Goal: Communication & Community: Share content

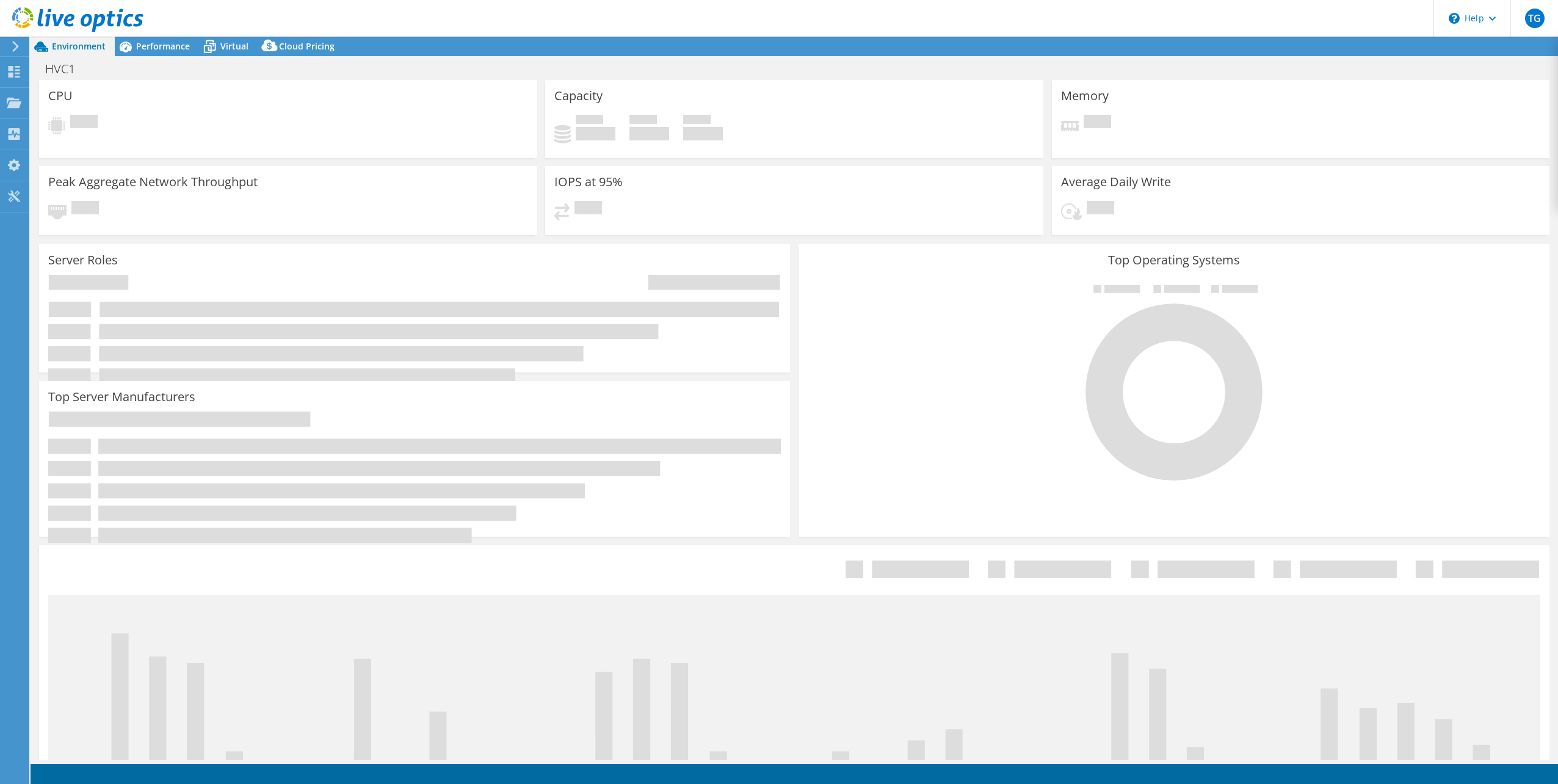
select select "USD"
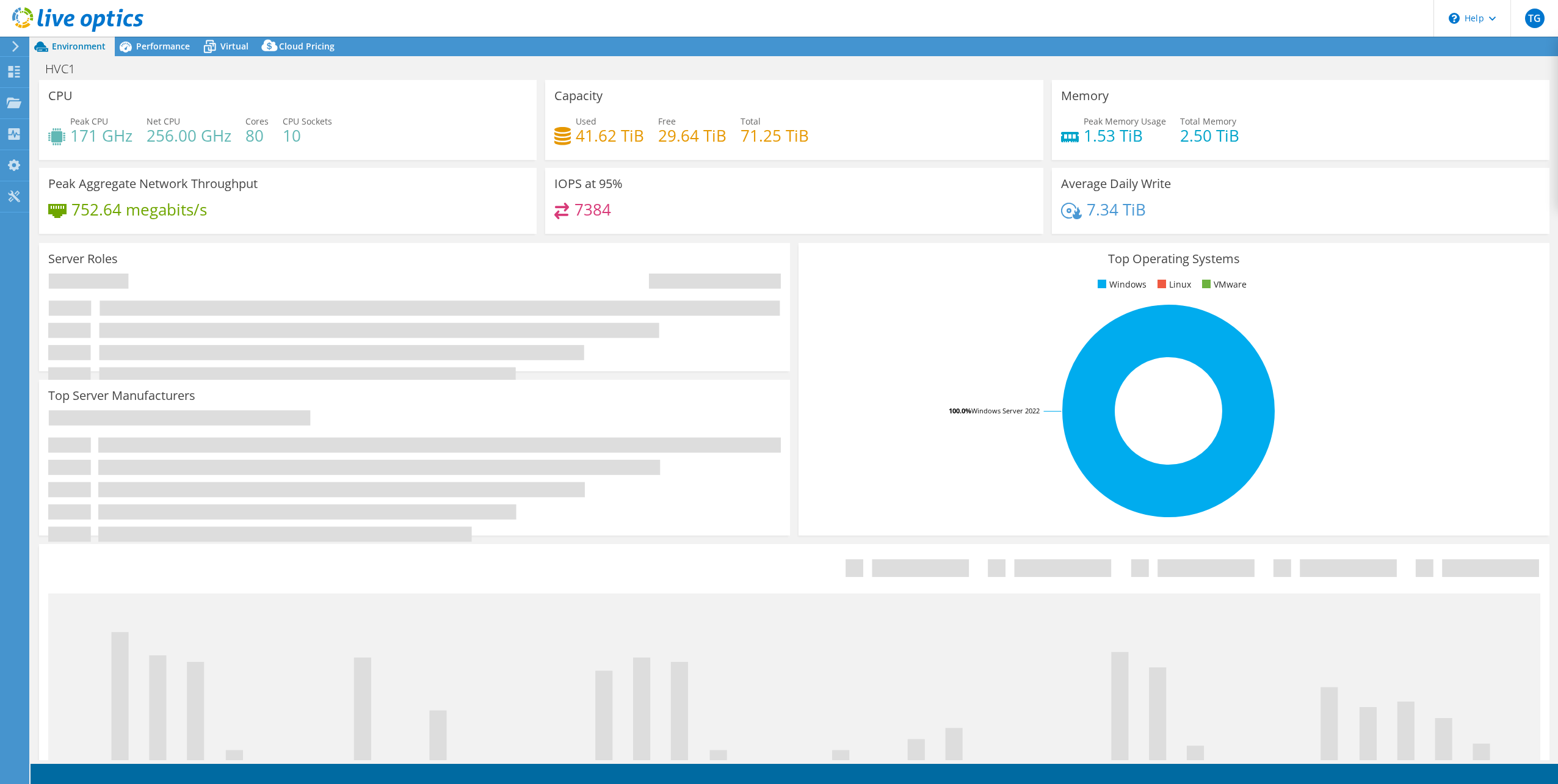
select select "[GEOGRAPHIC_DATA]"
select select "AUD"
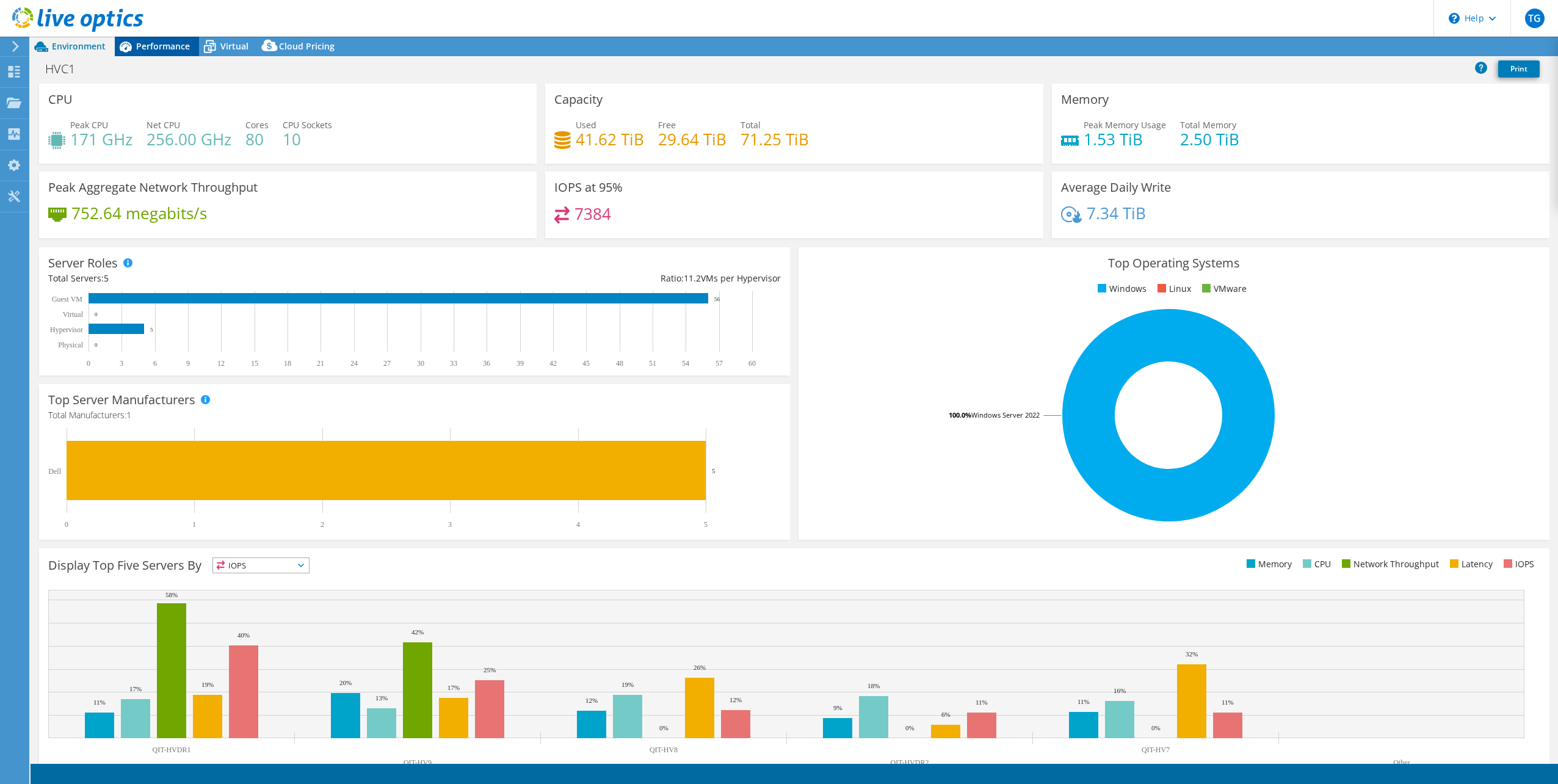
click at [151, 42] on span "Performance" at bounding box center [162, 46] width 54 height 12
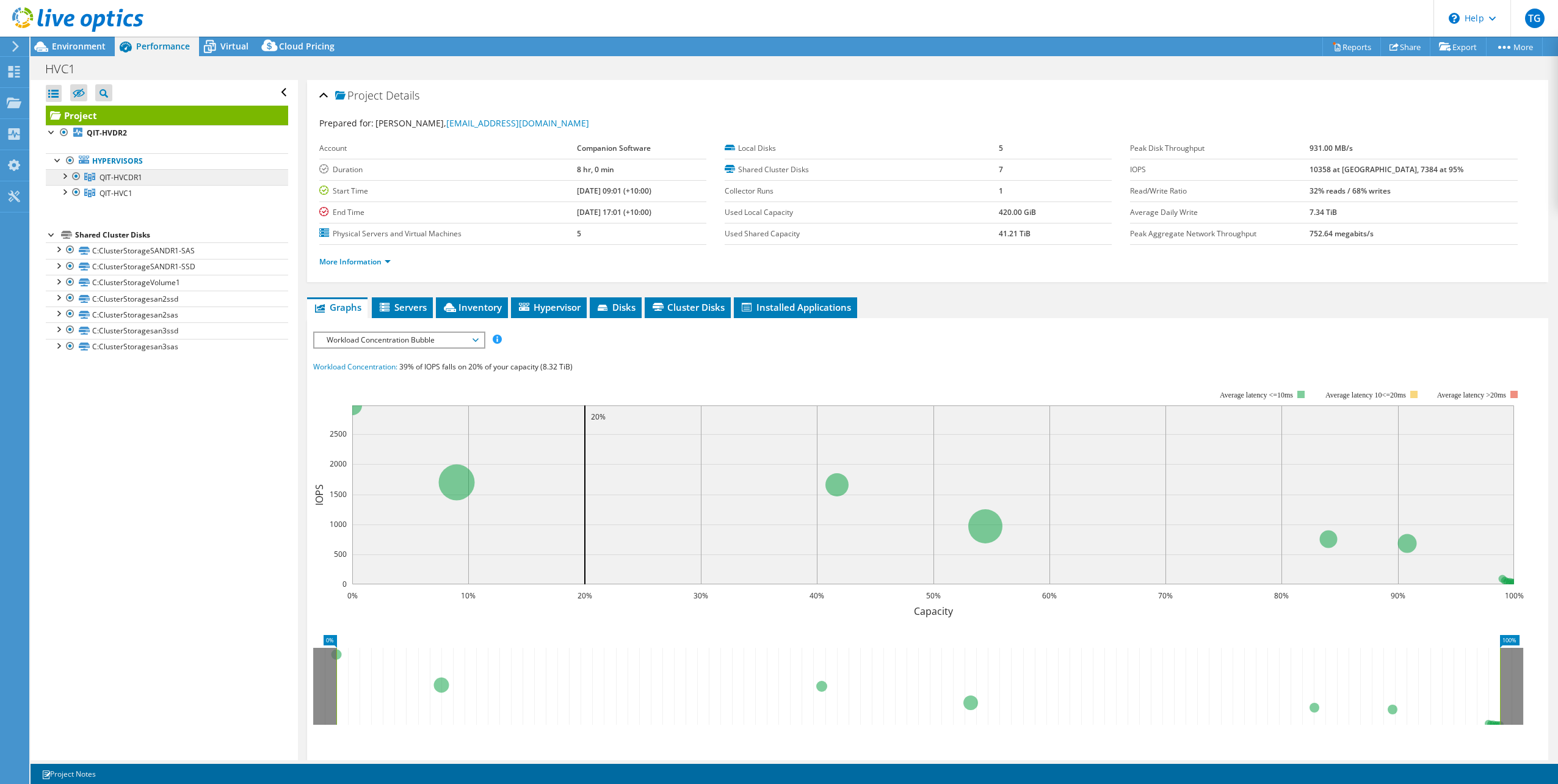
click at [126, 177] on span "QIT-HVCDR1" at bounding box center [121, 177] width 43 height 10
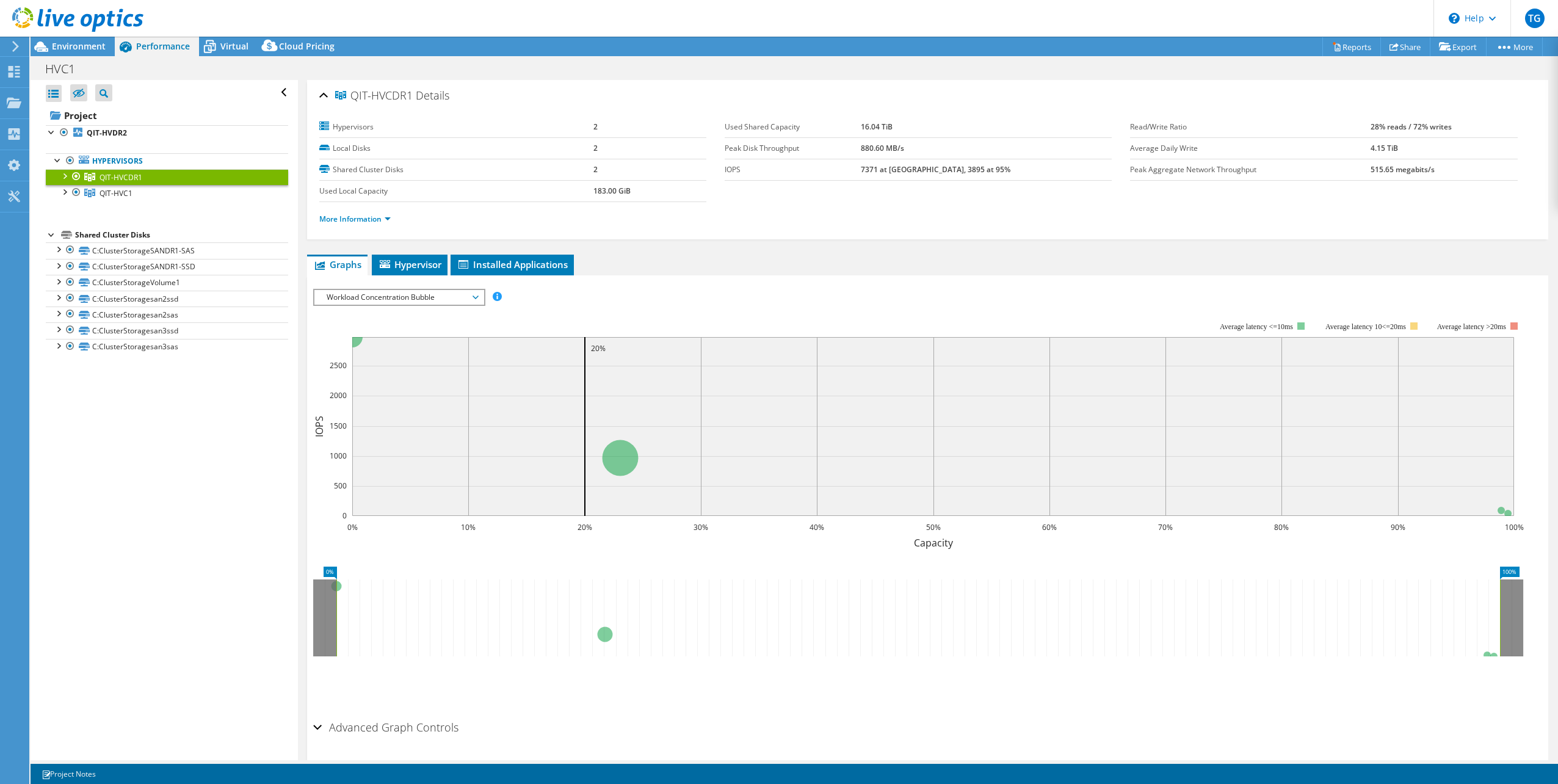
click at [61, 175] on div at bounding box center [64, 175] width 12 height 12
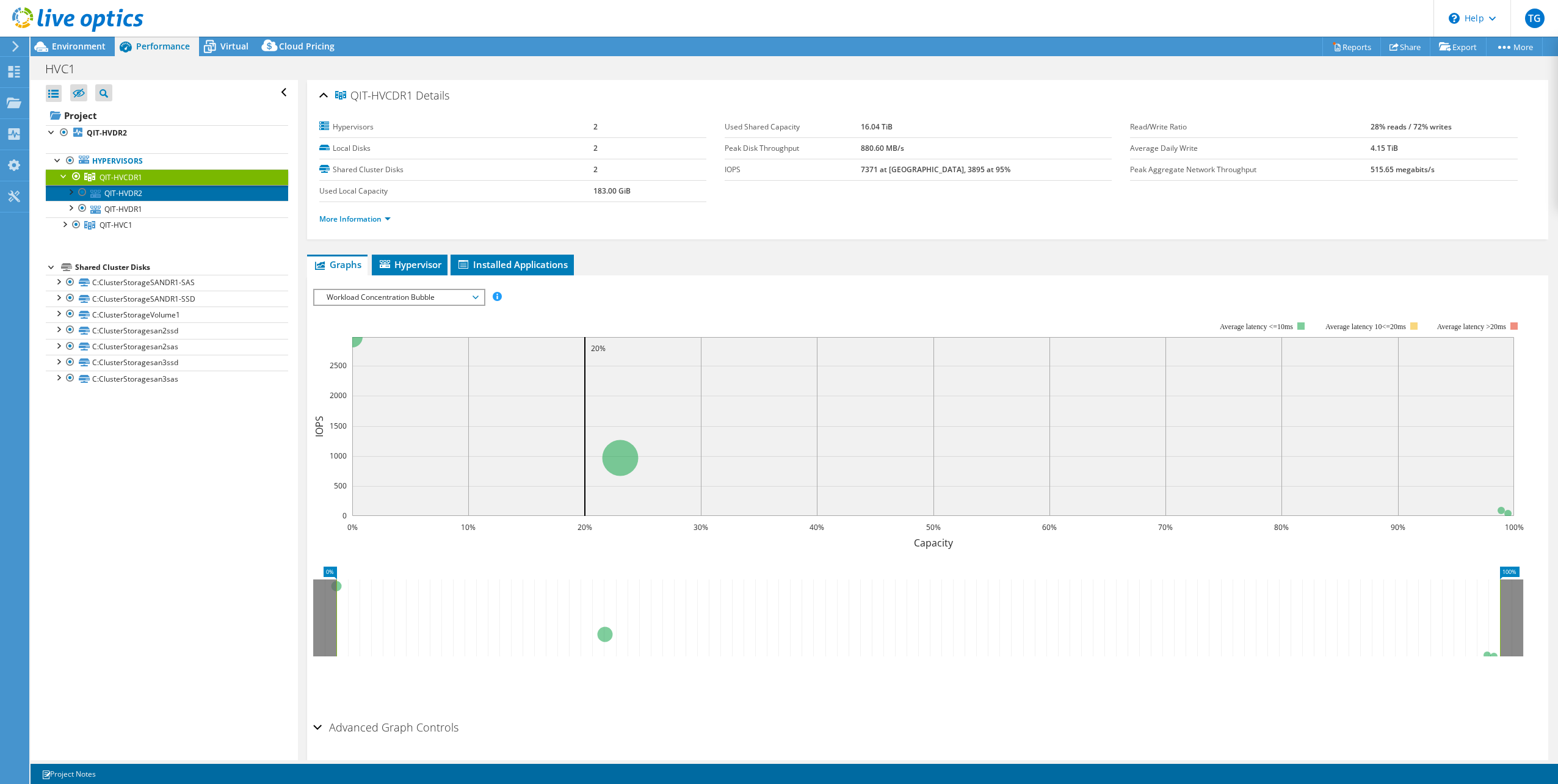
click at [114, 196] on link "QIT-HVDR2" at bounding box center [167, 193] width 242 height 16
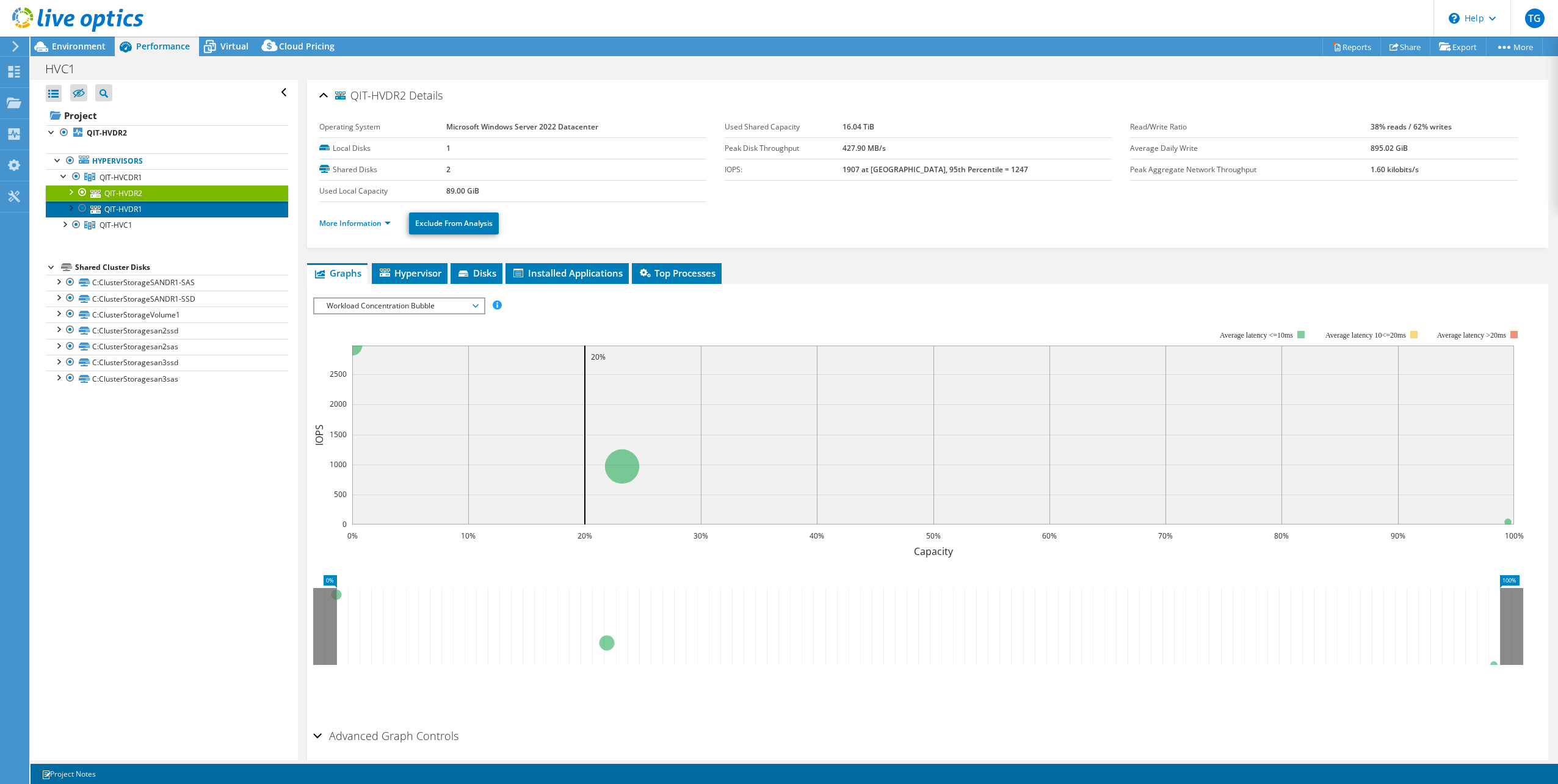
click at [128, 206] on link "QIT-HVDR1" at bounding box center [167, 209] width 242 height 16
click at [374, 223] on link "More Information" at bounding box center [355, 223] width 71 height 10
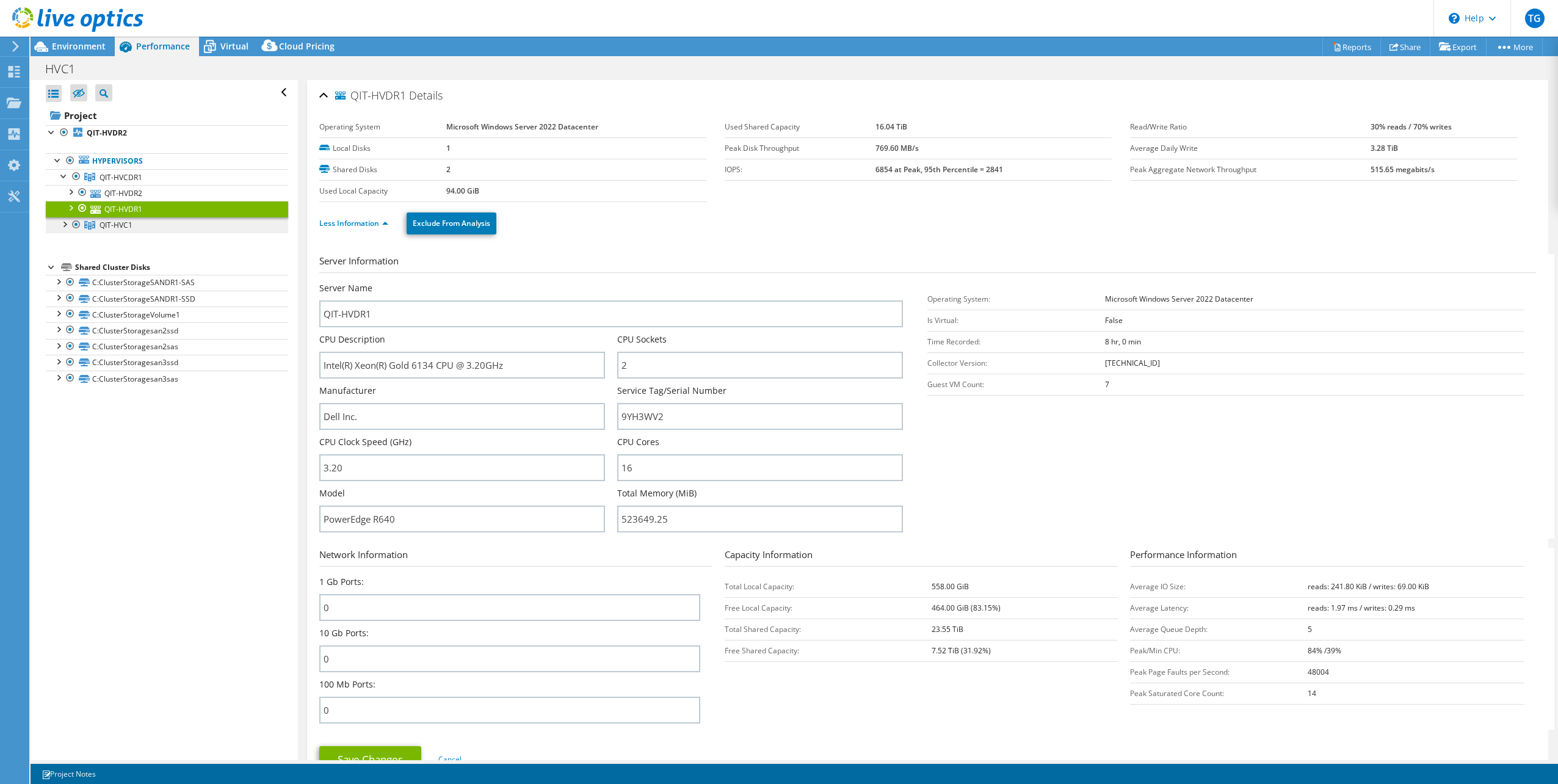
click at [123, 225] on span "QIT-HVC1" at bounding box center [116, 225] width 33 height 10
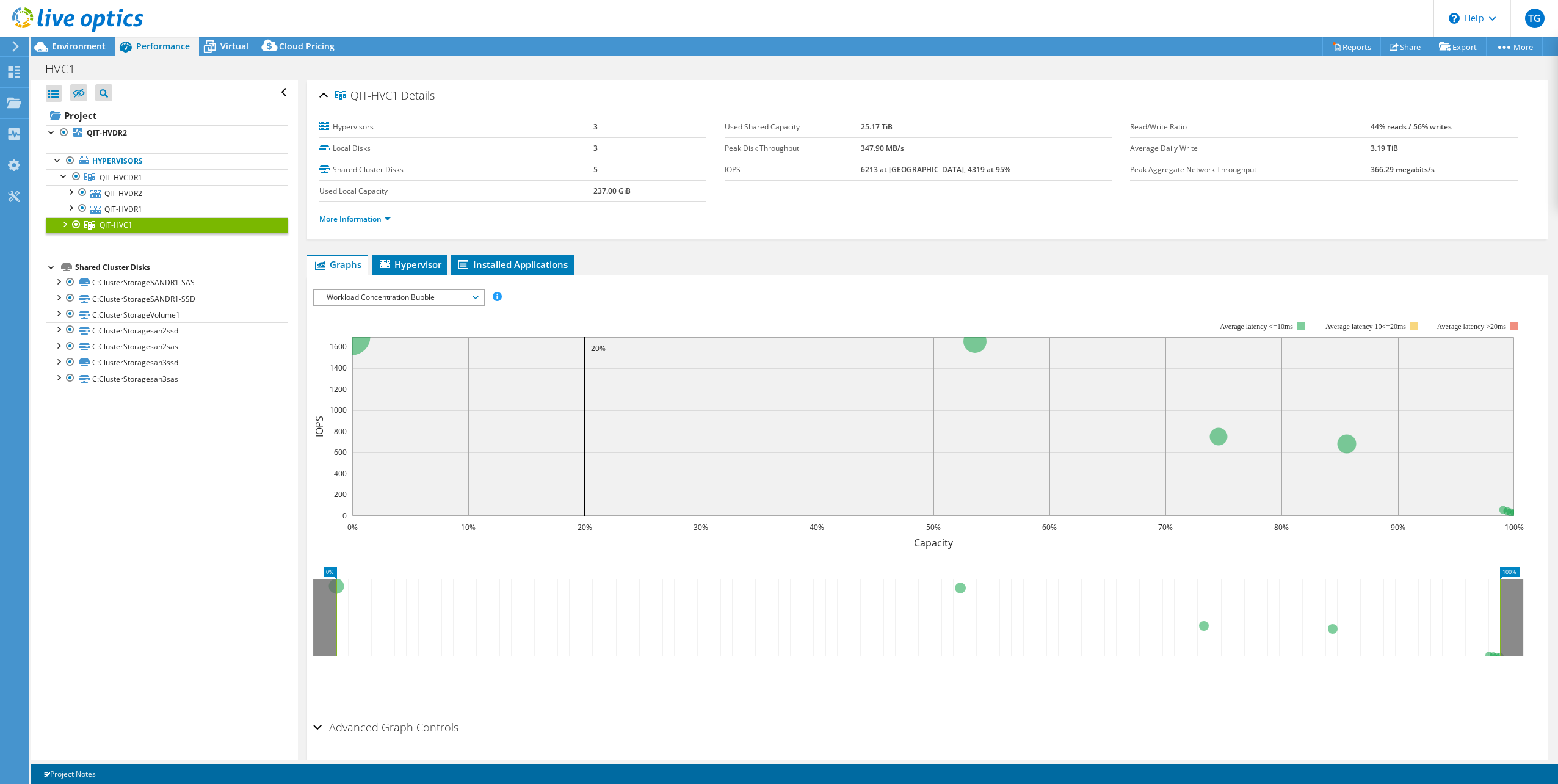
click at [65, 225] on div at bounding box center [64, 223] width 12 height 12
click at [77, 222] on div at bounding box center [76, 225] width 12 height 15
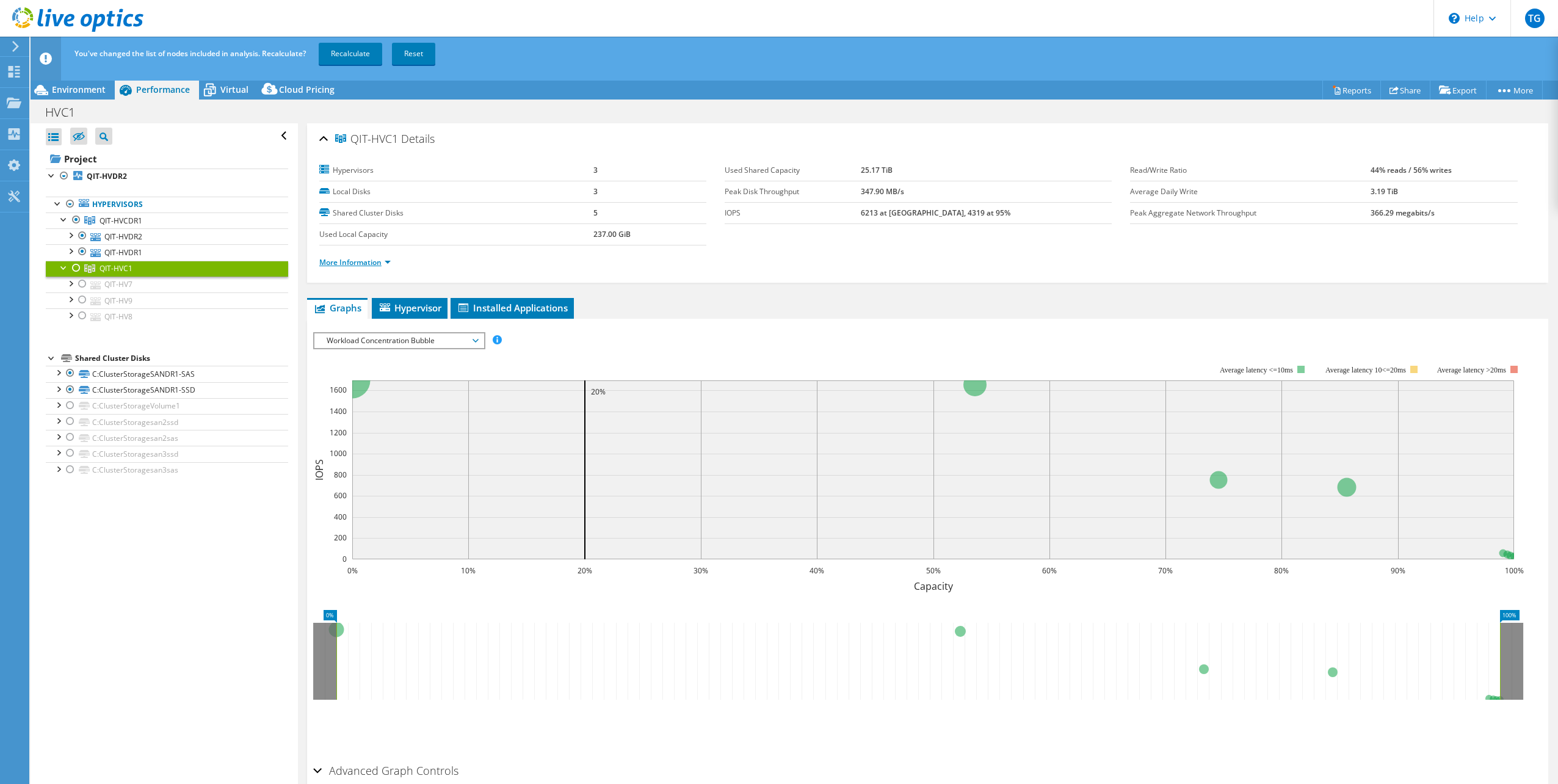
click at [364, 259] on link "More Information" at bounding box center [355, 262] width 71 height 10
click at [389, 264] on link "More Information" at bounding box center [355, 262] width 71 height 10
click at [341, 261] on link "More Information" at bounding box center [355, 262] width 71 height 10
click at [386, 264] on link "More Information" at bounding box center [355, 262] width 71 height 10
click at [421, 347] on span "Workload Concentration Bubble" at bounding box center [399, 341] width 157 height 15
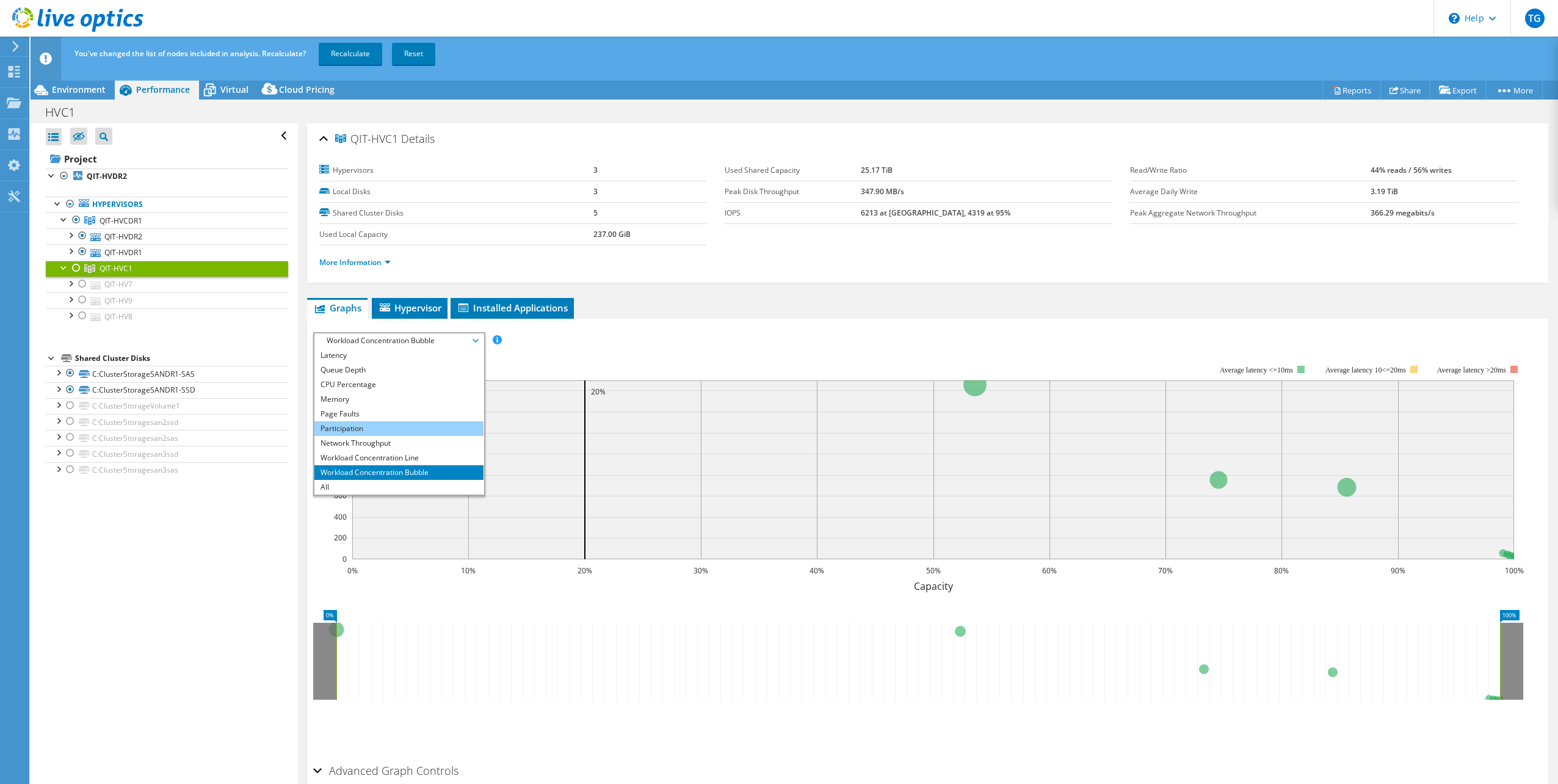
scroll to position [39, 0]
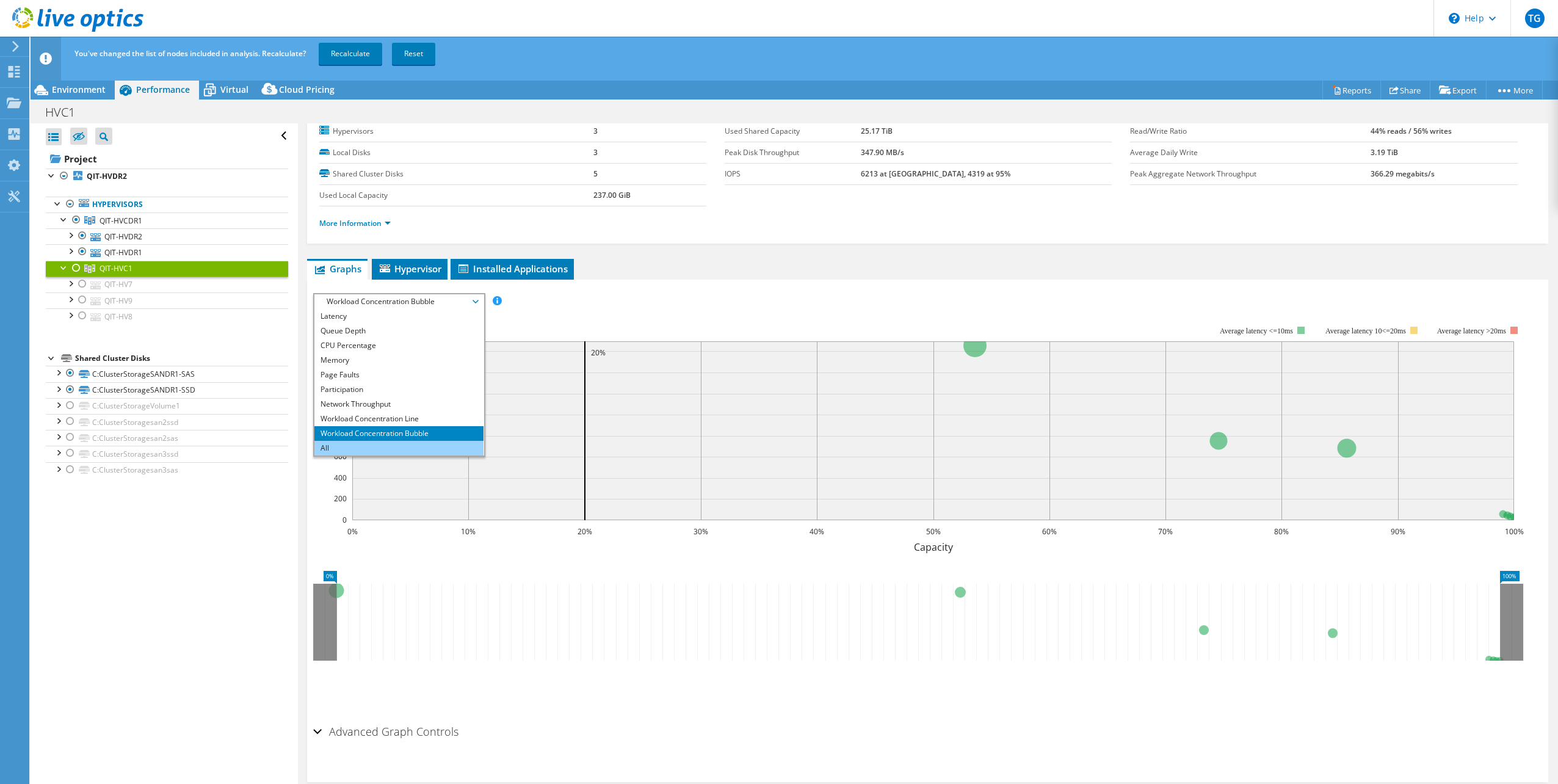
click at [348, 446] on li "All" at bounding box center [399, 448] width 169 height 15
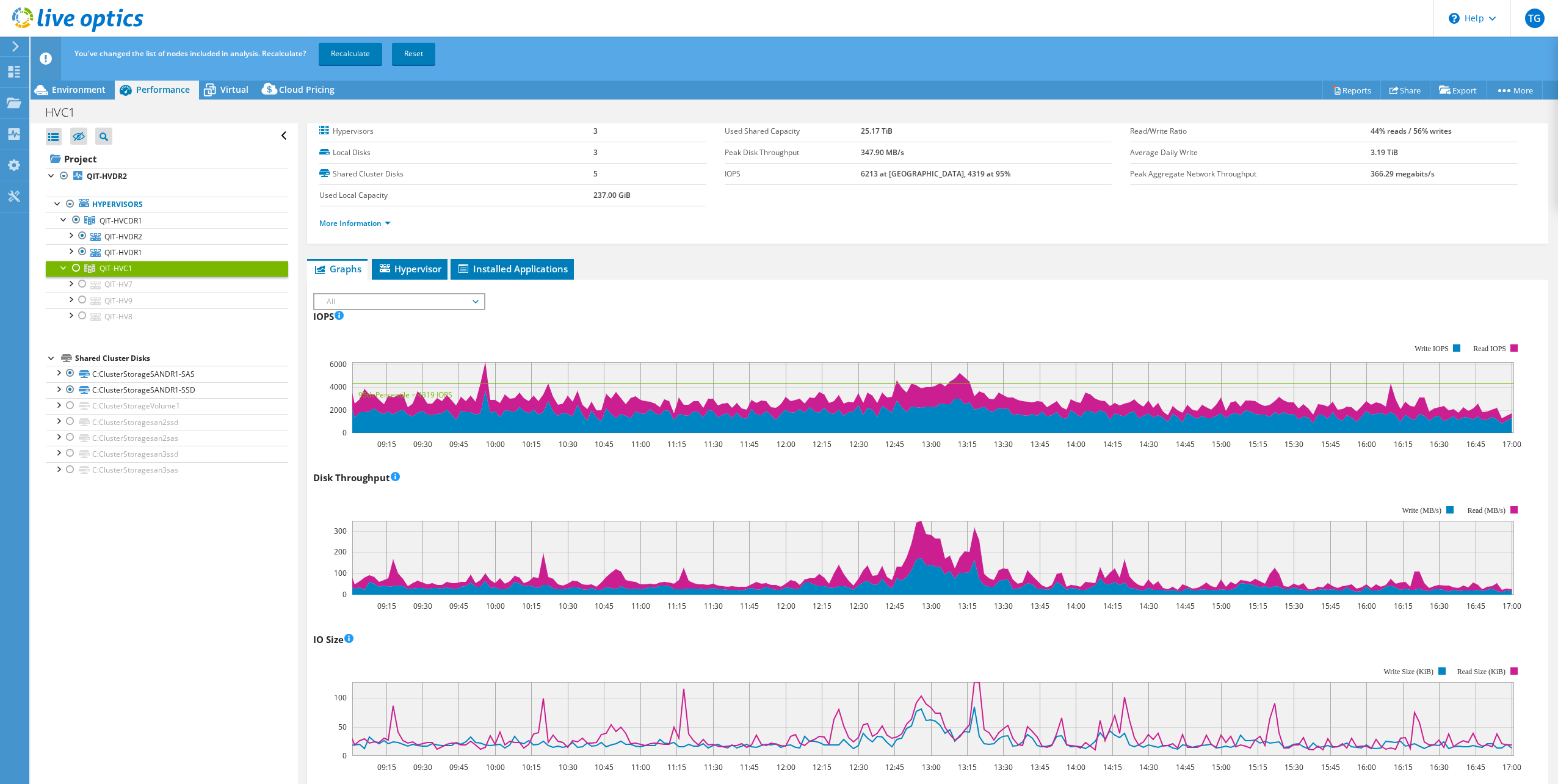
scroll to position [0, 0]
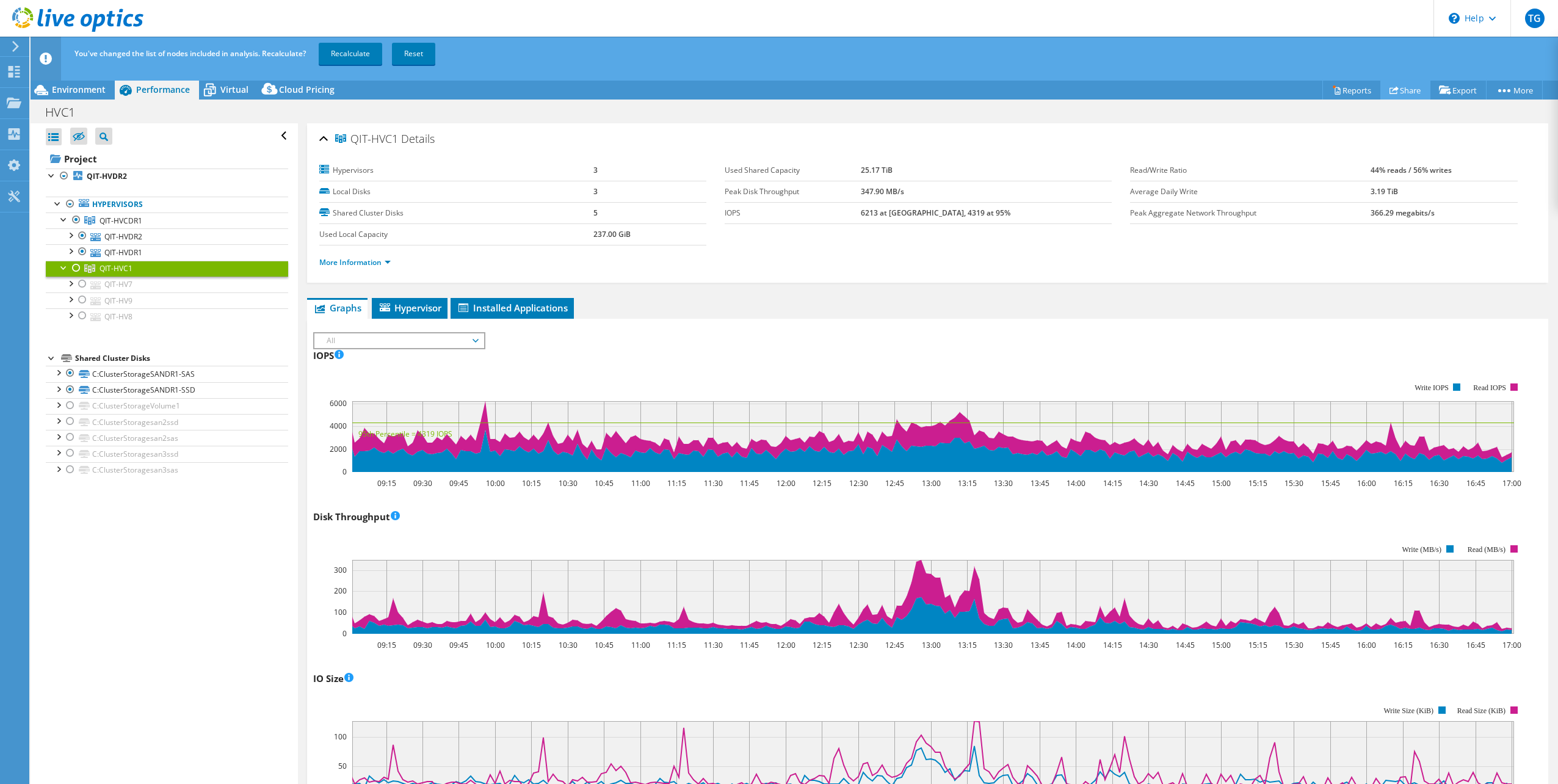
click at [1389, 89] on use at bounding box center [1394, 90] width 9 height 8
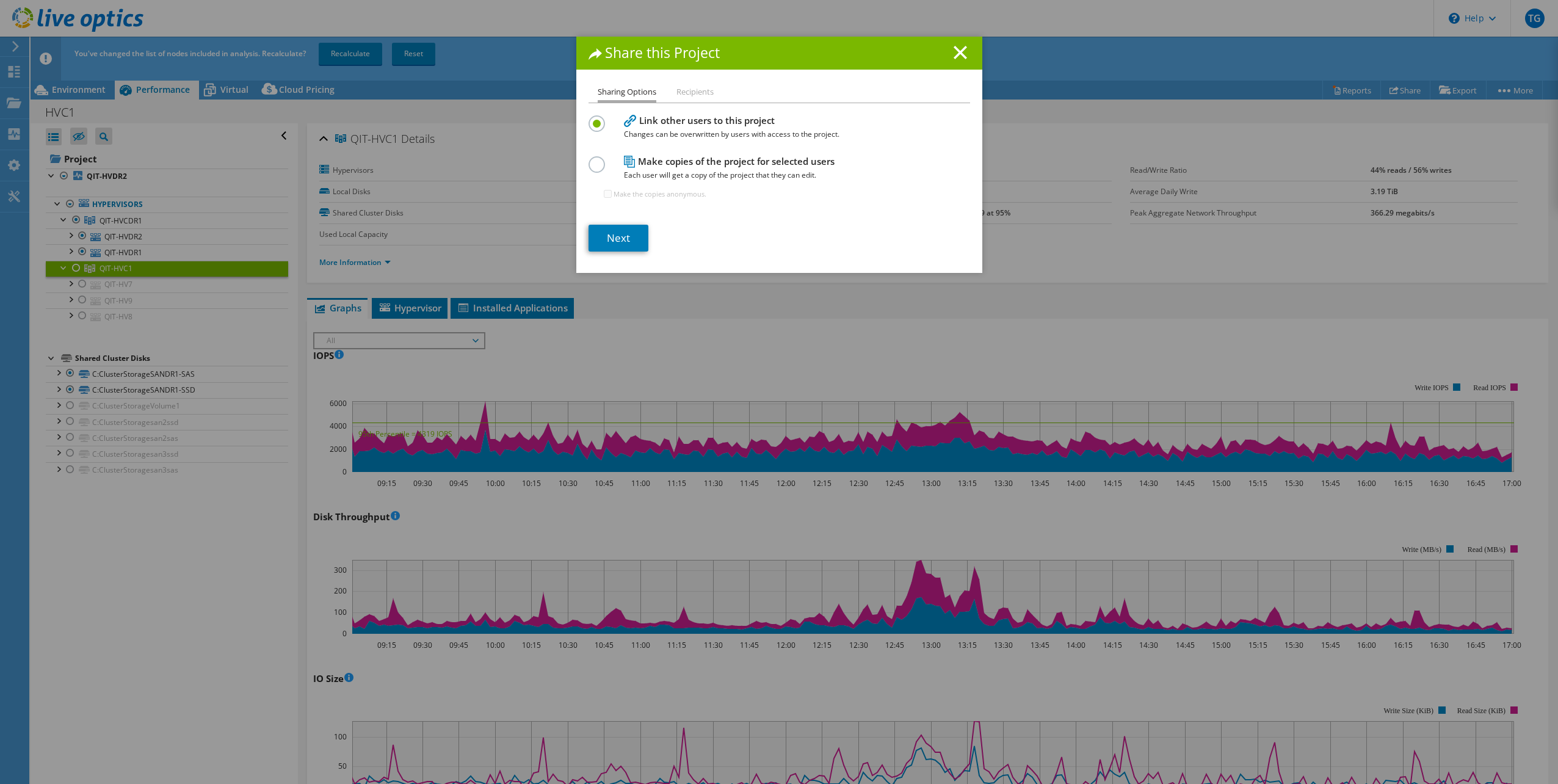
click at [689, 89] on li "Recipients" at bounding box center [695, 92] width 37 height 15
click at [612, 239] on link "Next" at bounding box center [617, 237] width 59 height 27
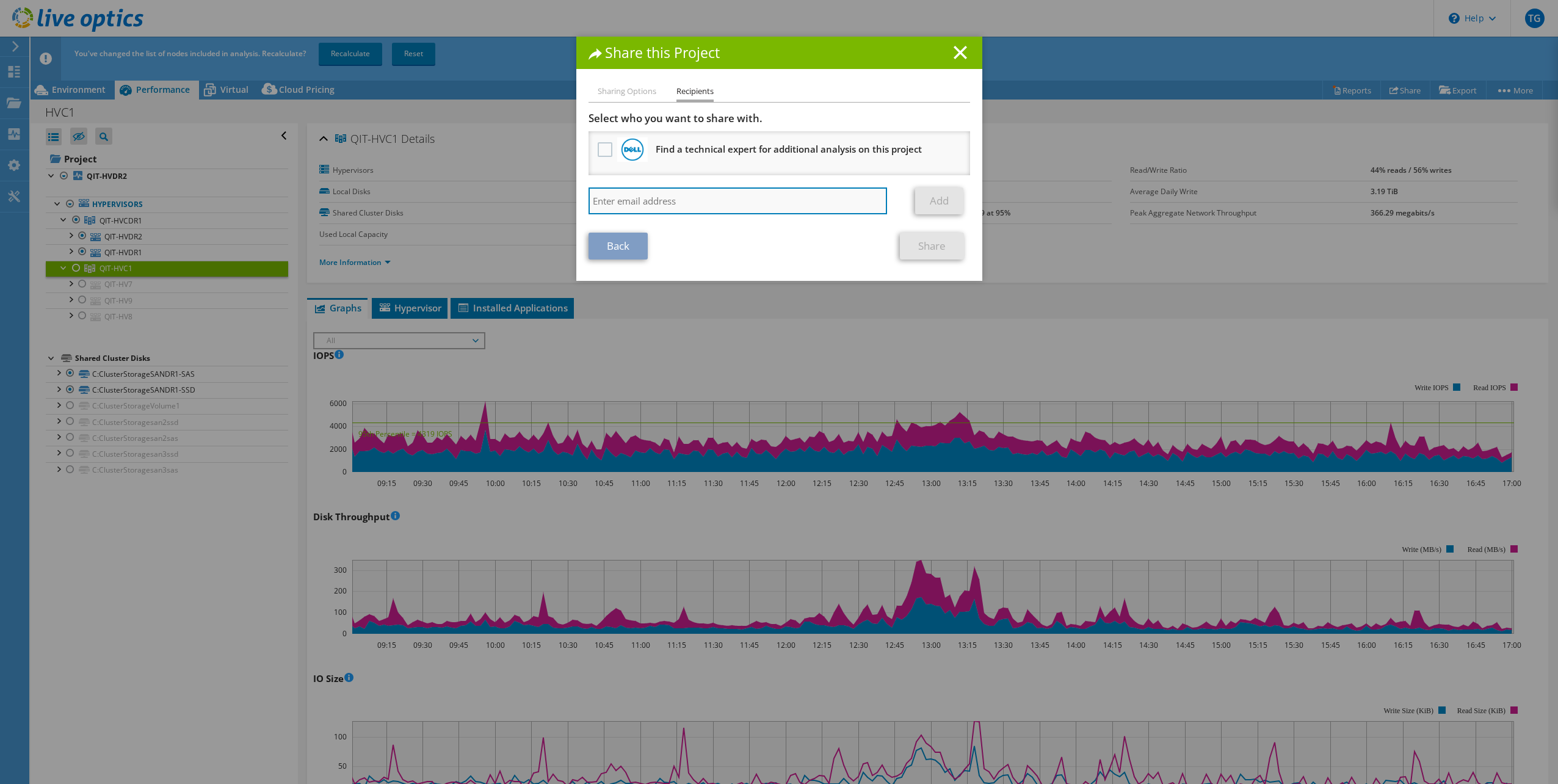
click at [632, 197] on input "search" at bounding box center [737, 200] width 299 height 27
click at [692, 205] on input "search" at bounding box center [737, 200] width 299 height 27
paste input "[EMAIL_ADDRESS][PERSON_NAME][DOMAIN_NAME]"
type input "[EMAIL_ADDRESS][PERSON_NAME][DOMAIN_NAME]"
click at [929, 199] on link "Add" at bounding box center [939, 200] width 48 height 27
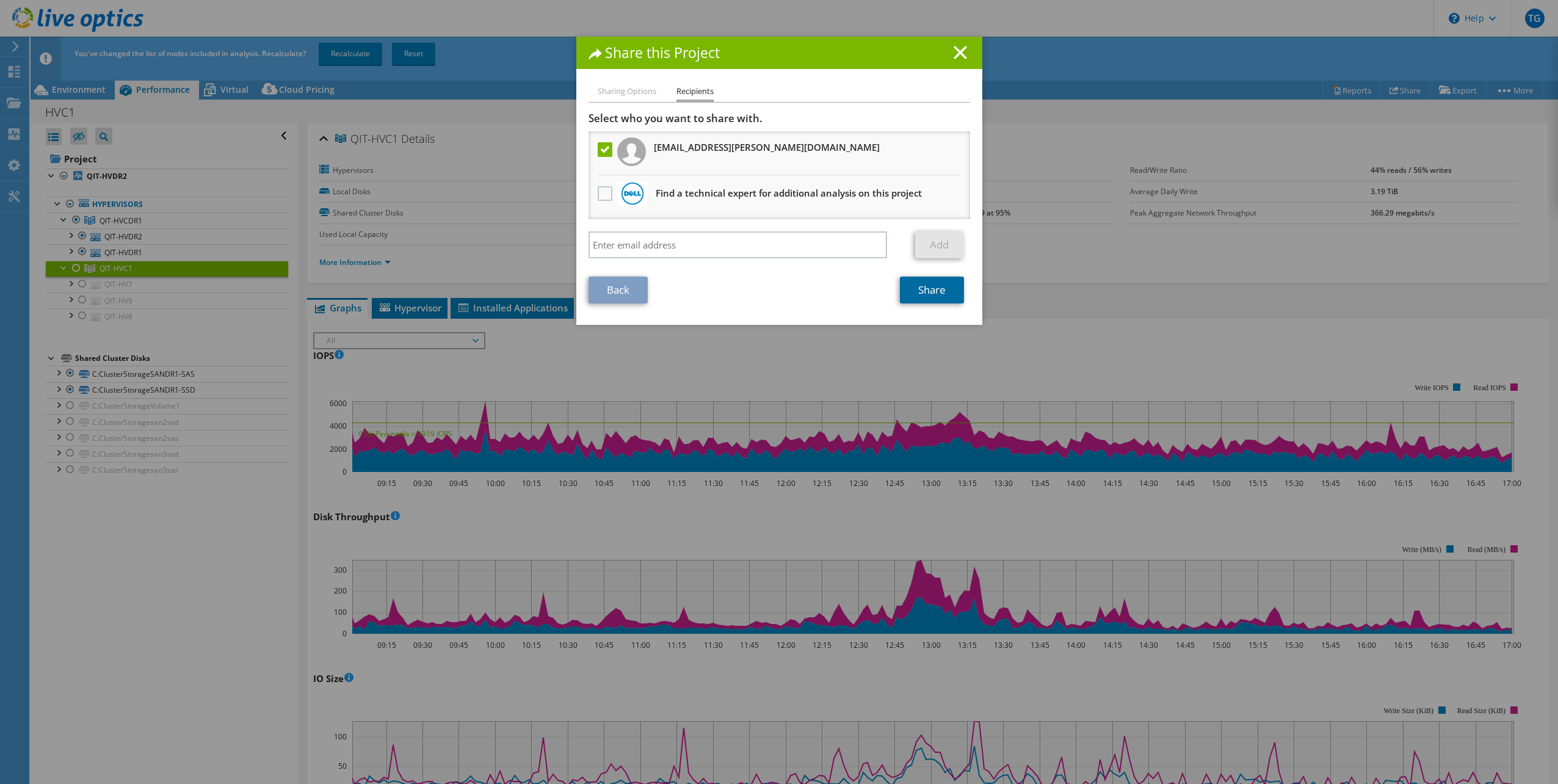
click at [925, 291] on link "Share" at bounding box center [931, 290] width 64 height 27
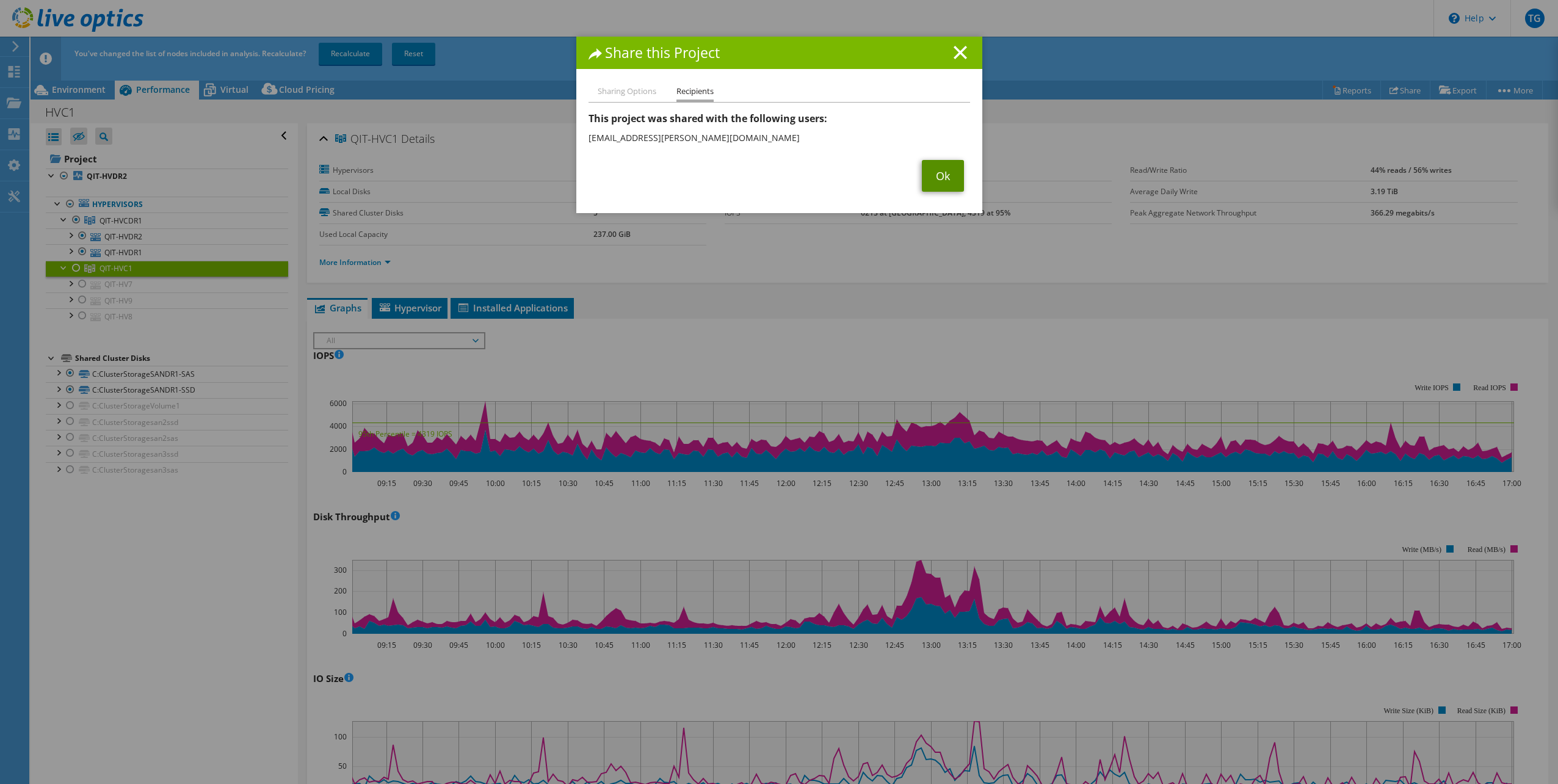
click at [932, 173] on link "Ok" at bounding box center [942, 175] width 42 height 32
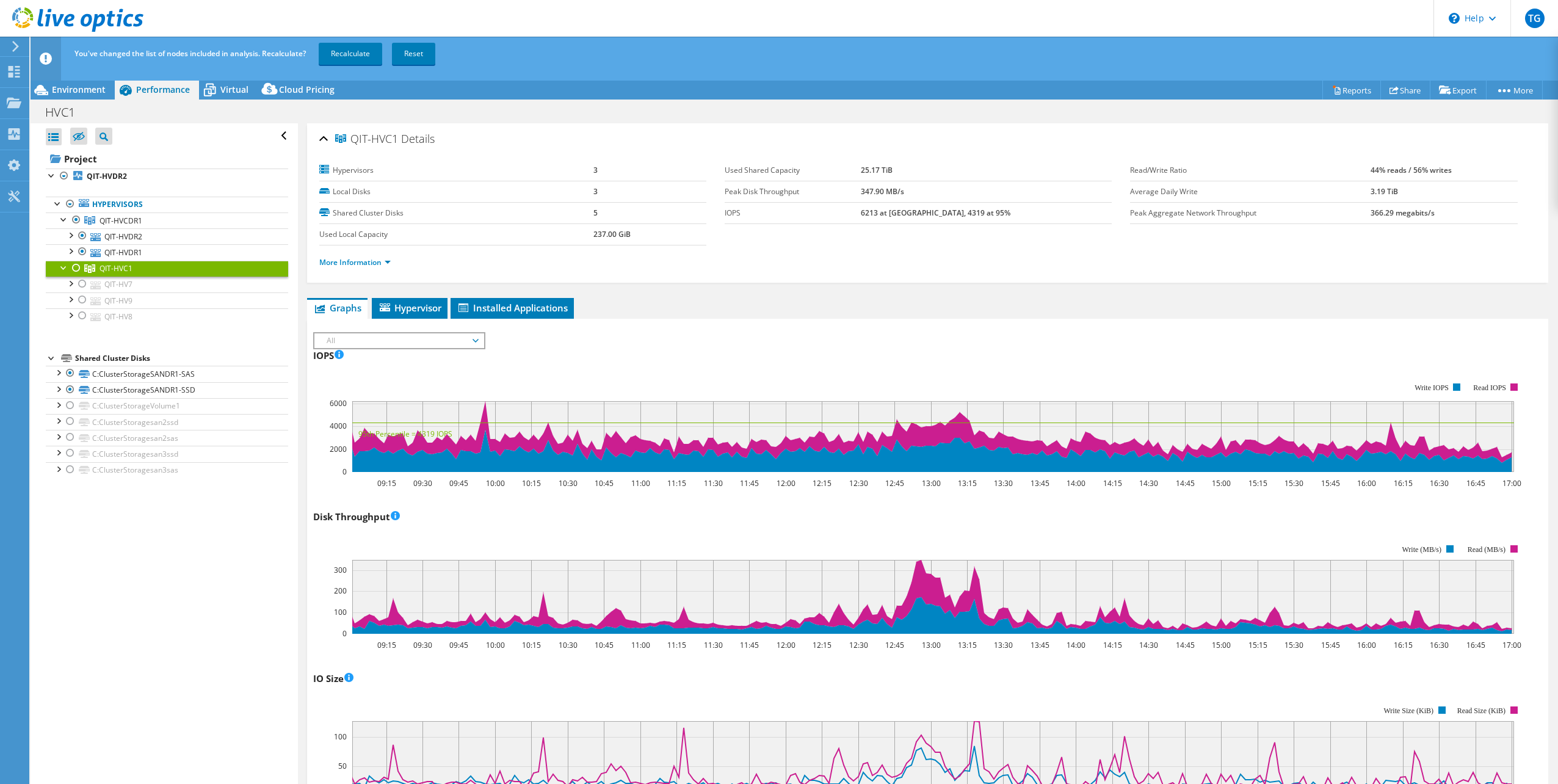
click at [76, 269] on div at bounding box center [76, 268] width 12 height 15
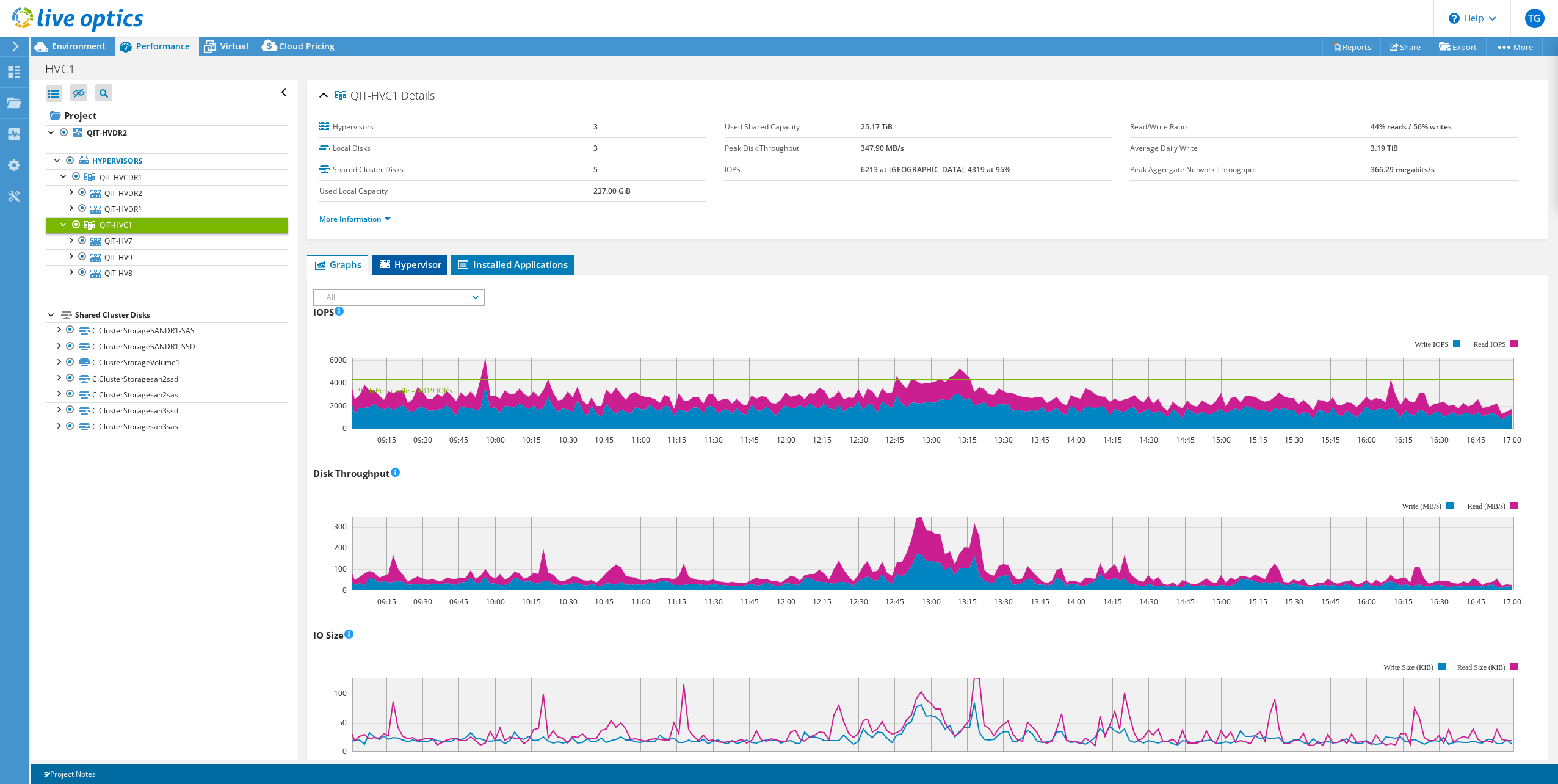
click at [410, 265] on span "Hypervisor" at bounding box center [410, 264] width 63 height 12
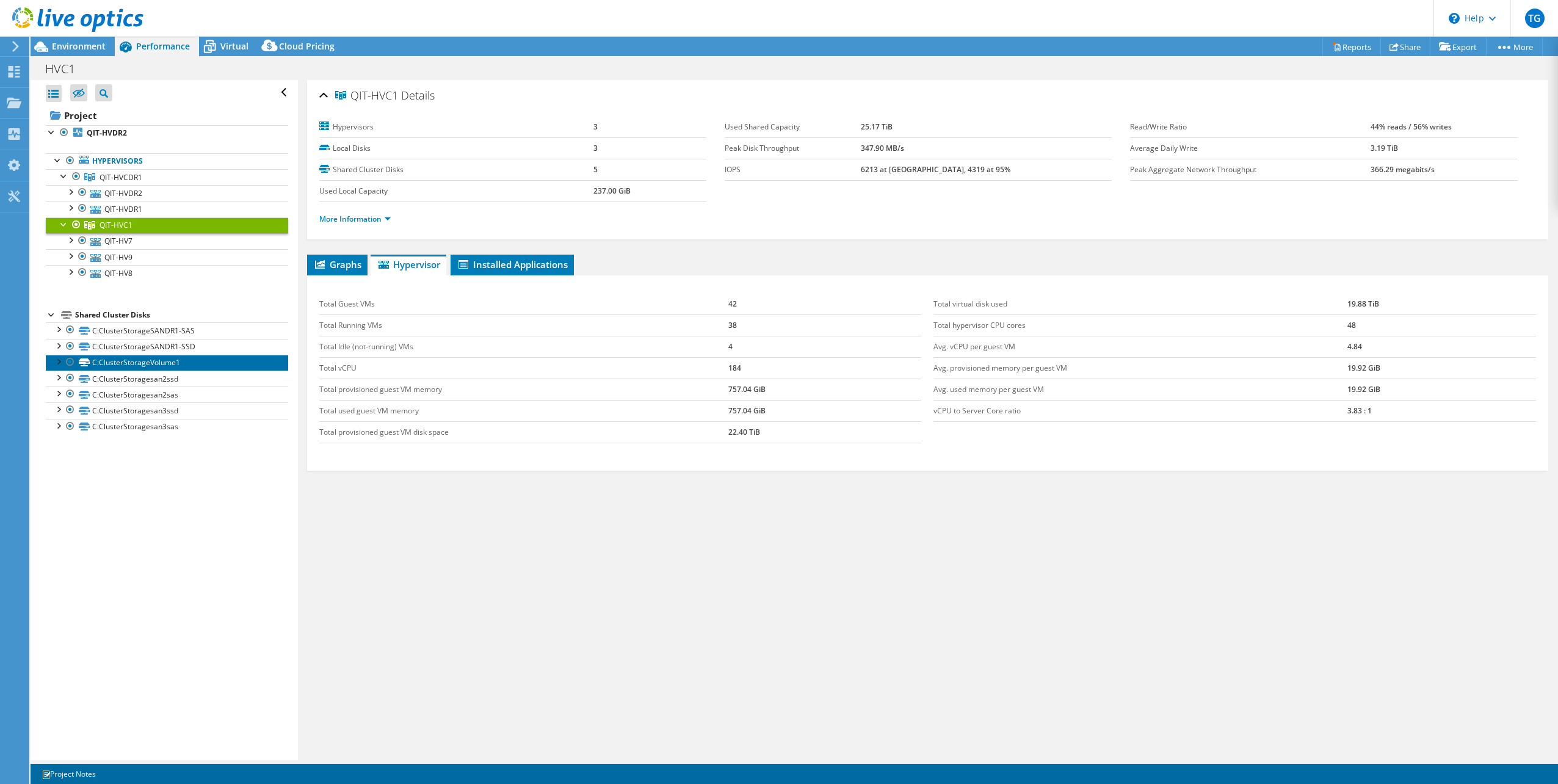
click at [155, 360] on link "C:ClusterStorageVolume1" at bounding box center [167, 363] width 242 height 16
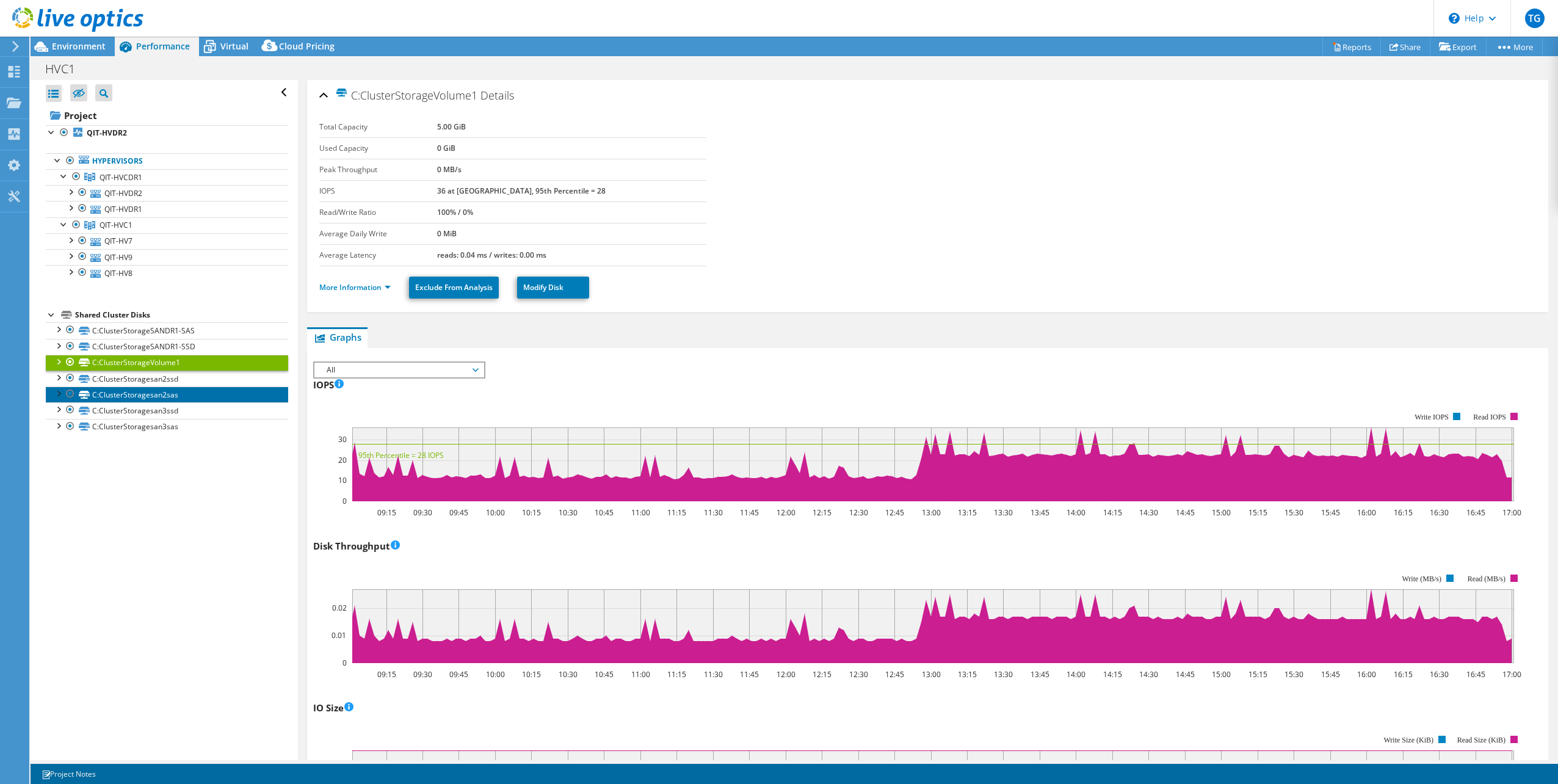
click at [175, 395] on link "C:ClusterStoragesan2sas" at bounding box center [167, 394] width 242 height 16
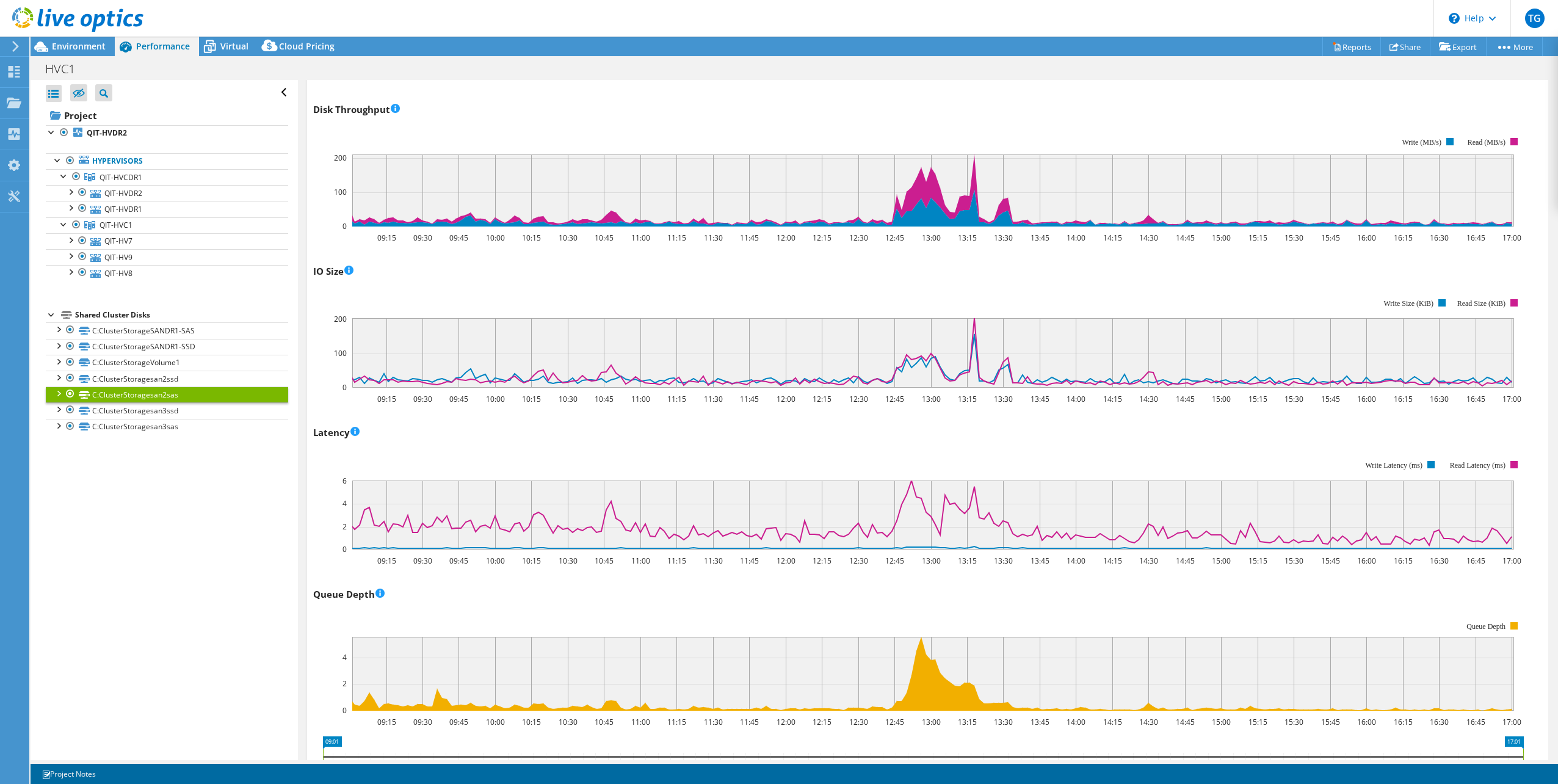
scroll to position [226, 0]
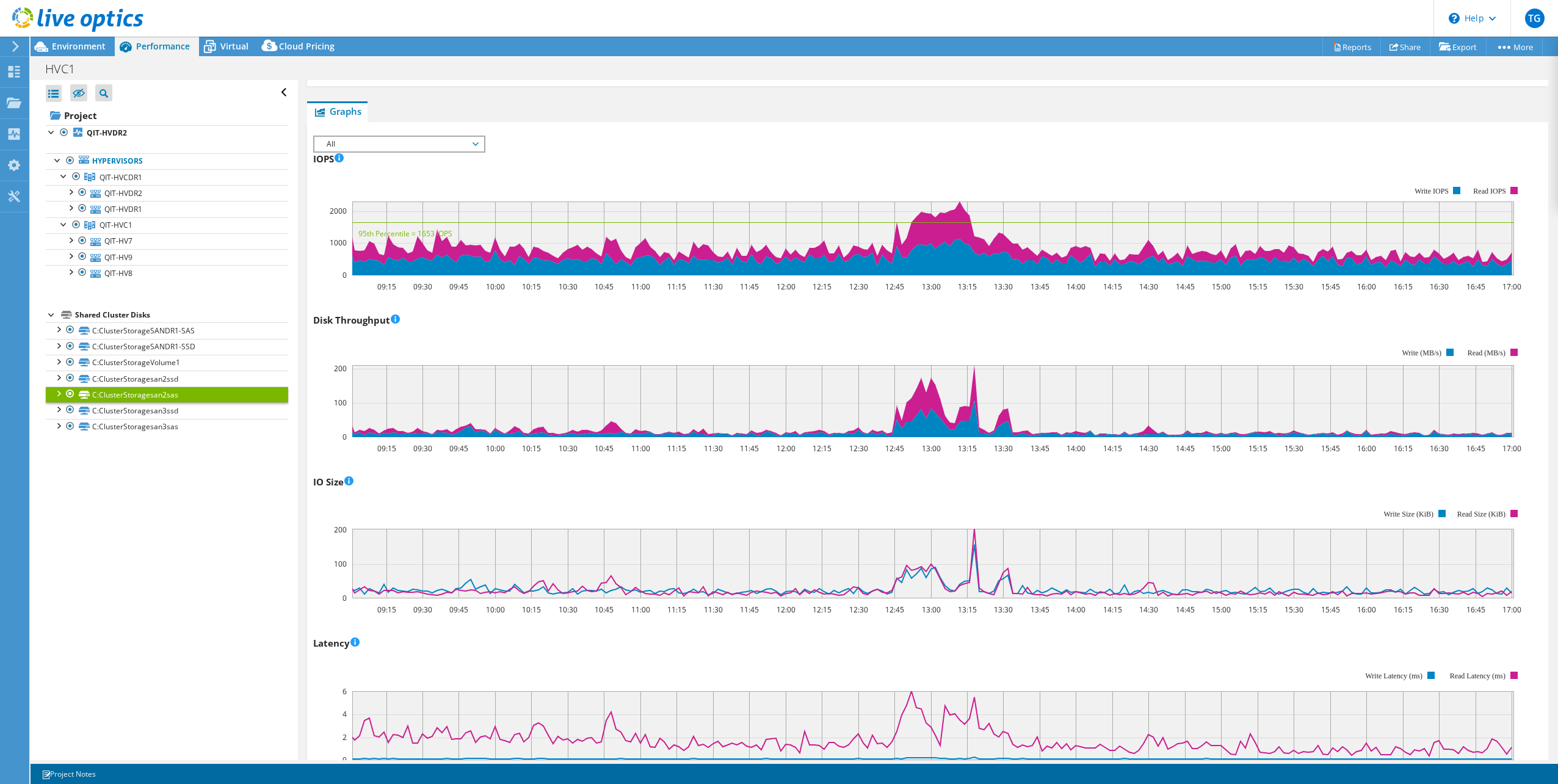
click at [160, 435] on div "Open All Close All Hide Excluded Nodes Project Tree Filter" at bounding box center [164, 420] width 267 height 680
click at [157, 422] on link "C:ClusterStoragesan3sas" at bounding box center [167, 427] width 242 height 16
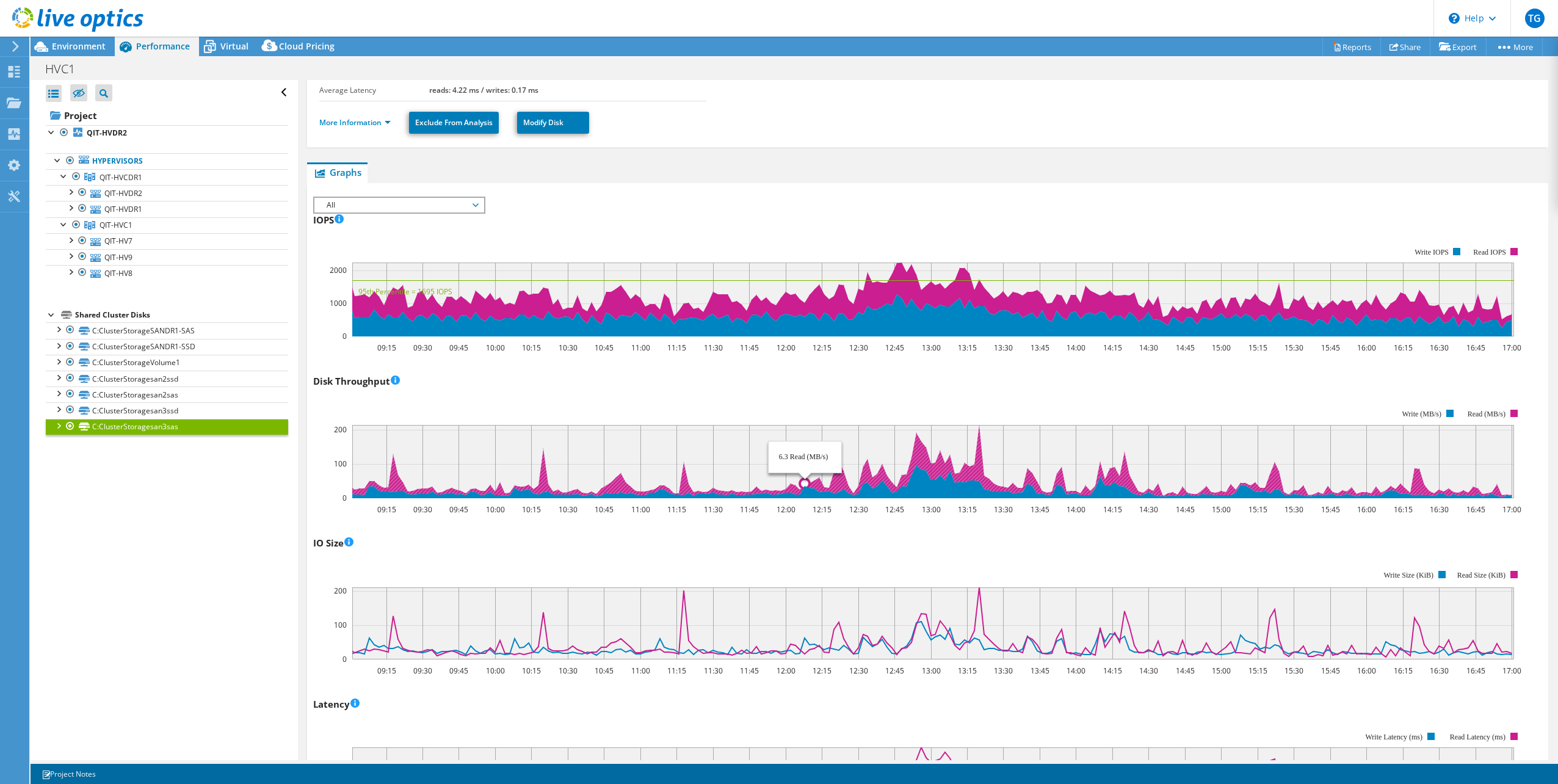
scroll to position [0, 0]
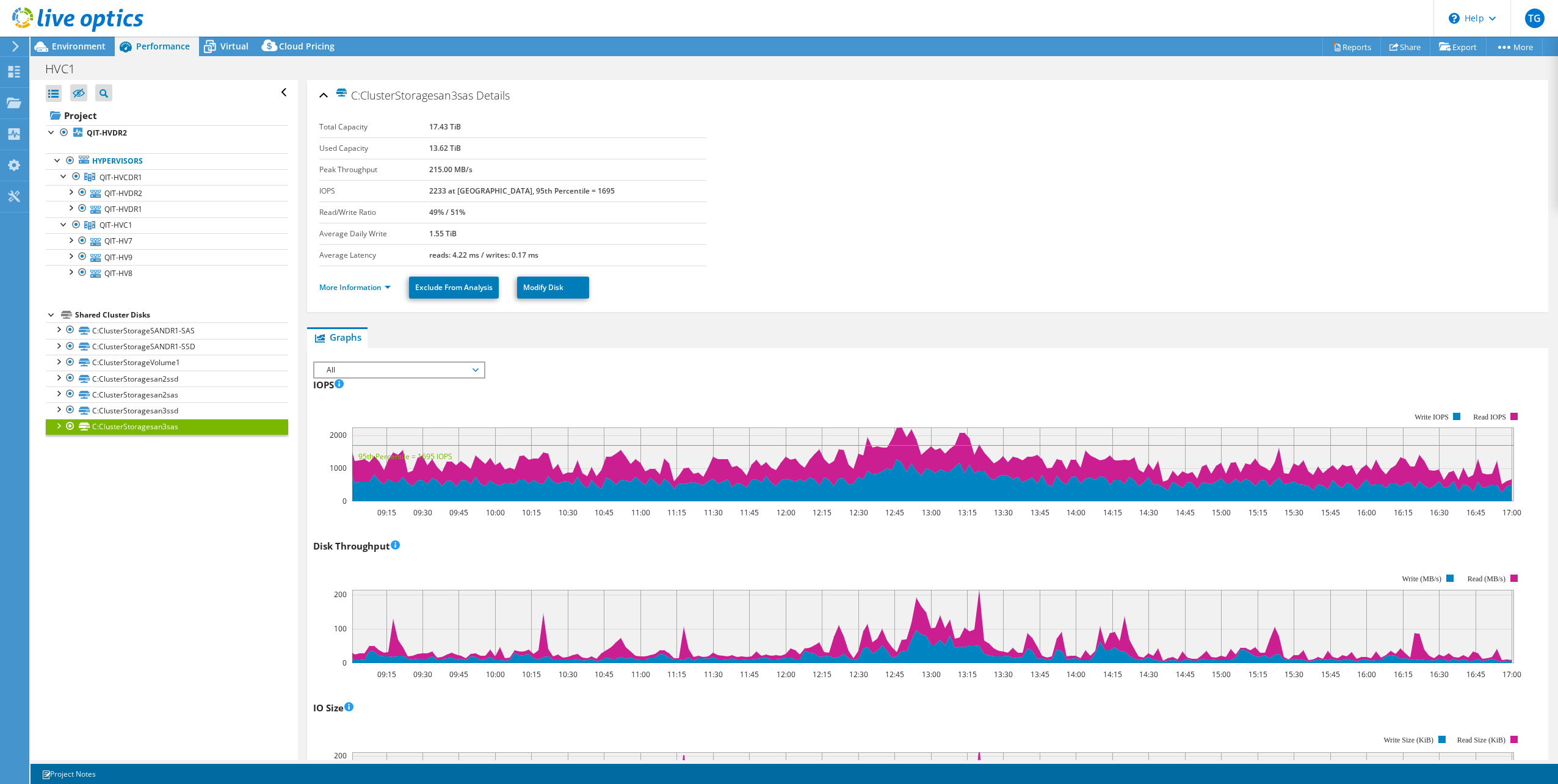
click at [56, 424] on div at bounding box center [58, 424] width 12 height 12
click at [155, 179] on link "QIT-HVCDR1" at bounding box center [167, 177] width 242 height 16
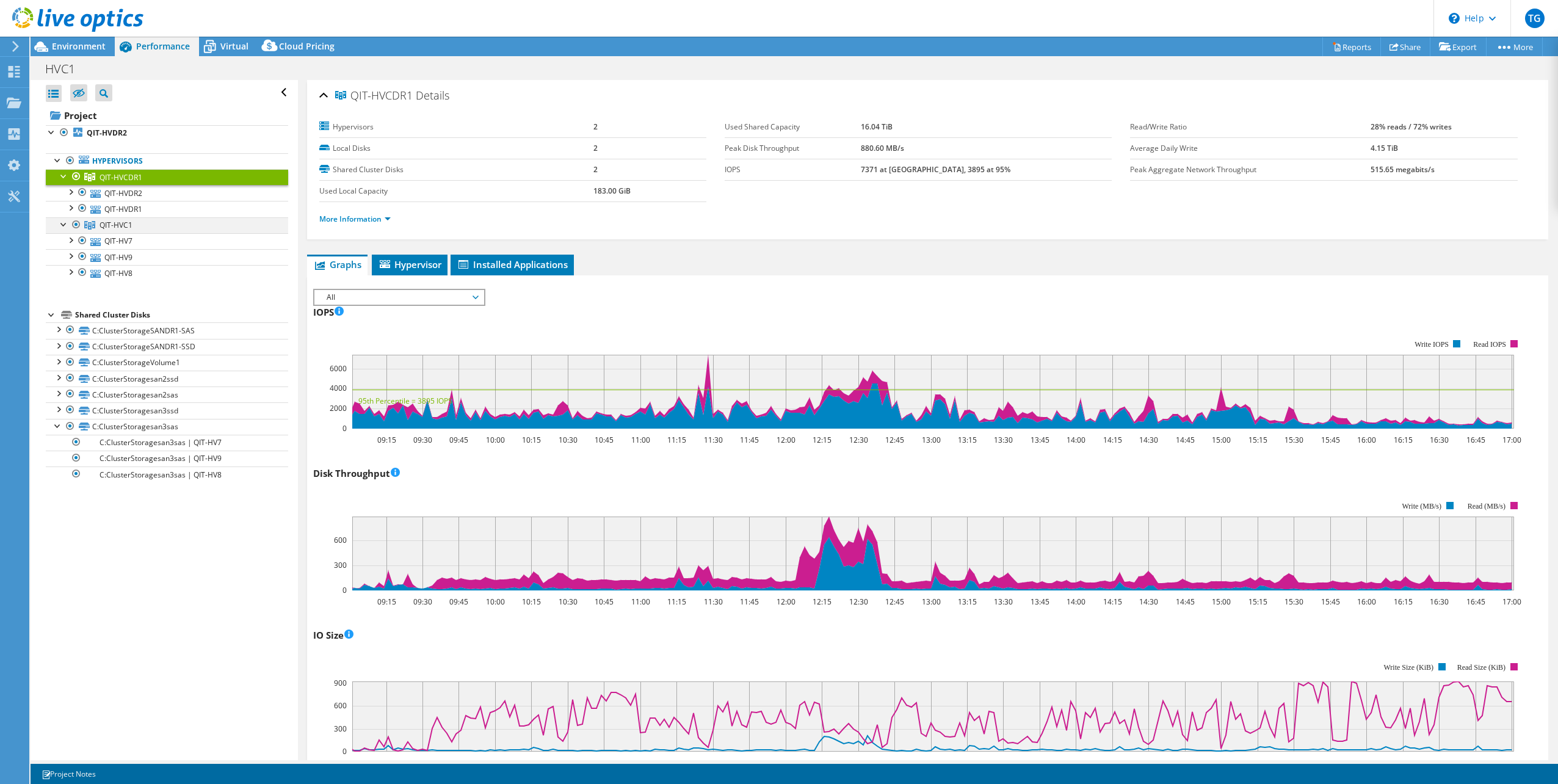
click at [74, 222] on div at bounding box center [76, 225] width 12 height 15
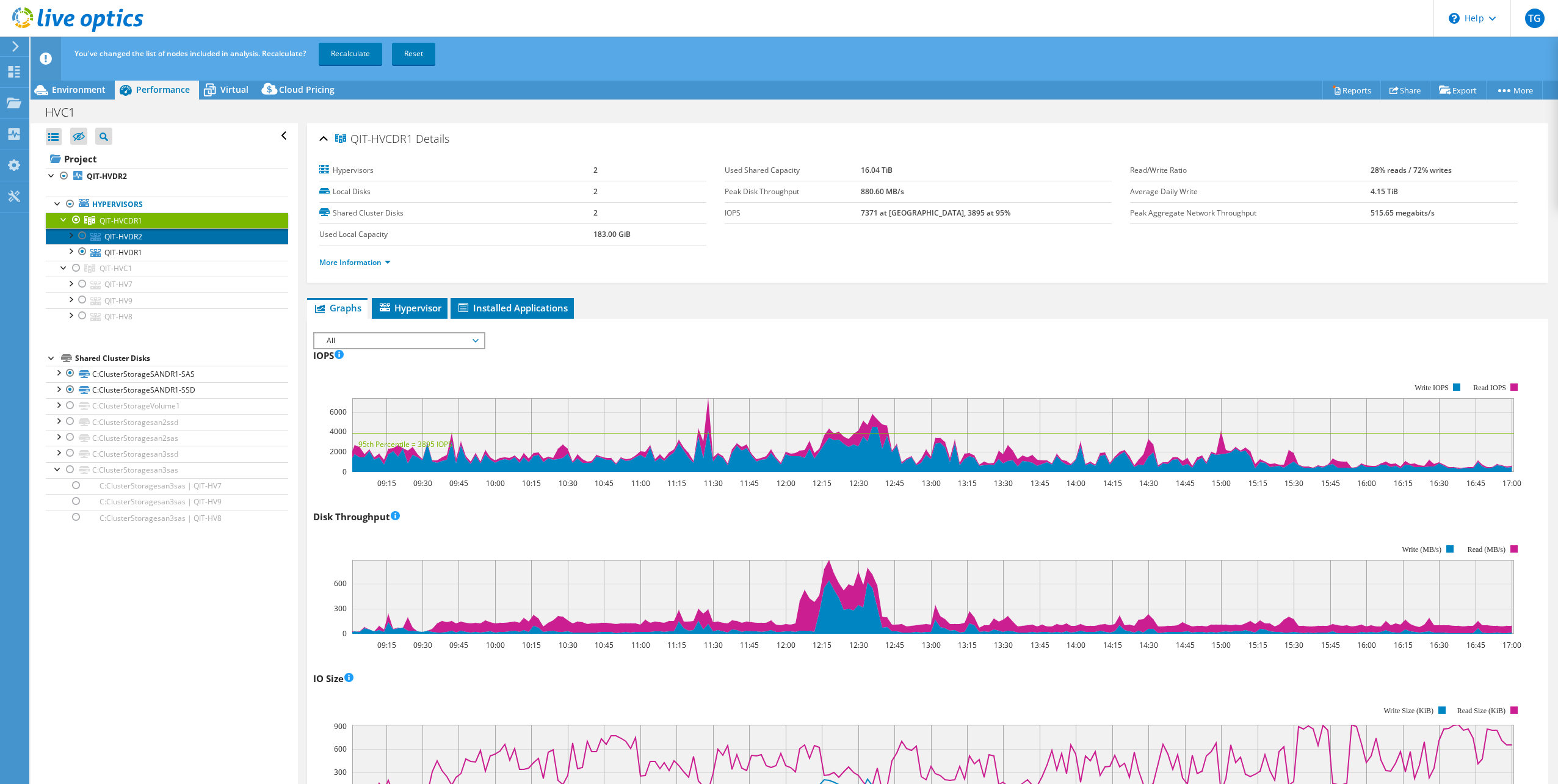
click at [128, 242] on link "QIT-HVDR2" at bounding box center [167, 236] width 242 height 16
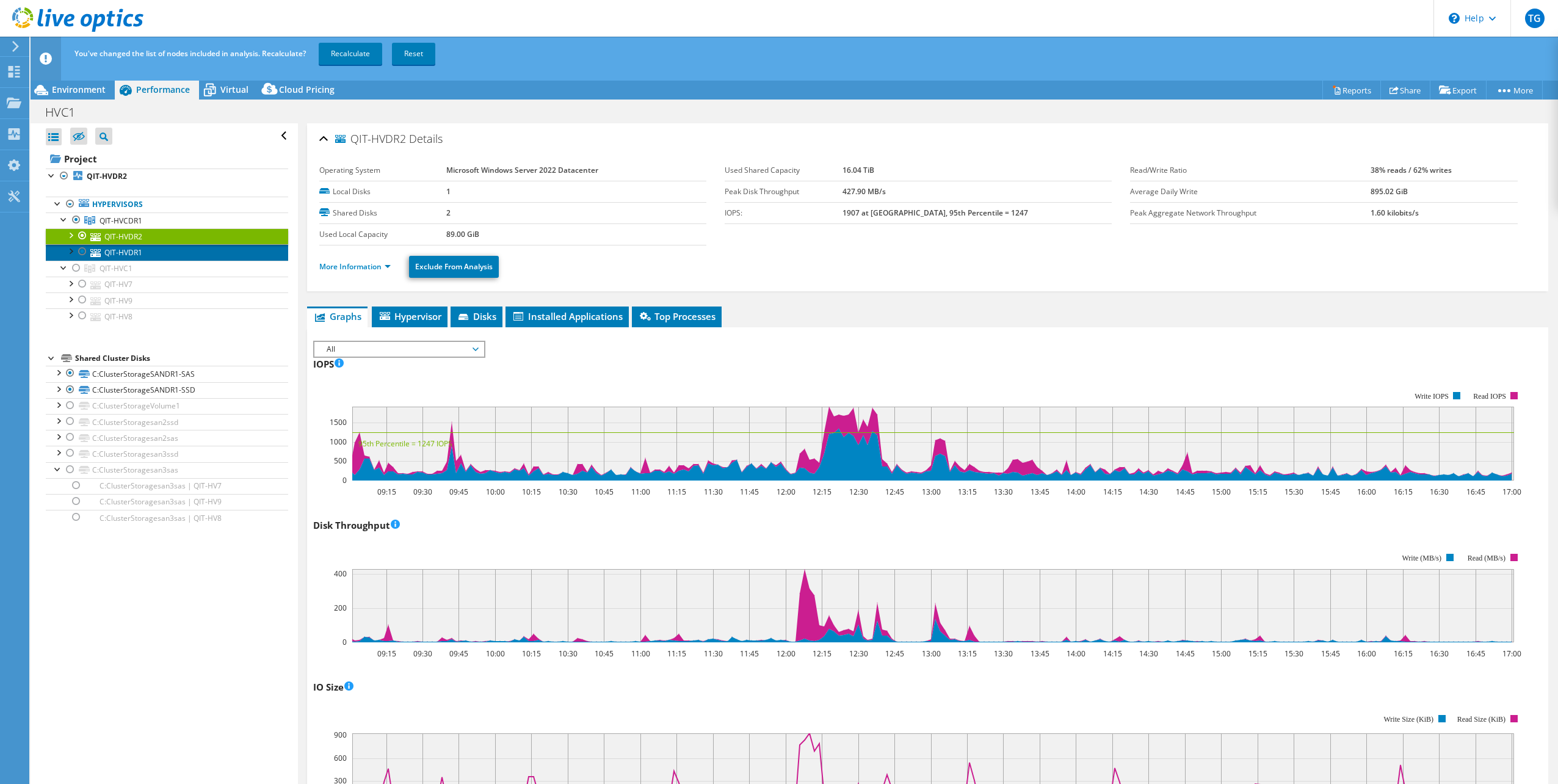
click at [160, 252] on link "QIT-HVDR1" at bounding box center [167, 253] width 242 height 16
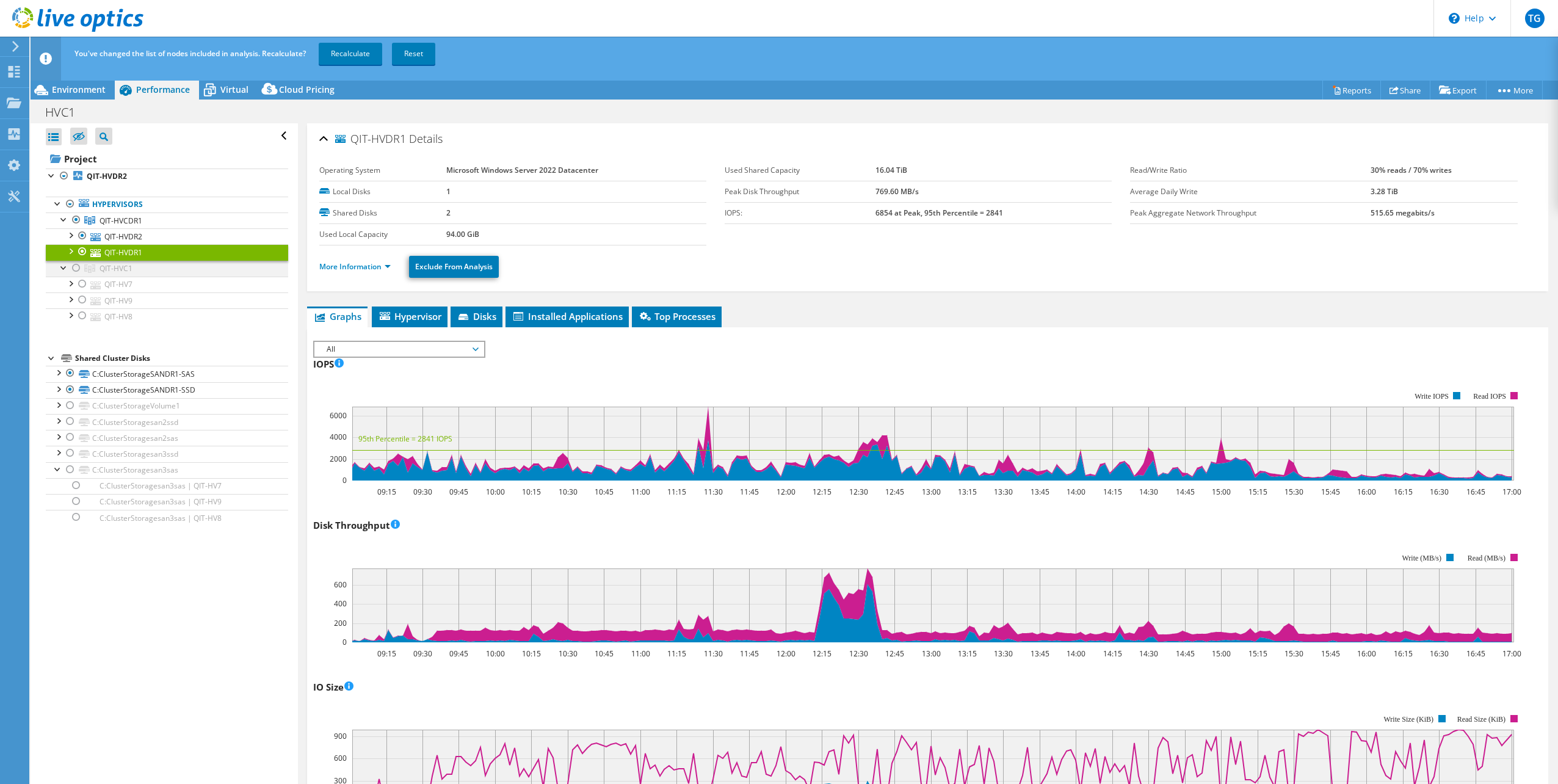
click at [74, 268] on div at bounding box center [76, 268] width 12 height 15
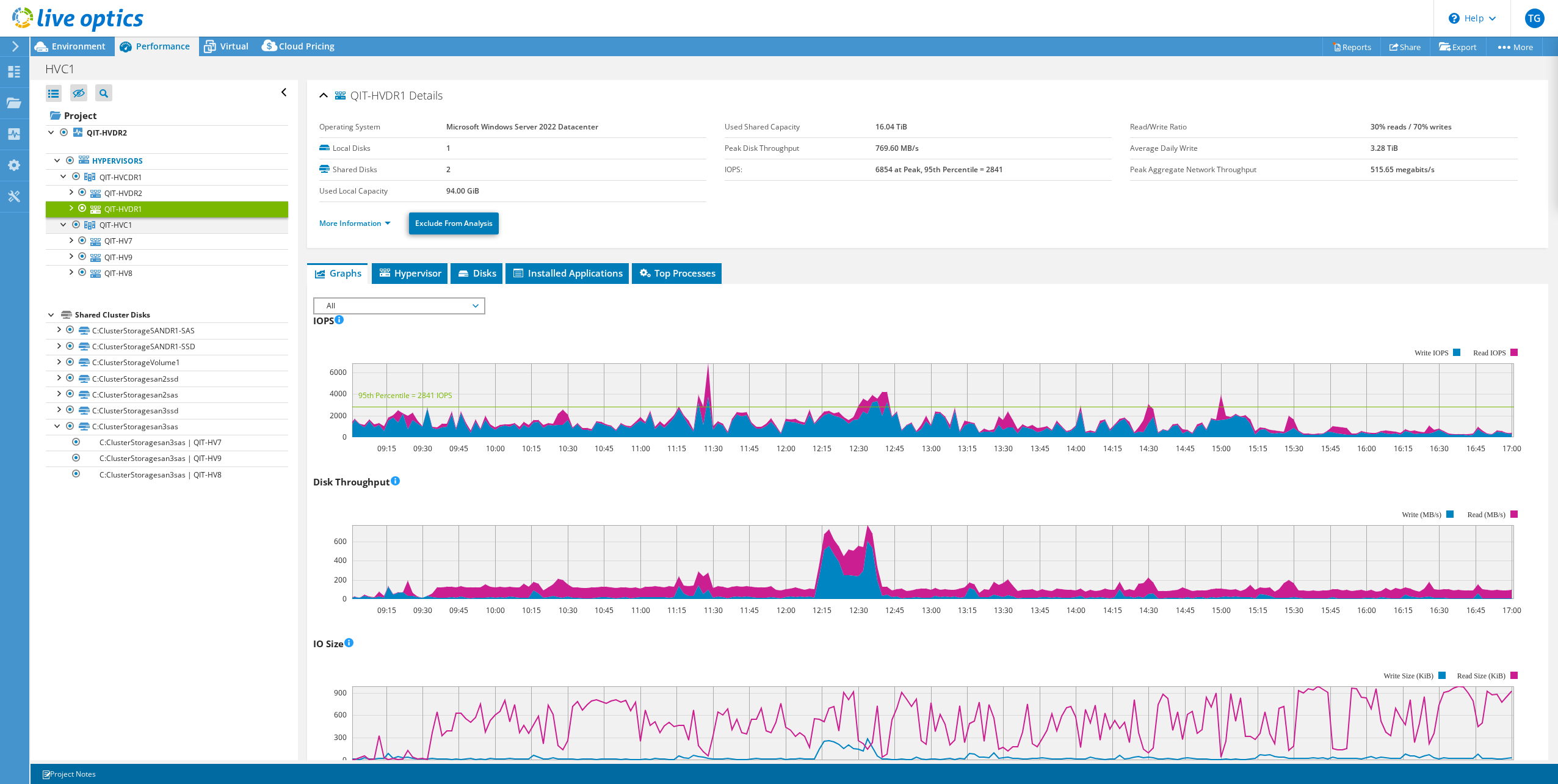
click at [76, 224] on div at bounding box center [76, 225] width 12 height 15
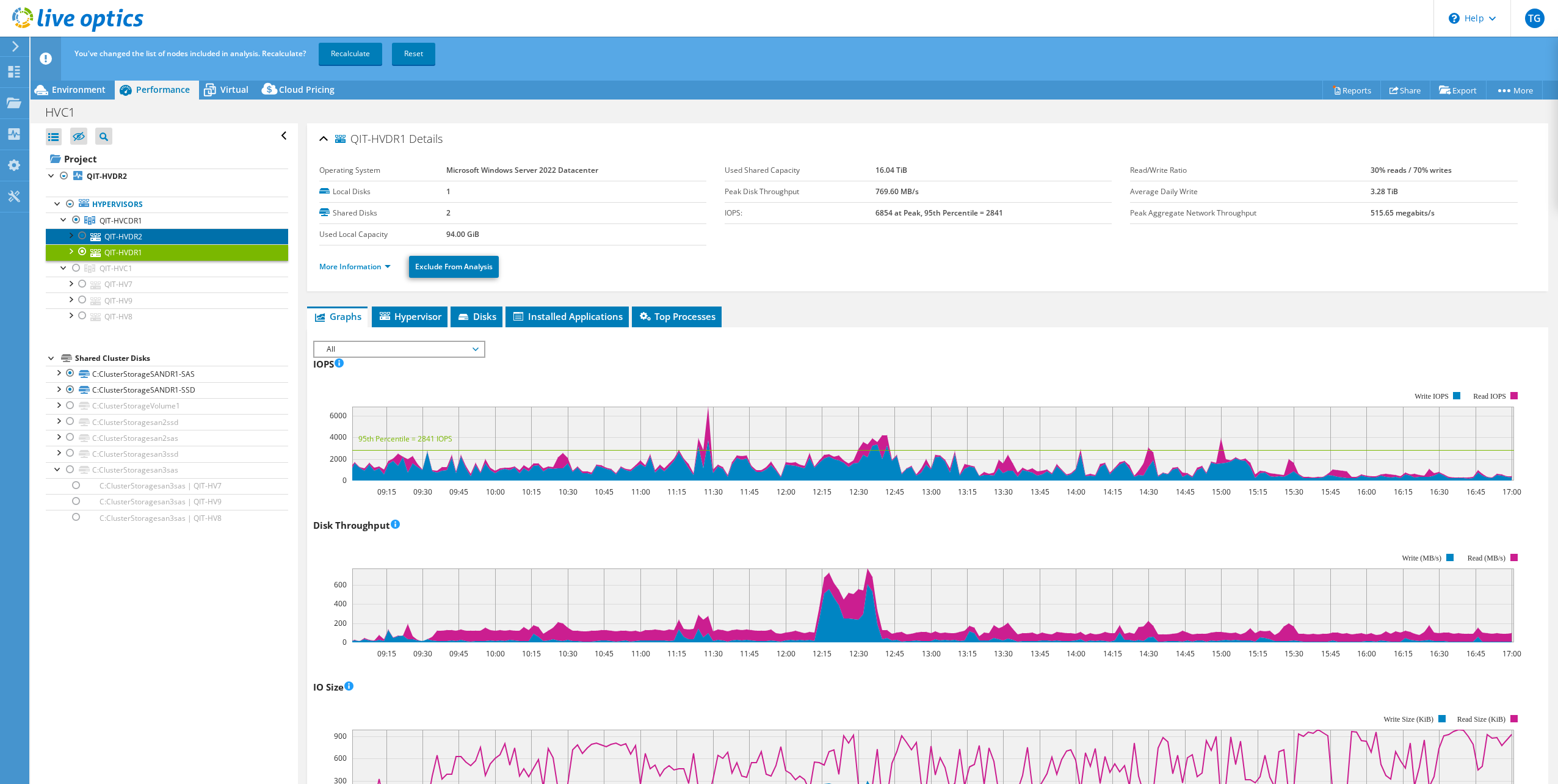
click at [128, 237] on link "QIT-HVDR2" at bounding box center [167, 236] width 242 height 16
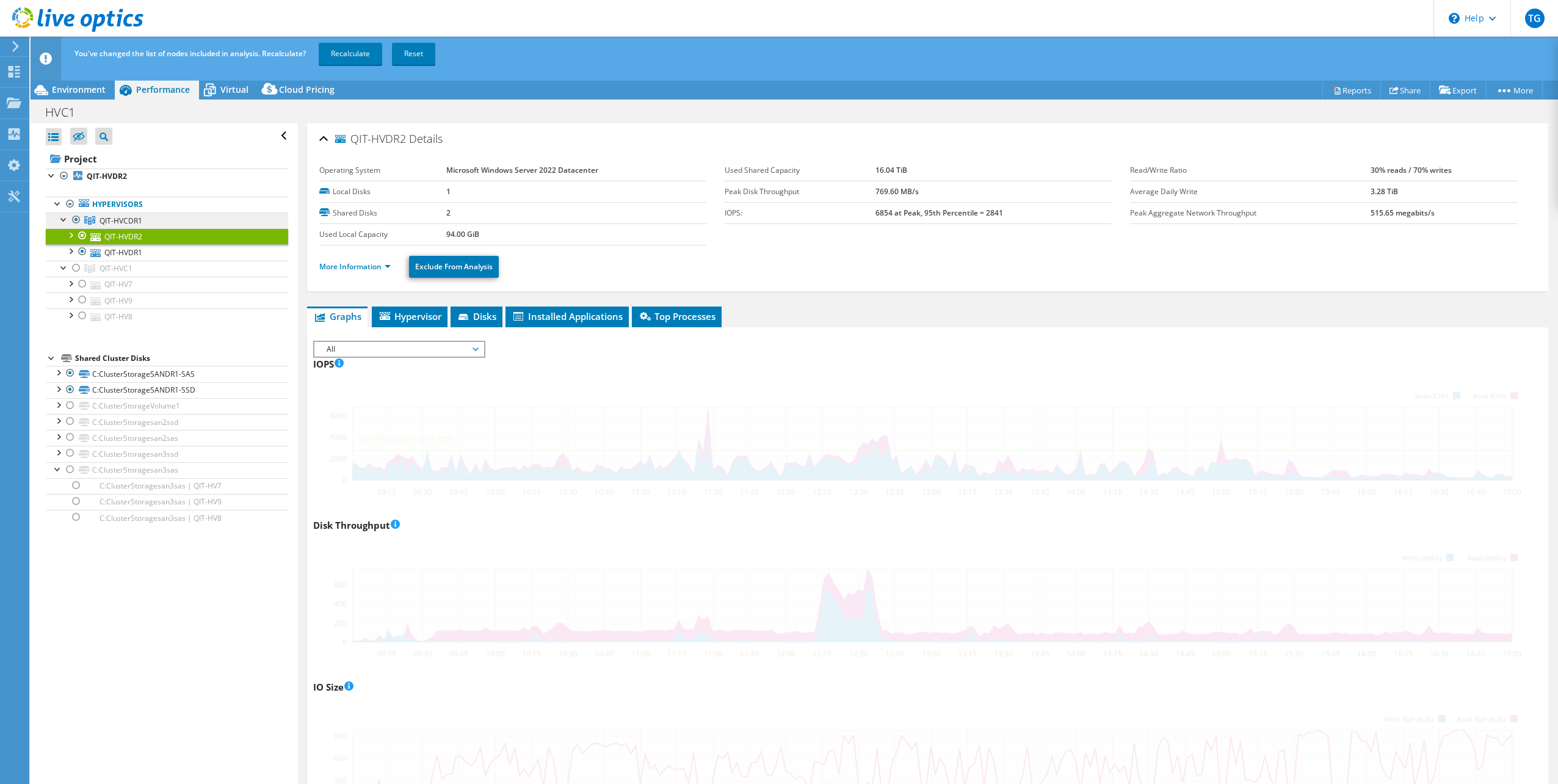
click at [145, 222] on link "QIT-HVCDR1" at bounding box center [167, 220] width 242 height 16
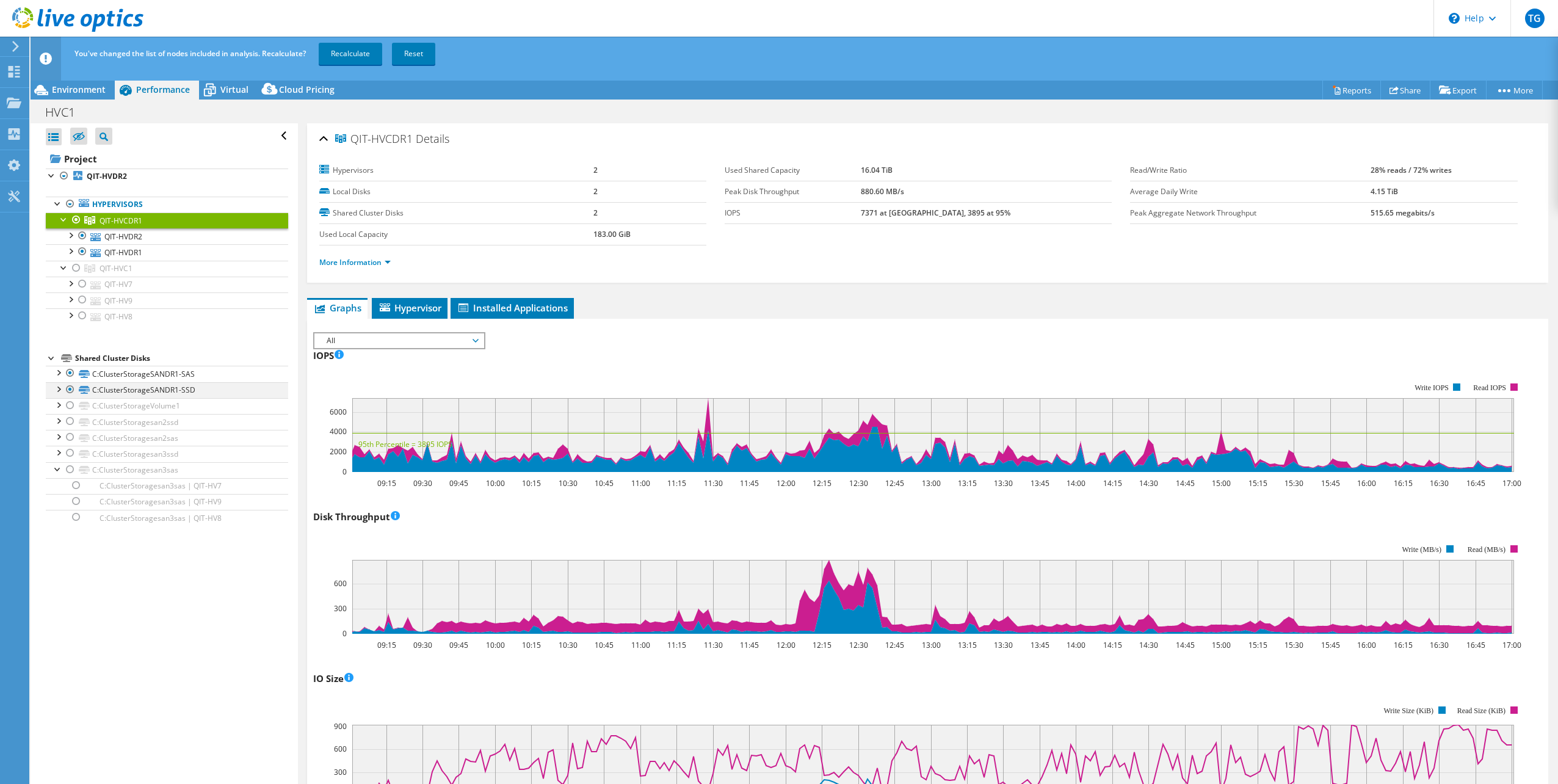
click at [59, 389] on div at bounding box center [58, 388] width 12 height 12
click at [388, 261] on link "More Information" at bounding box center [355, 262] width 71 height 10
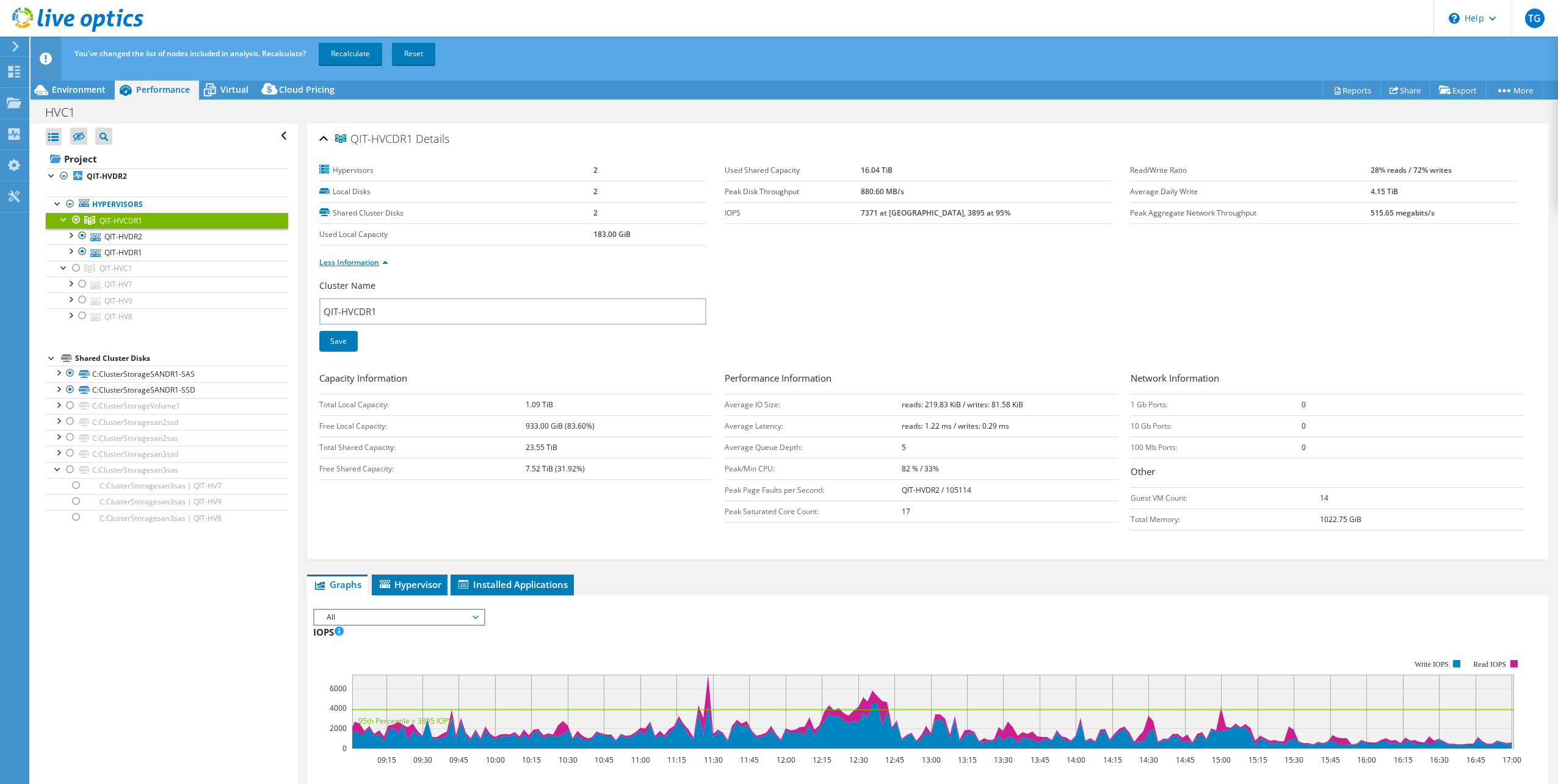
click at [387, 262] on link "Less Information" at bounding box center [354, 262] width 69 height 10
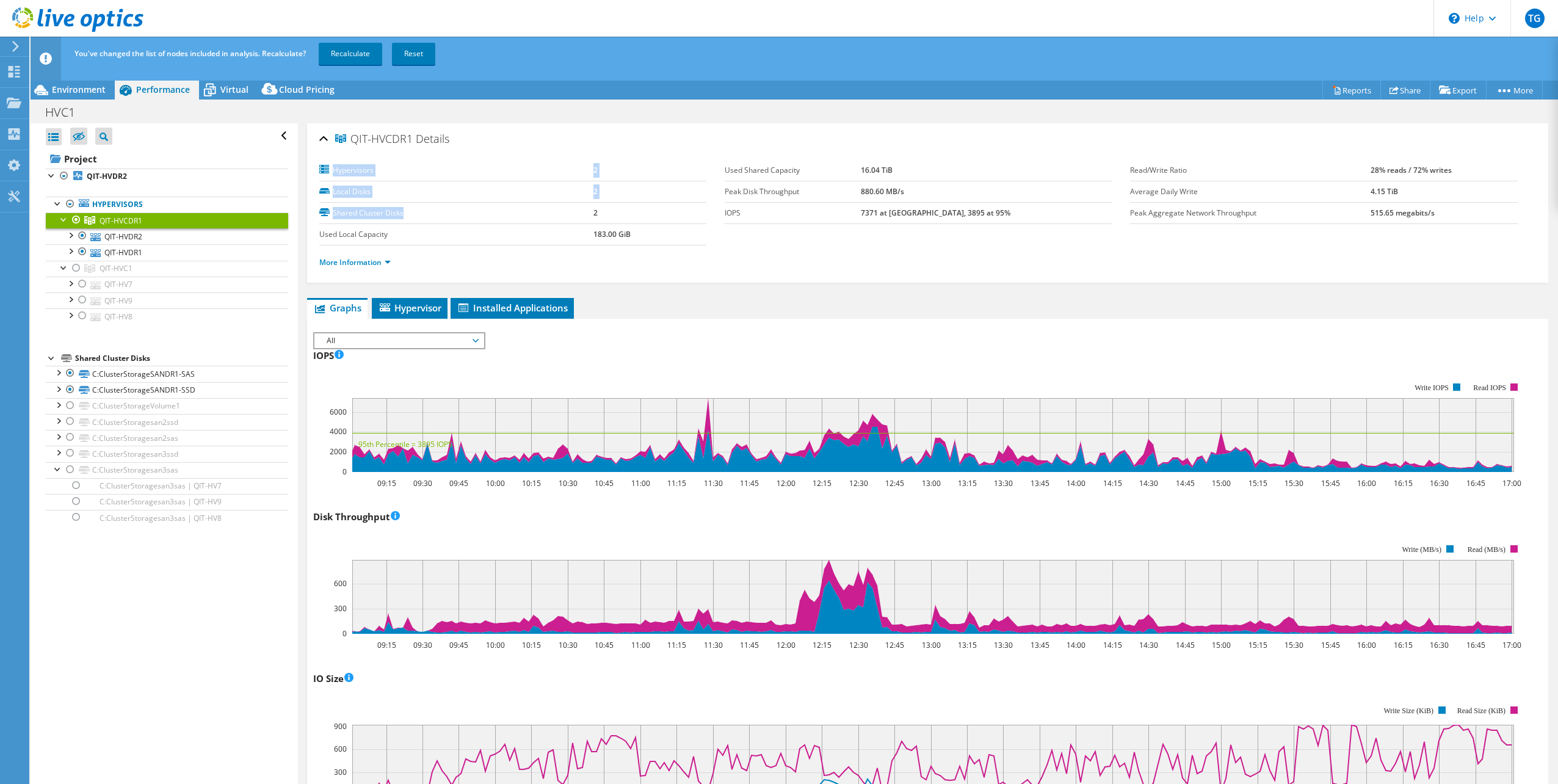
drag, startPoint x: 402, startPoint y: 212, endPoint x: 332, endPoint y: 167, distance: 83.2
click at [332, 167] on tbody "Hypervisors 2 Local Disks 2 Shared Cluster Disks 2 Used Local Capacity 183.00 G…" at bounding box center [512, 203] width 387 height 85
click at [1302, 204] on td "Peak Aggregate Network Throughput" at bounding box center [1250, 212] width 240 height 21
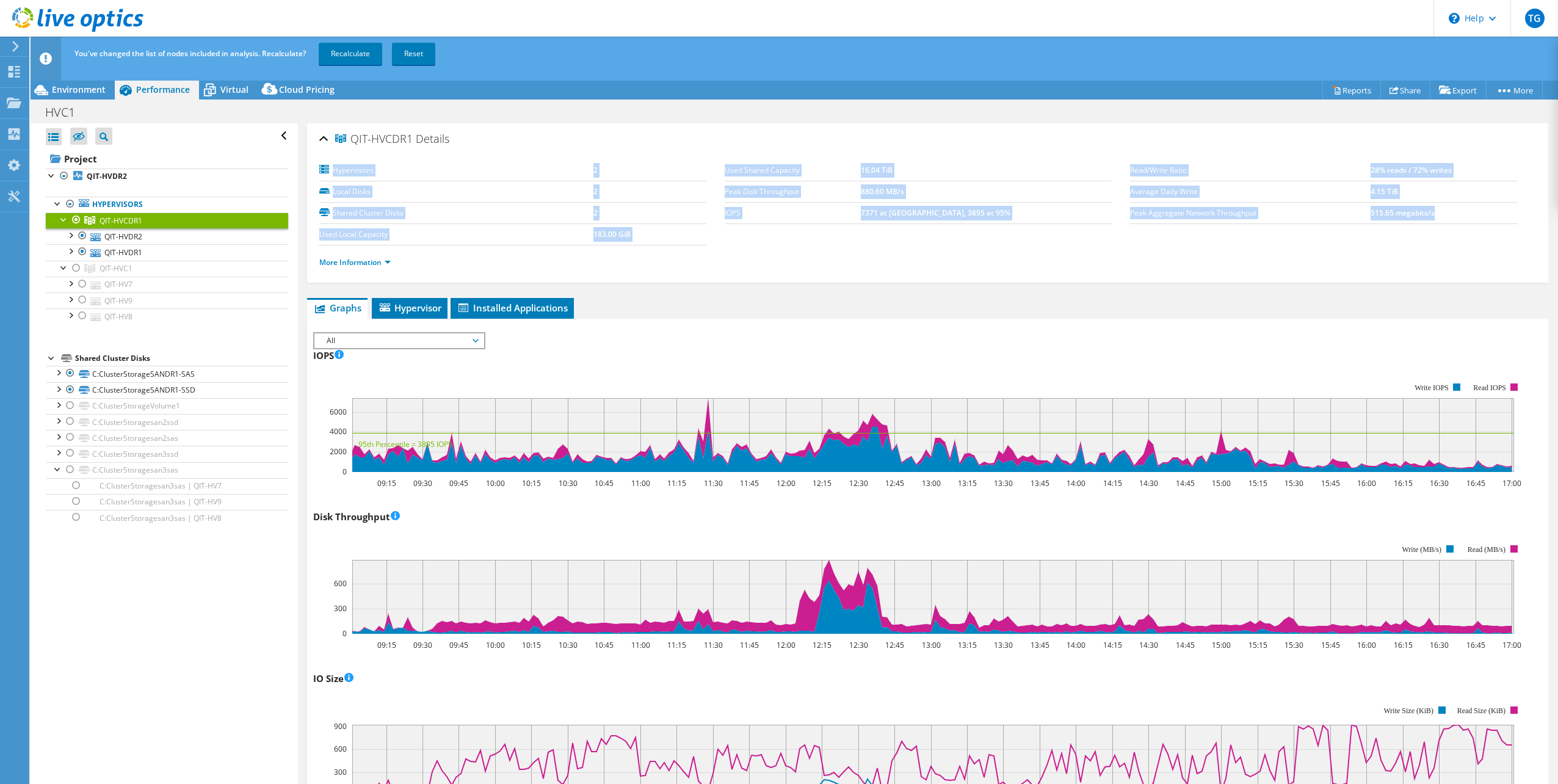
drag, startPoint x: 1477, startPoint y: 214, endPoint x: 325, endPoint y: 167, distance: 1153.0
click at [325, 167] on section "Hypervisors 2 Local Disks 2 Shared Cluster Disks 2 Used Local Capacity 183.00 G…" at bounding box center [927, 219] width 1217 height 120
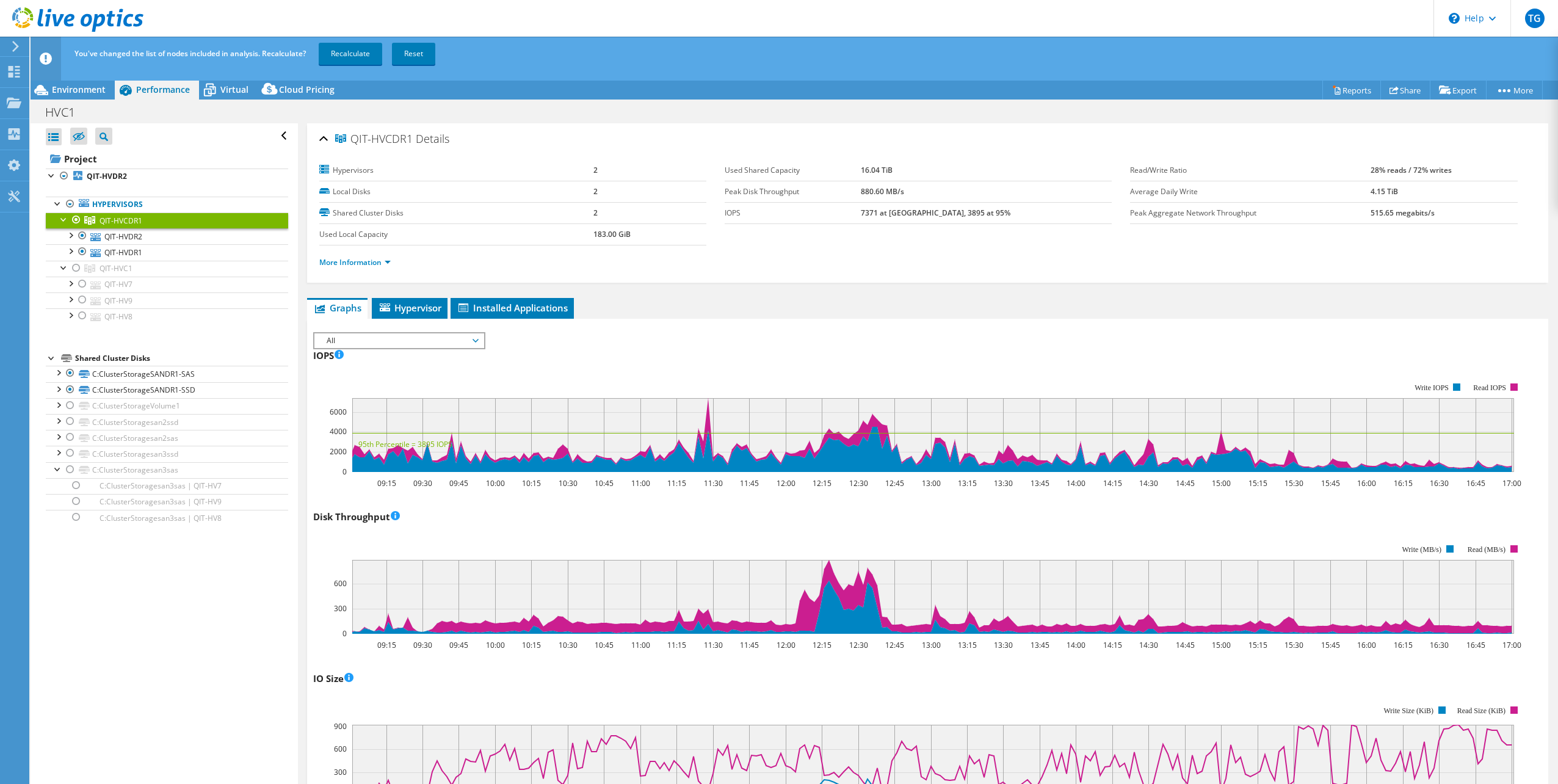
click at [1278, 231] on section "Hypervisors 2 Local Disks 2 Shared Cluster Disks 2 Used Local Capacity 183.00 G…" at bounding box center [927, 219] width 1217 height 120
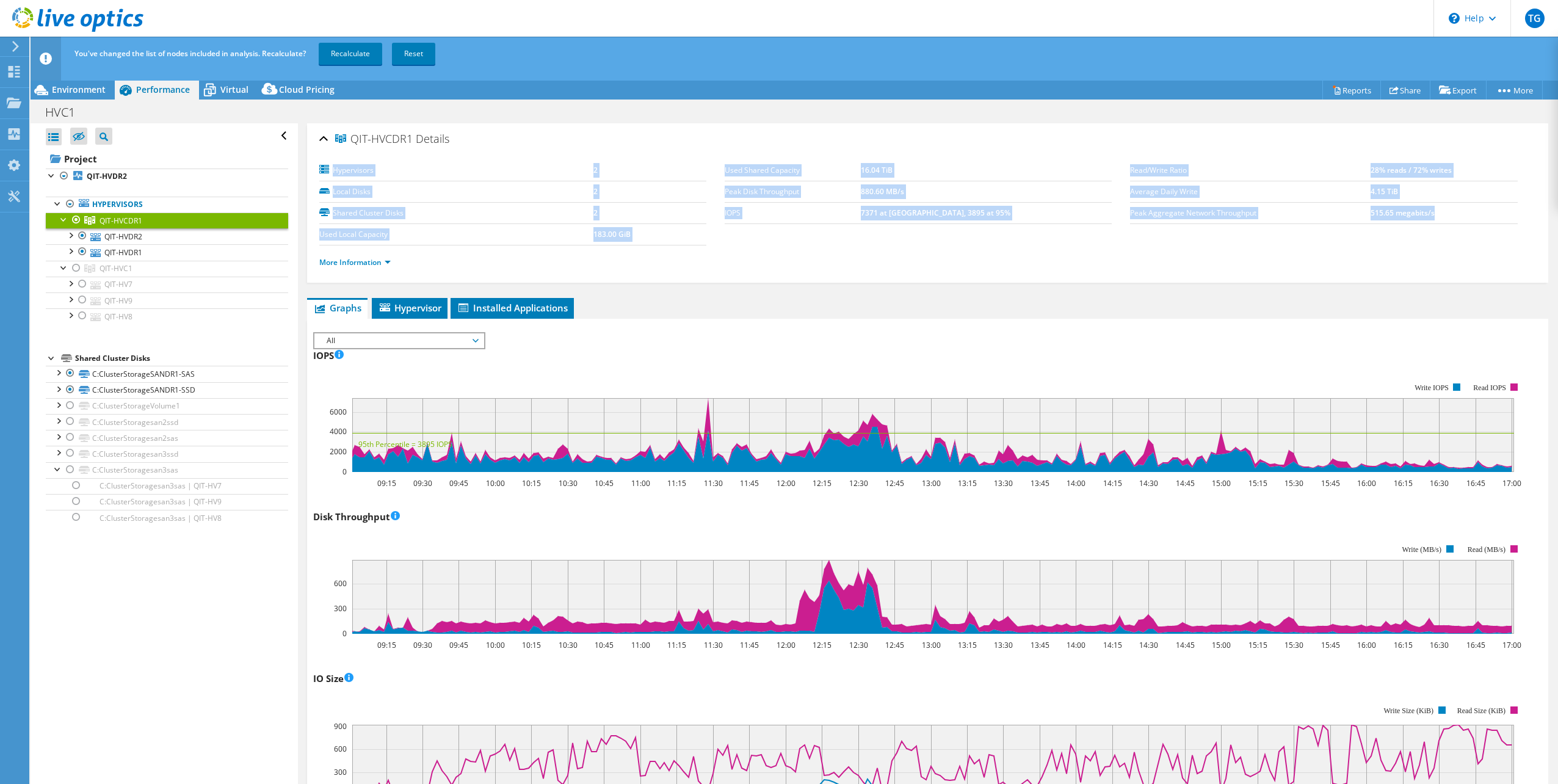
drag, startPoint x: 1460, startPoint y: 217, endPoint x: 327, endPoint y: 164, distance: 1134.2
click at [327, 164] on section "Hypervisors 2 Local Disks 2 Shared Cluster Disks 2 Used Local Capacity 183.00 G…" at bounding box center [927, 219] width 1217 height 120
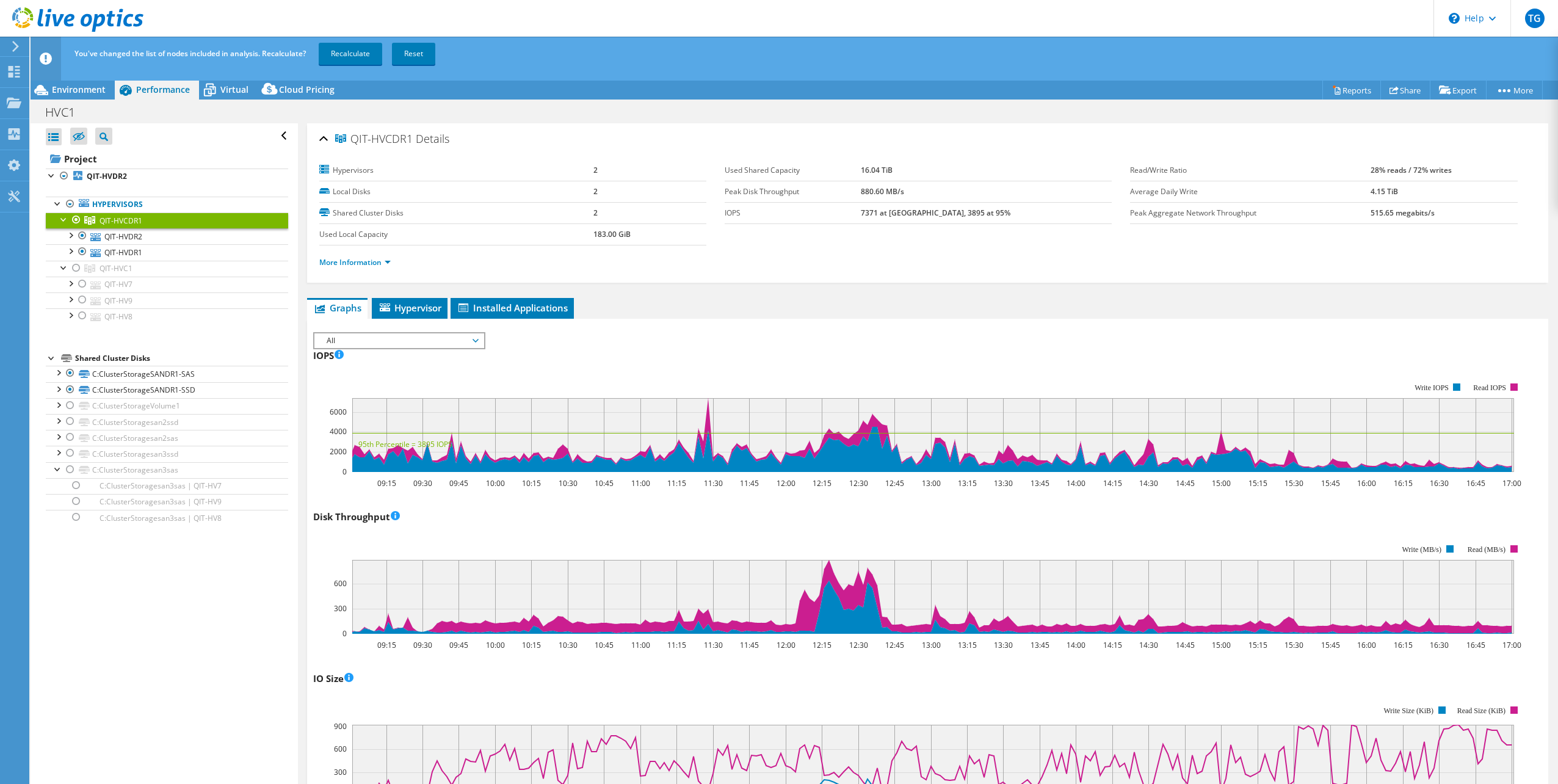
click at [1464, 254] on ul "More Information" at bounding box center [927, 261] width 1217 height 16
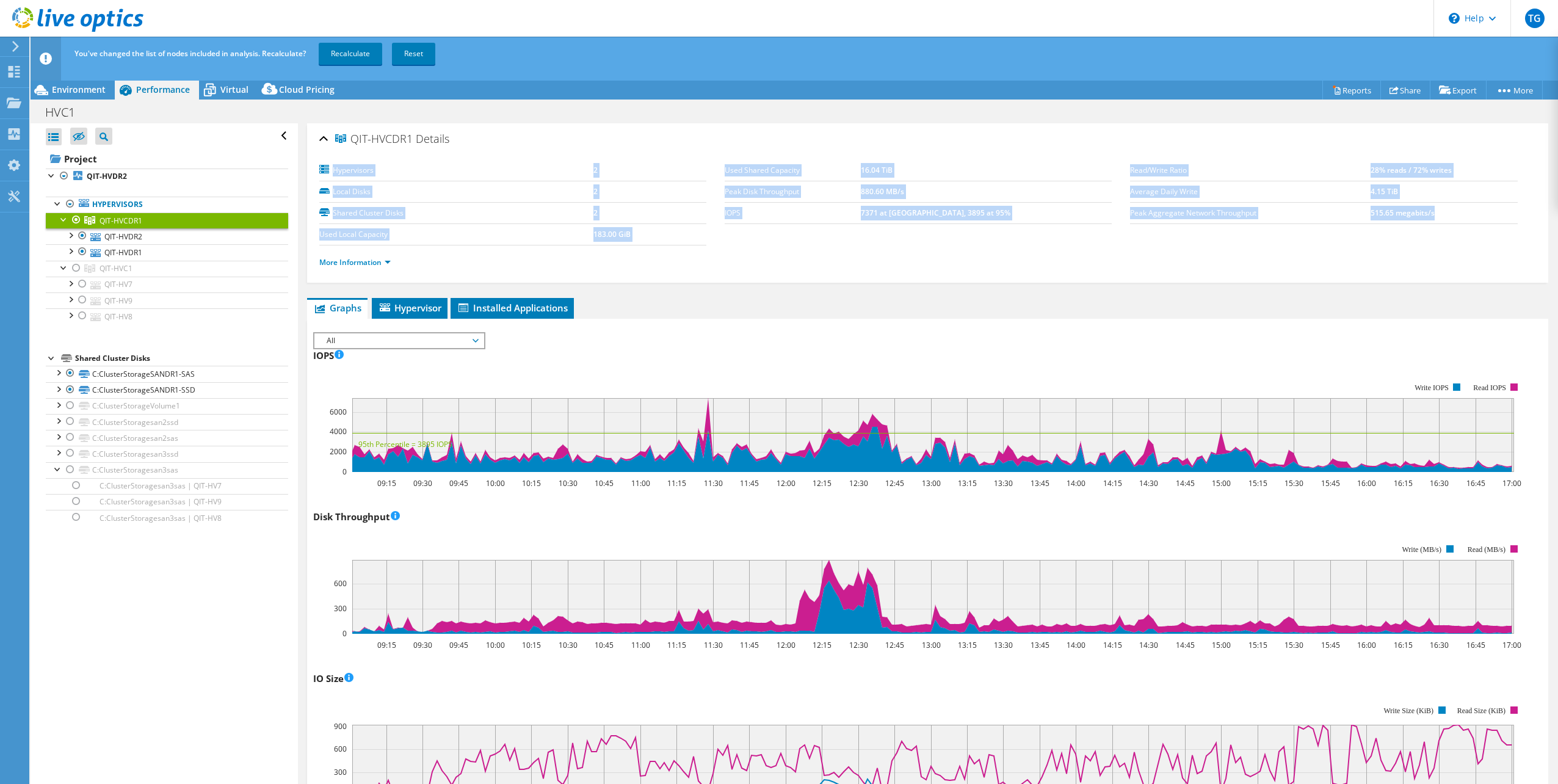
drag, startPoint x: 1453, startPoint y: 215, endPoint x: 322, endPoint y: 167, distance: 1132.0
click at [322, 167] on section "Hypervisors 2 Local Disks 2 Shared Cluster Disks 2 Used Local Capacity 183.00 G…" at bounding box center [927, 219] width 1217 height 120
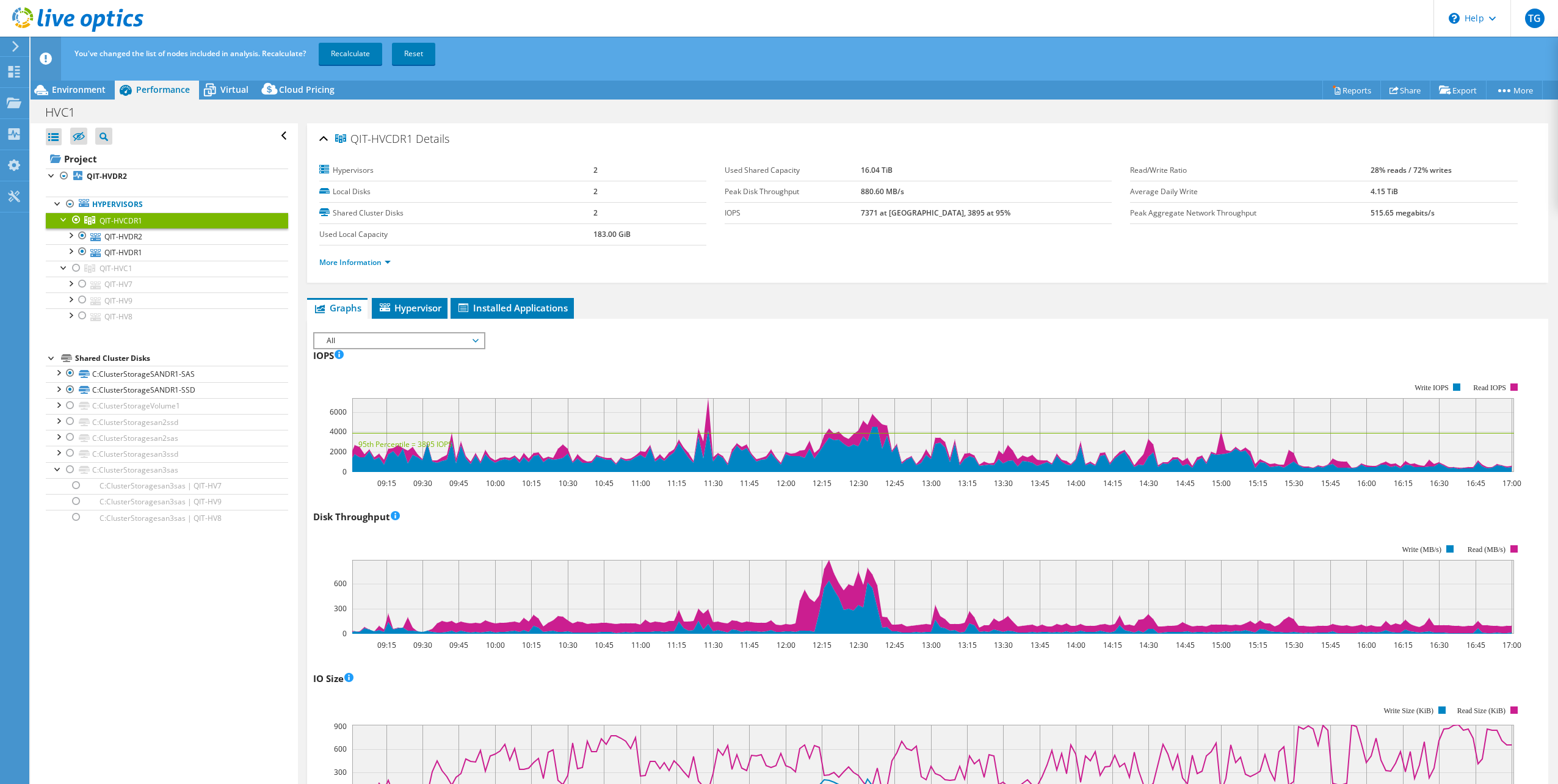
click at [819, 256] on ul "More Information" at bounding box center [927, 261] width 1217 height 16
drag, startPoint x: 1471, startPoint y: 169, endPoint x: 653, endPoint y: 183, distance: 818.1
click at [653, 183] on section "Hypervisors 2 Local Disks 2 Shared Cluster Disks 2 Used Local Capacity 183.00 G…" at bounding box center [927, 219] width 1217 height 120
click at [314, 167] on div "QIT-HVCDR1 Details Hypervisors 2 Local Disks 2 Shared Cluster Disks 2 Used Loca…" at bounding box center [927, 203] width 1241 height 159
drag, startPoint x: 316, startPoint y: 156, endPoint x: 1485, endPoint y: 296, distance: 1177.4
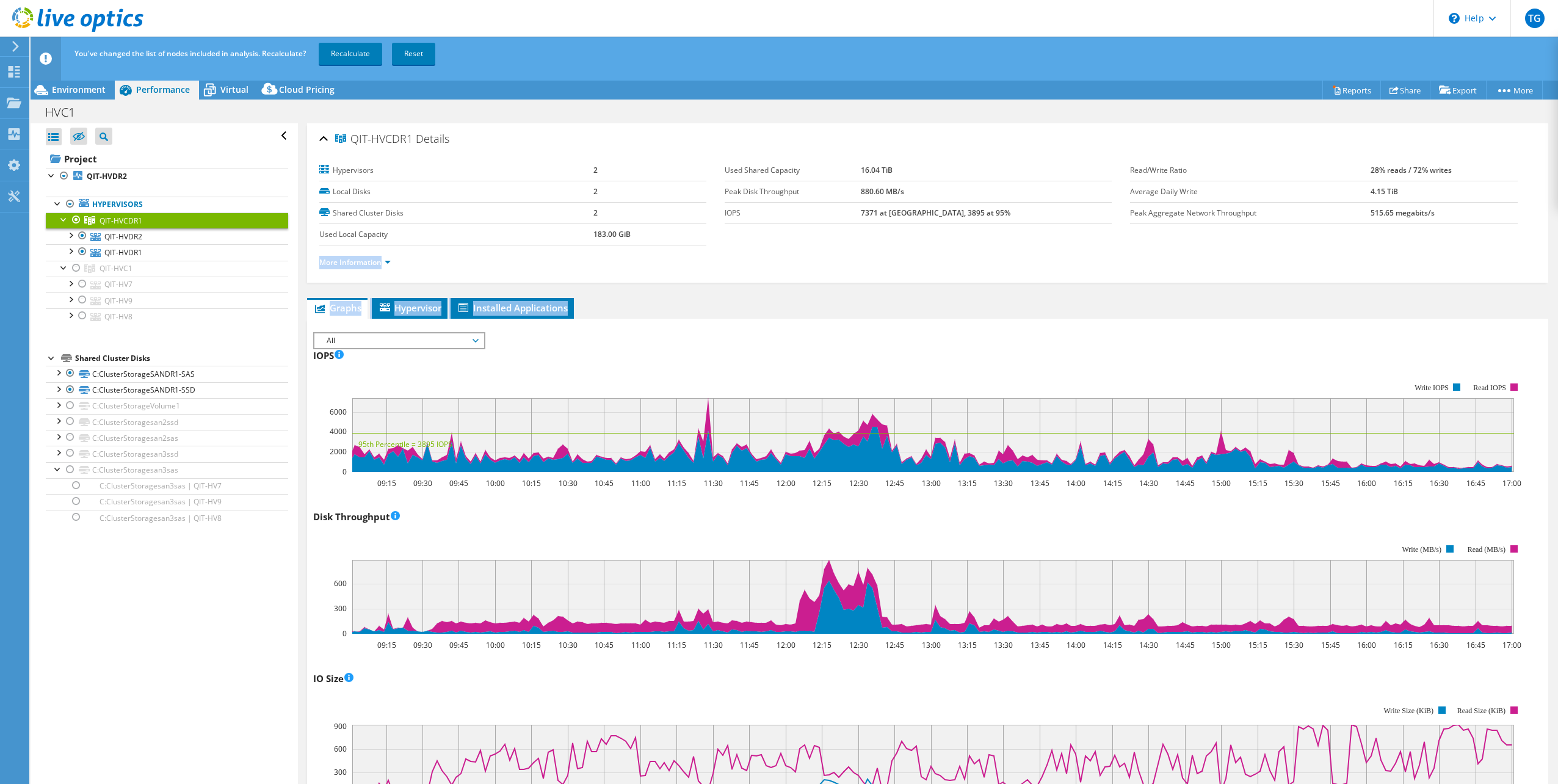
drag, startPoint x: 1485, startPoint y: 296, endPoint x: 1442, endPoint y: 267, distance: 51.9
click at [1442, 266] on ul "More Information" at bounding box center [927, 261] width 1217 height 16
drag, startPoint x: 1457, startPoint y: 212, endPoint x: 1442, endPoint y: 208, distance: 15.5
click at [1442, 208] on td "515.65 megabits/s" at bounding box center [1443, 212] width 147 height 21
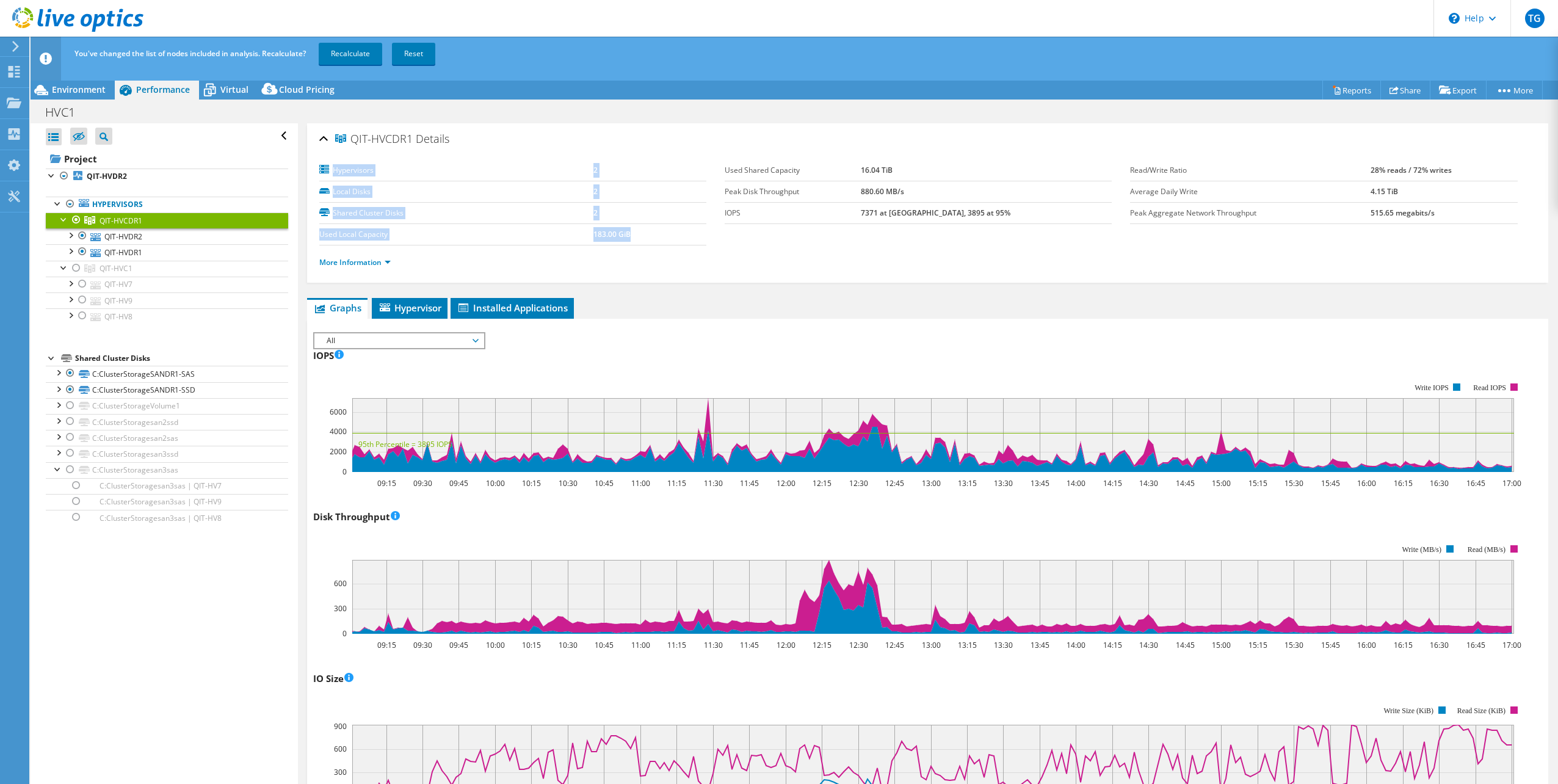
drag, startPoint x: 638, startPoint y: 232, endPoint x: 320, endPoint y: 164, distance: 325.2
click at [320, 164] on tbody "Hypervisors 2 Local Disks 2 Shared Cluster Disks 2 Used Local Capacity 183.00 G…" at bounding box center [512, 203] width 387 height 85
click at [1062, 208] on td "7371 at [GEOGRAPHIC_DATA], 3895 at 95%" at bounding box center [986, 212] width 251 height 21
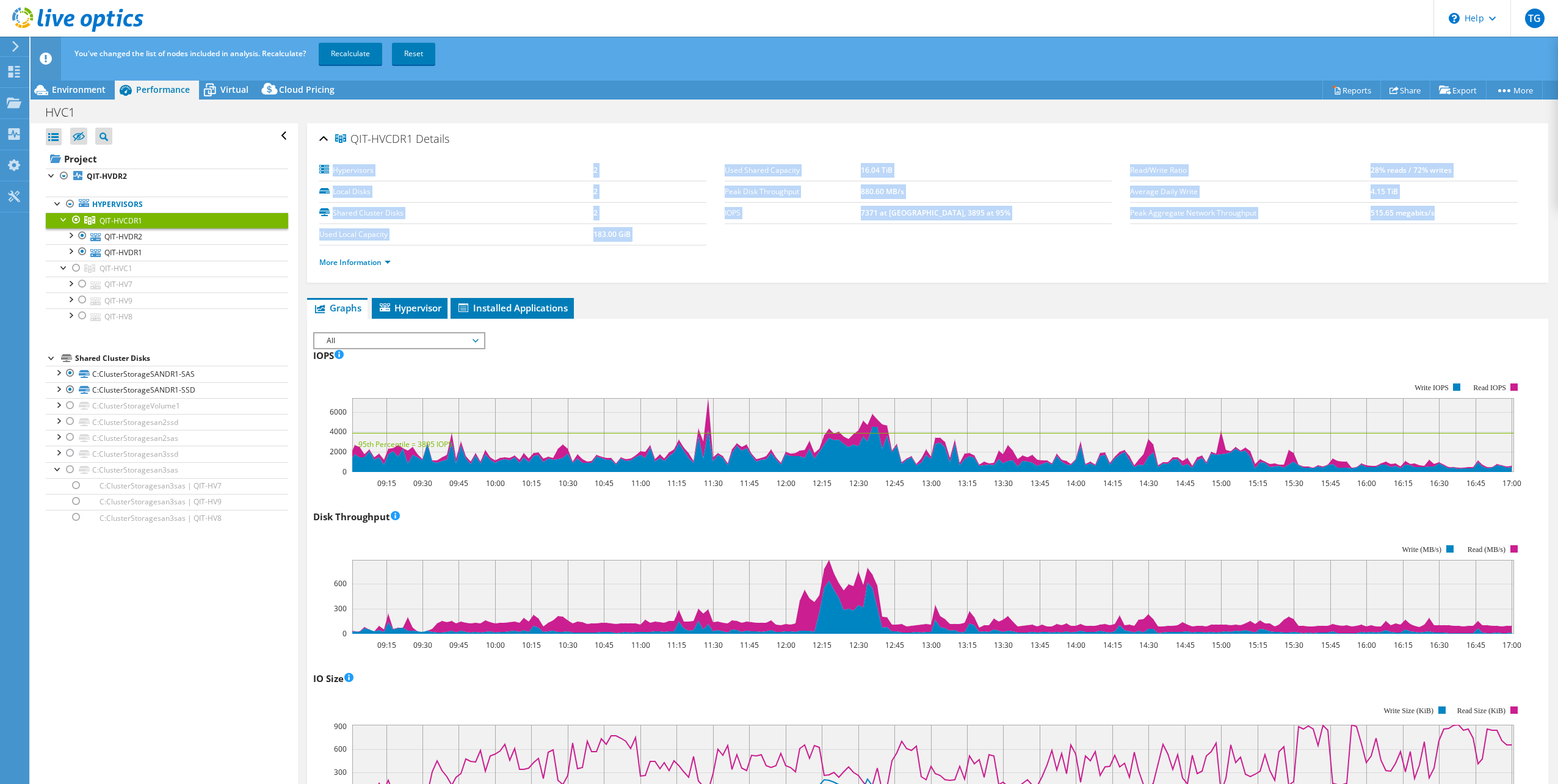
drag, startPoint x: 1442, startPoint y: 214, endPoint x: 331, endPoint y: 170, distance: 1111.9
click at [331, 170] on section "Hypervisors 2 Local Disks 2 Shared Cluster Disks 2 Used Local Capacity 183.00 G…" at bounding box center [927, 219] width 1217 height 120
click at [1130, 194] on label "Average Daily Write" at bounding box center [1250, 192] width 240 height 12
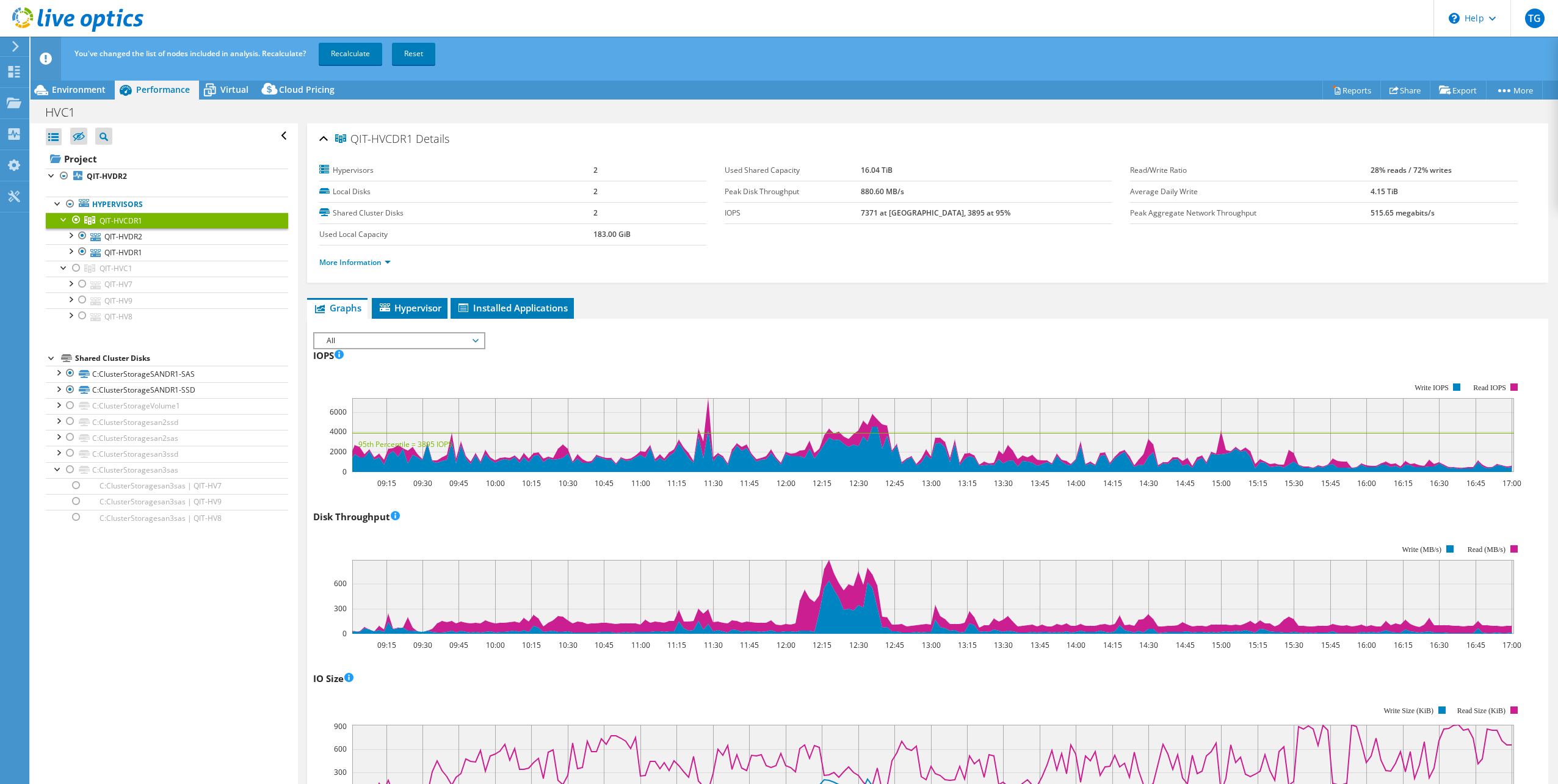
click at [1452, 214] on td "515.65 megabits/s" at bounding box center [1443, 212] width 147 height 21
click at [668, 240] on td "183.00 GiB" at bounding box center [650, 233] width 113 height 21
click at [62, 219] on div at bounding box center [64, 218] width 12 height 12
click at [54, 203] on div at bounding box center [58, 203] width 12 height 12
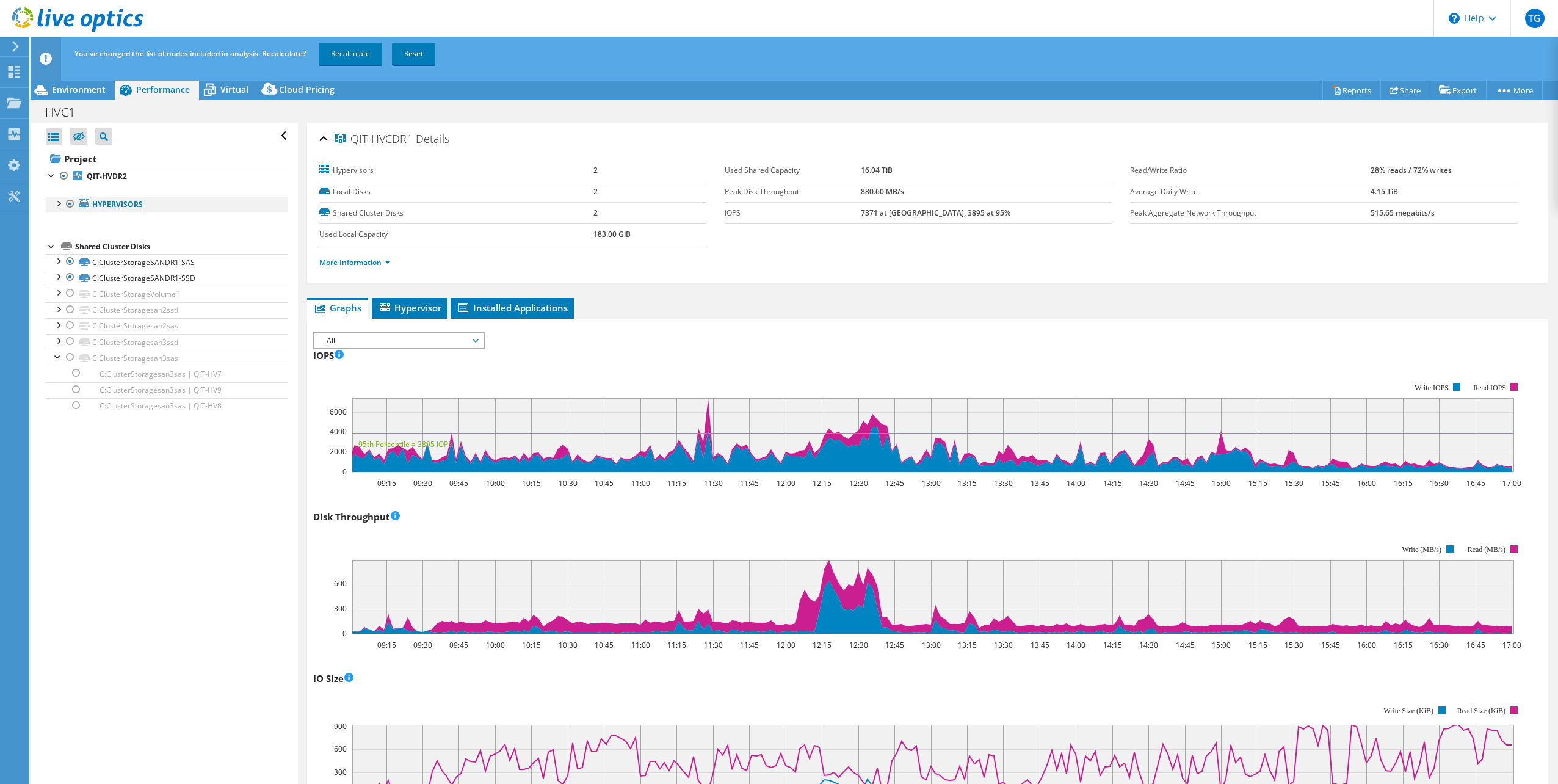
click at [59, 203] on div at bounding box center [58, 203] width 12 height 12
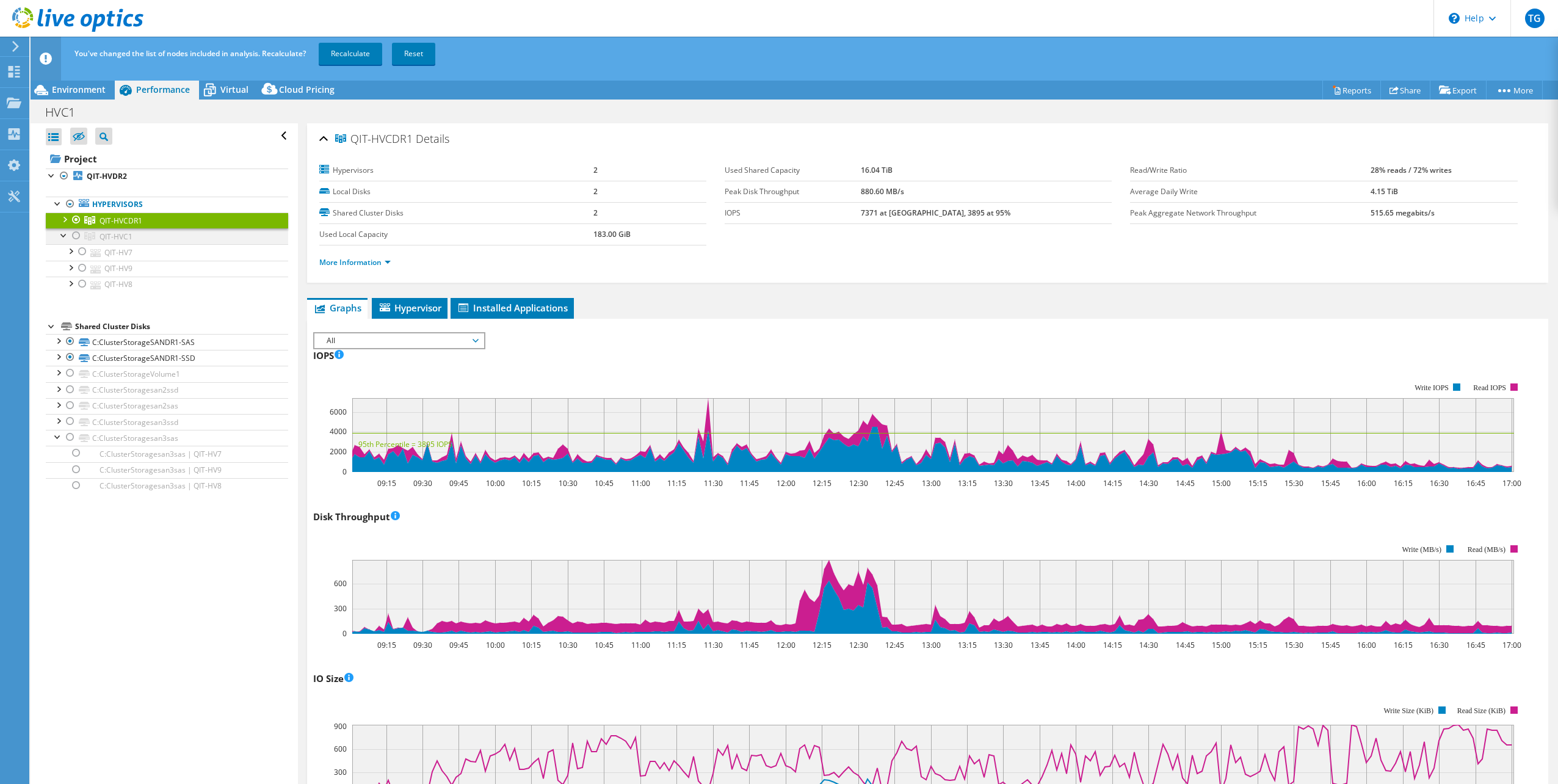
click at [61, 230] on div at bounding box center [64, 234] width 12 height 12
click at [57, 204] on div at bounding box center [58, 203] width 12 height 12
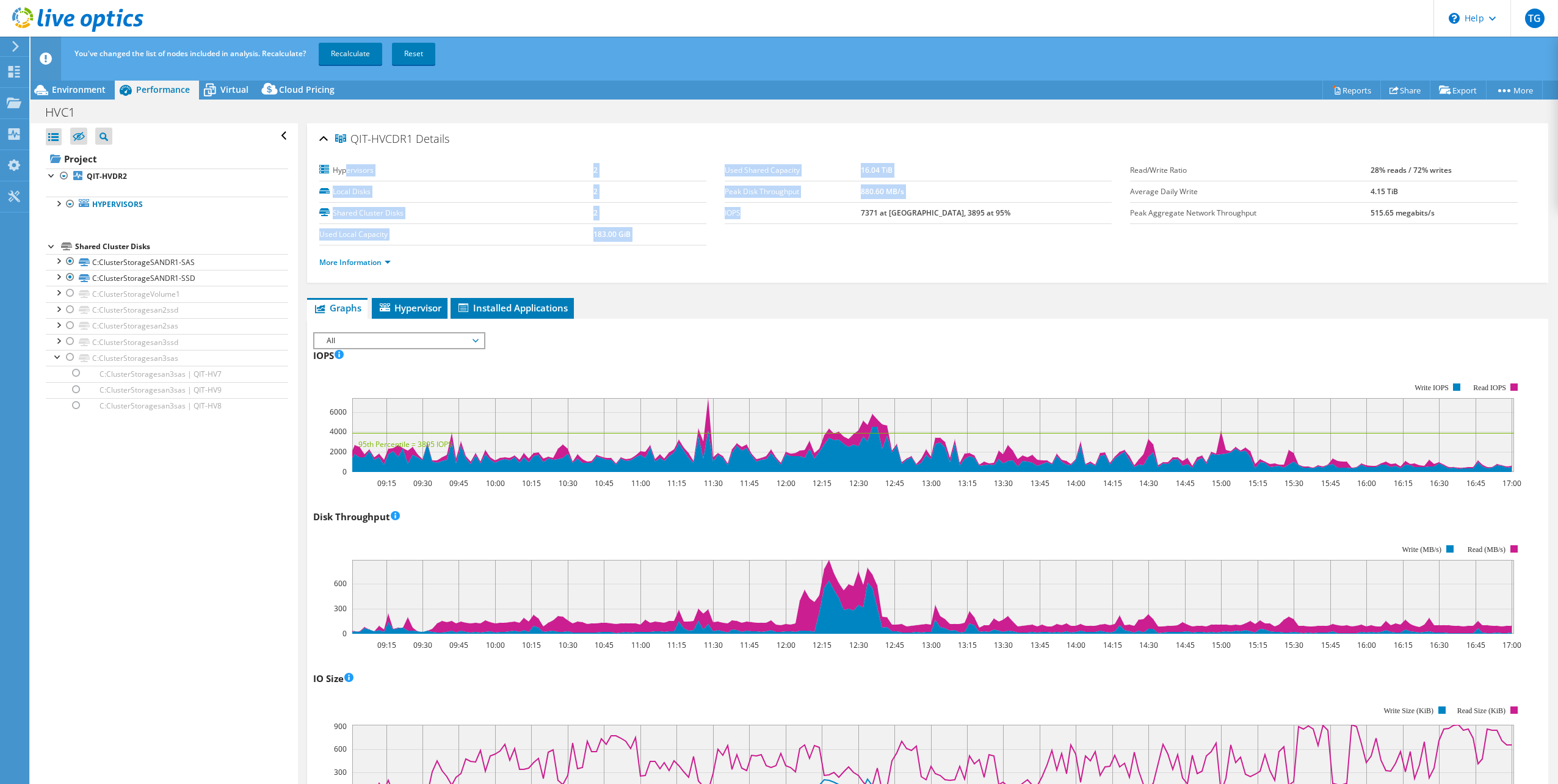
drag, startPoint x: 741, startPoint y: 212, endPoint x: 344, endPoint y: 169, distance: 399.3
click at [344, 169] on section "Hypervisors 2 Local Disks 2 Shared Cluster Disks 2 Used Local Capacity 183.00 G…" at bounding box center [725, 203] width 811 height 85
click at [1054, 253] on ul "More Information" at bounding box center [927, 261] width 1217 height 16
drag, startPoint x: 667, startPoint y: 236, endPoint x: 528, endPoint y: 209, distance: 141.6
click at [528, 209] on tbody "Hypervisors 2 Local Disks 2 Shared Cluster Disks 2 Used Local Capacity 183.00 G…" at bounding box center [512, 203] width 387 height 85
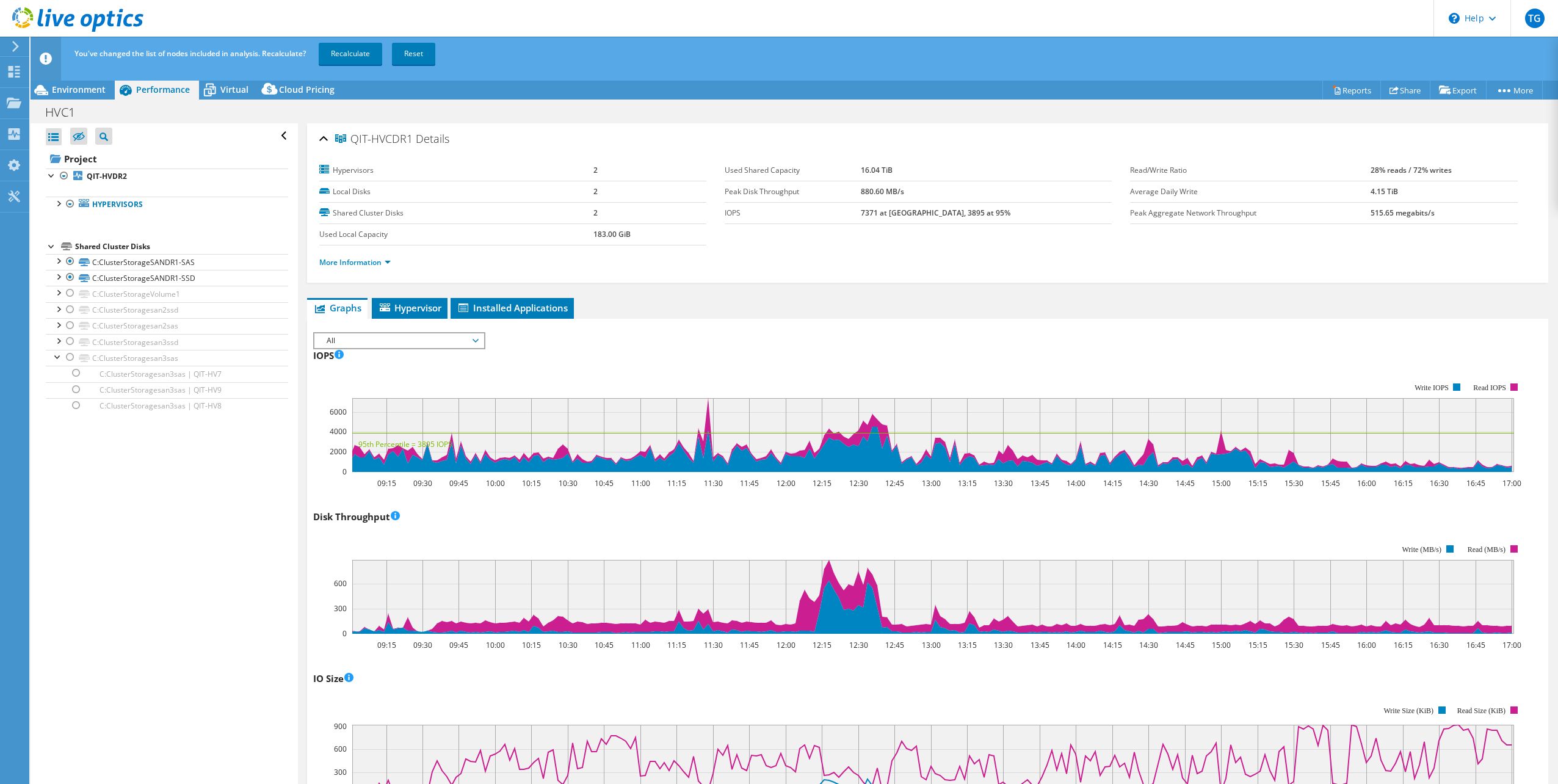
click at [769, 246] on div "More Information" at bounding box center [927, 262] width 1217 height 35
drag, startPoint x: 656, startPoint y: 240, endPoint x: 579, endPoint y: 219, distance: 79.8
click at [579, 219] on tbody "Hypervisors 2 Local Disks 2 Shared Cluster Disks 2 Used Local Capacity 183.00 G…" at bounding box center [512, 203] width 387 height 85
drag, startPoint x: 579, startPoint y: 219, endPoint x: 896, endPoint y: 234, distance: 317.4
click at [894, 232] on section "Hypervisors 2 Local Disks 2 Shared Cluster Disks 2 Used Local Capacity 183.00 G…" at bounding box center [725, 203] width 811 height 85
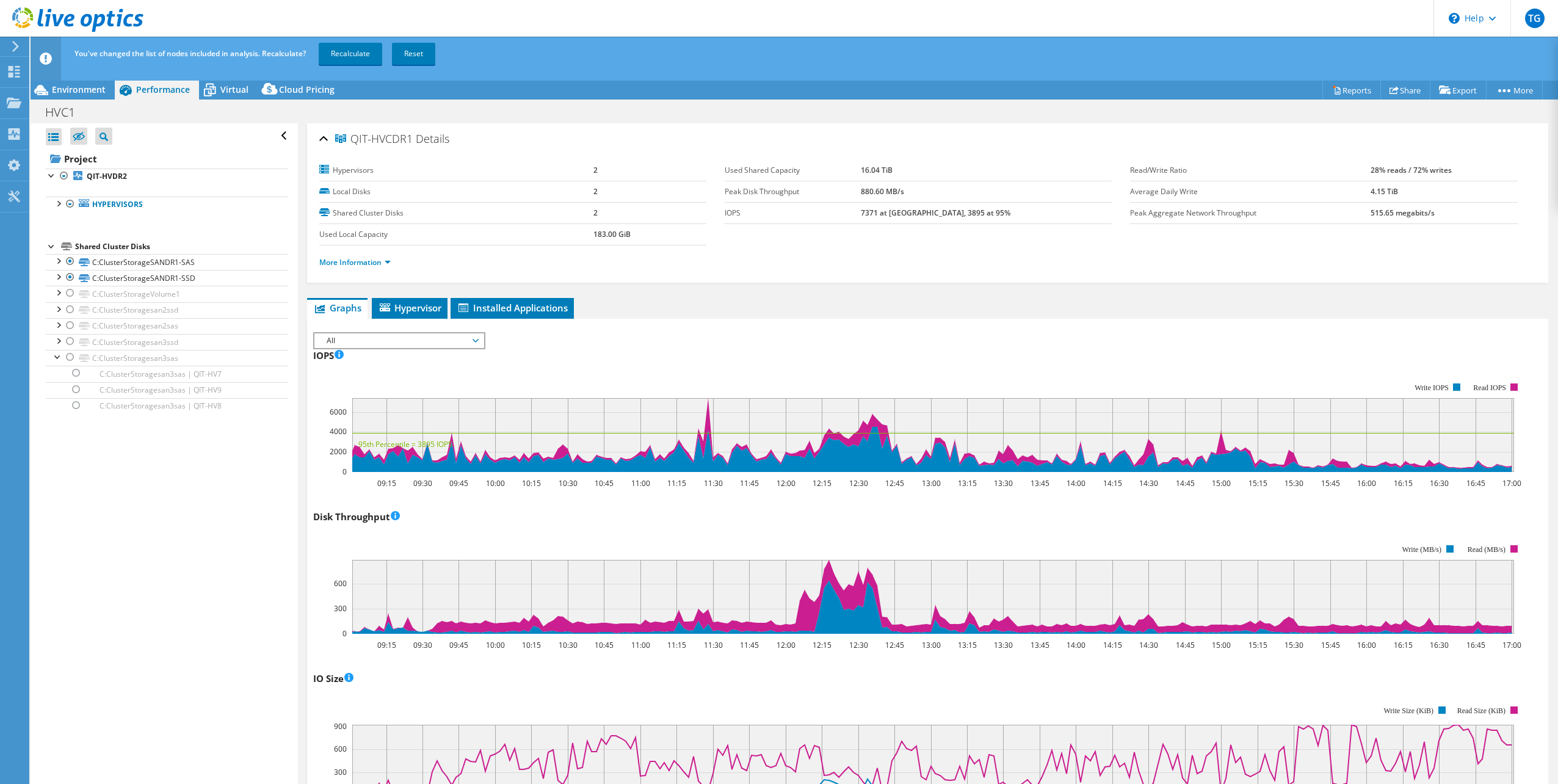
click at [756, 270] on div "More Information" at bounding box center [927, 262] width 1217 height 35
drag, startPoint x: 642, startPoint y: 233, endPoint x: 510, endPoint y: 233, distance: 132.0
click at [510, 233] on tr "Used Local Capacity 183.00 GiB" at bounding box center [512, 233] width 387 height 21
click at [706, 255] on ul "More Information" at bounding box center [927, 261] width 1217 height 16
click at [55, 357] on div at bounding box center [58, 355] width 12 height 12
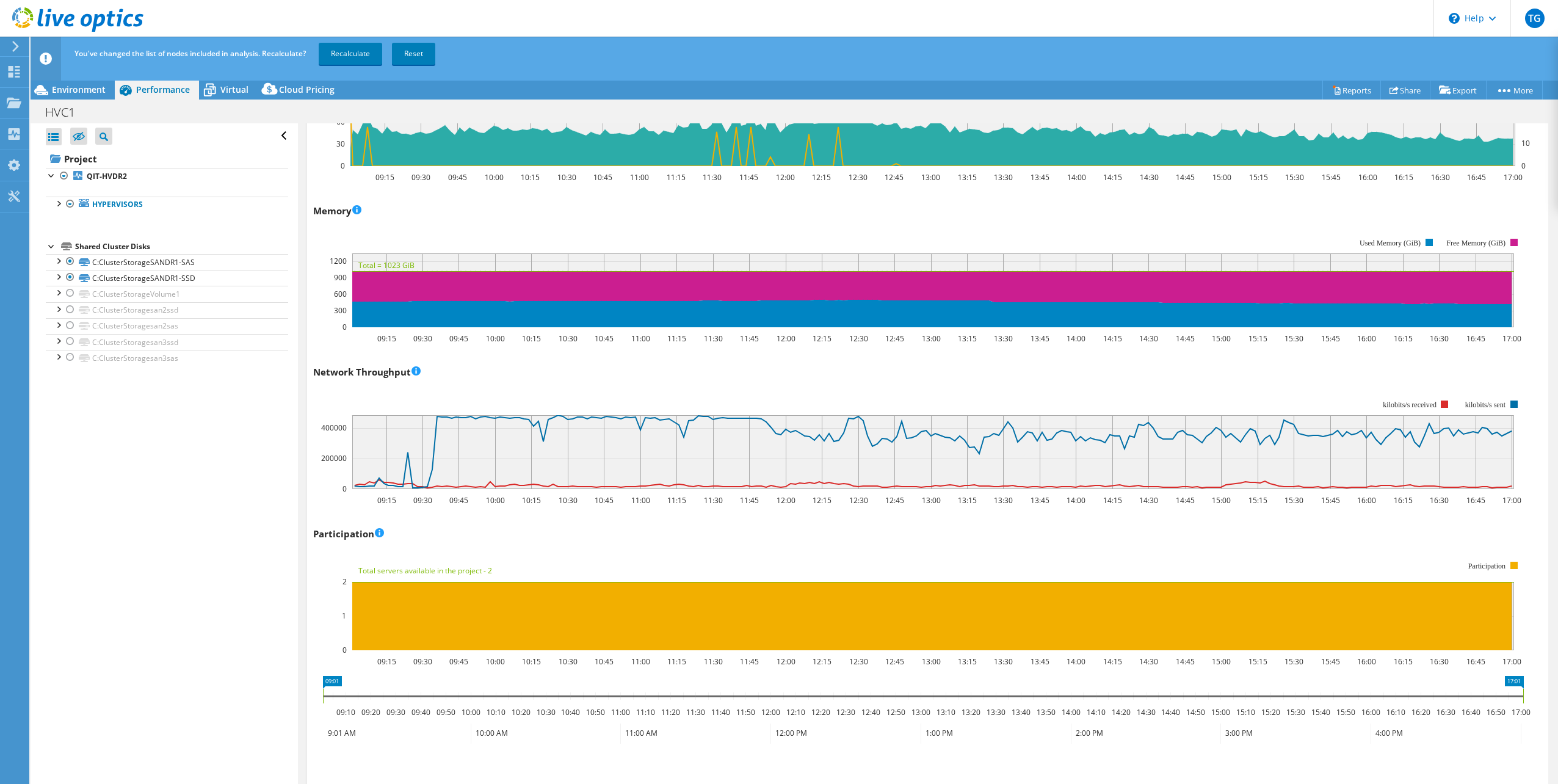
scroll to position [1226, 0]
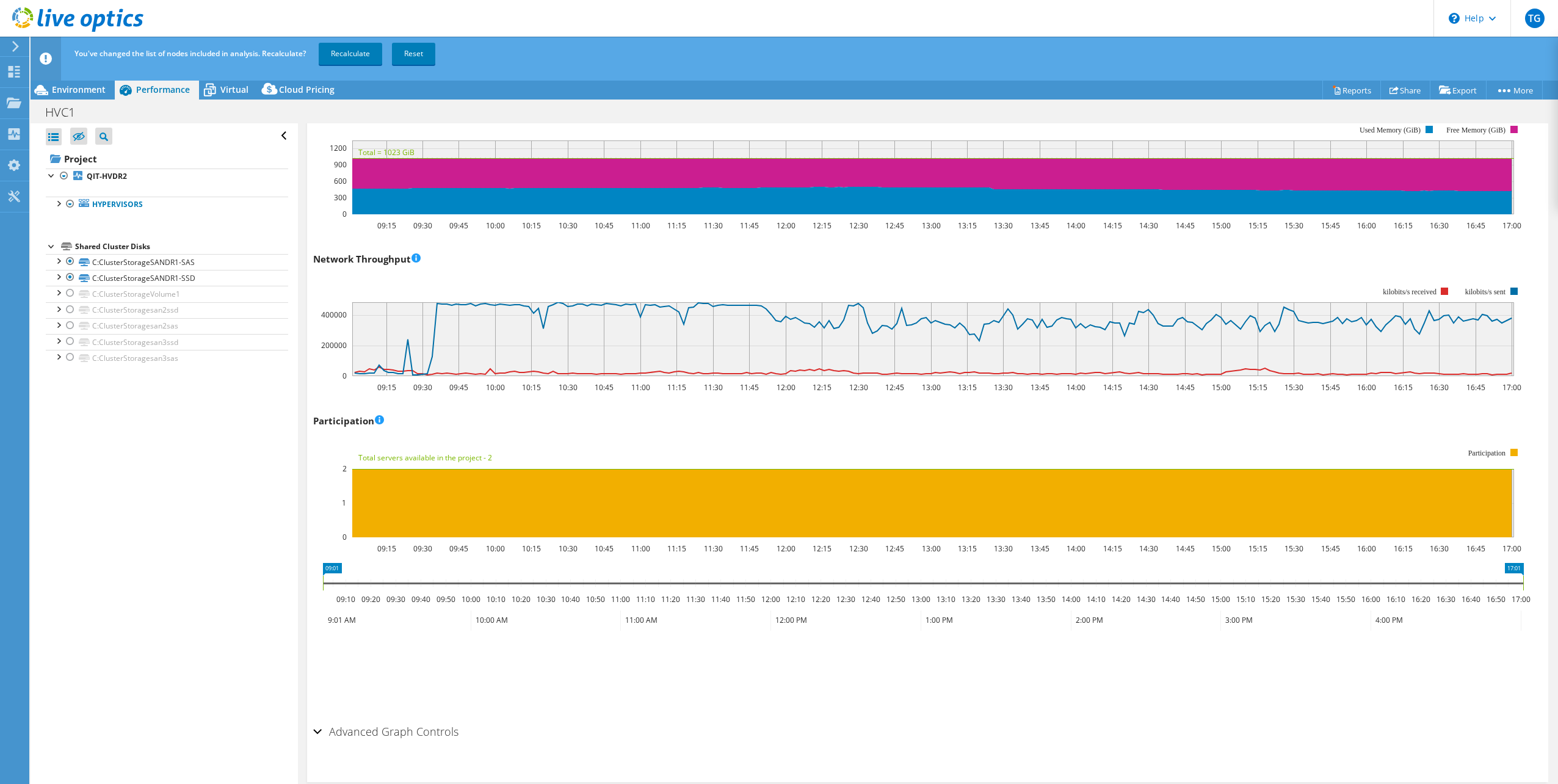
click at [371, 730] on h2 "Advanced Graph Controls" at bounding box center [386, 730] width 145 height 24
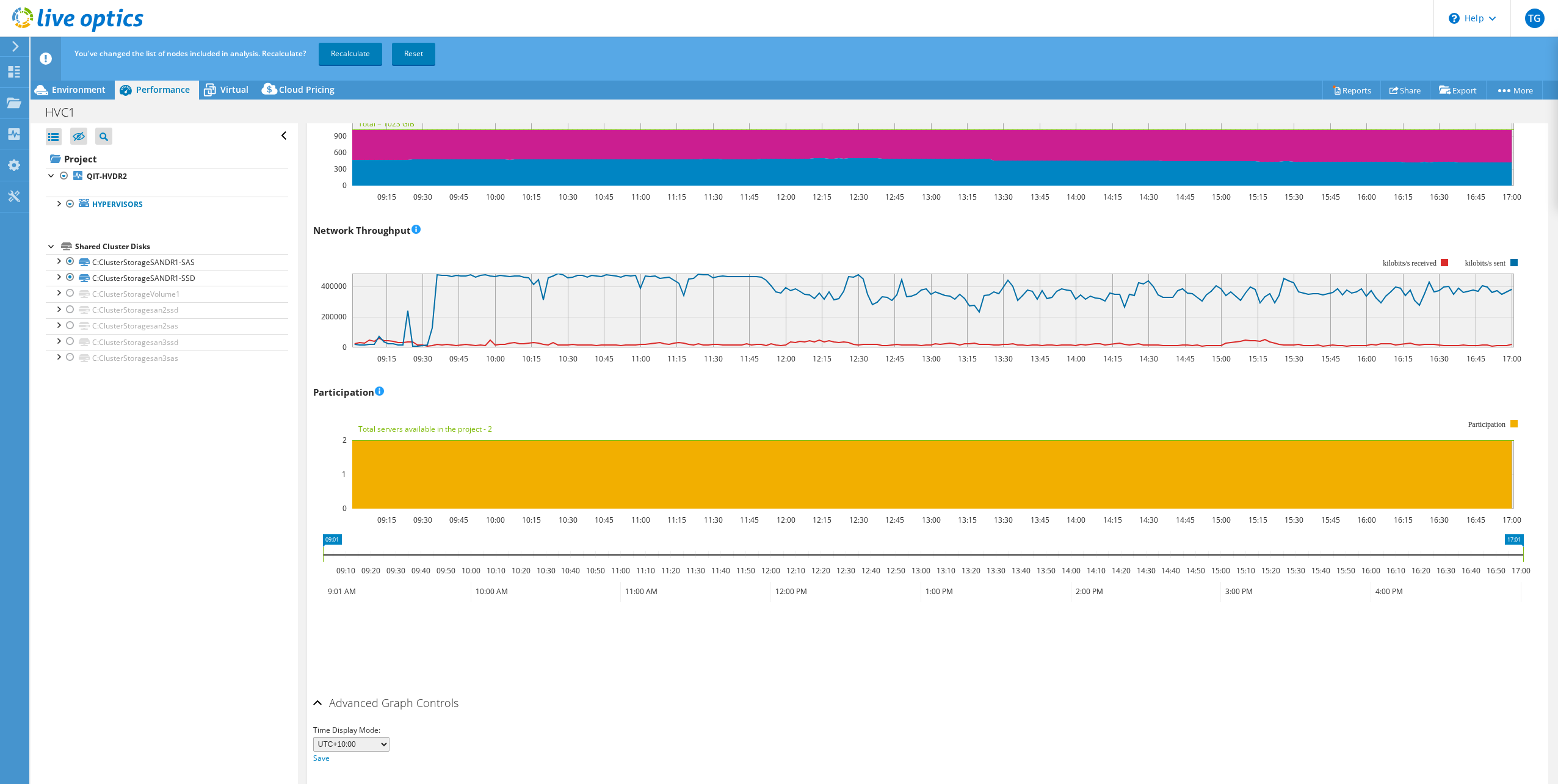
scroll to position [1275, 0]
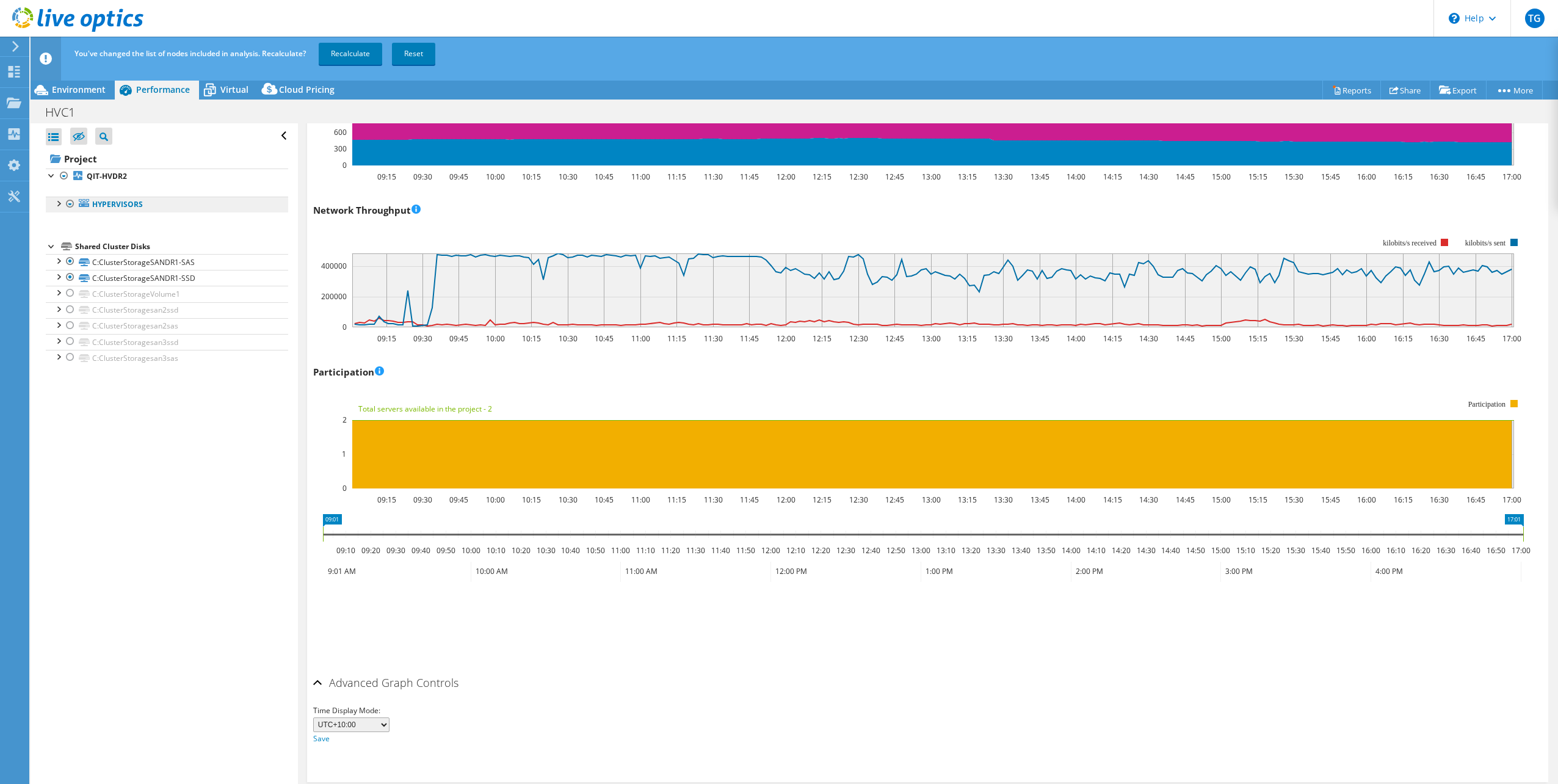
click at [50, 208] on link "Hypervisors" at bounding box center [167, 205] width 242 height 16
click at [57, 202] on div at bounding box center [58, 203] width 12 height 12
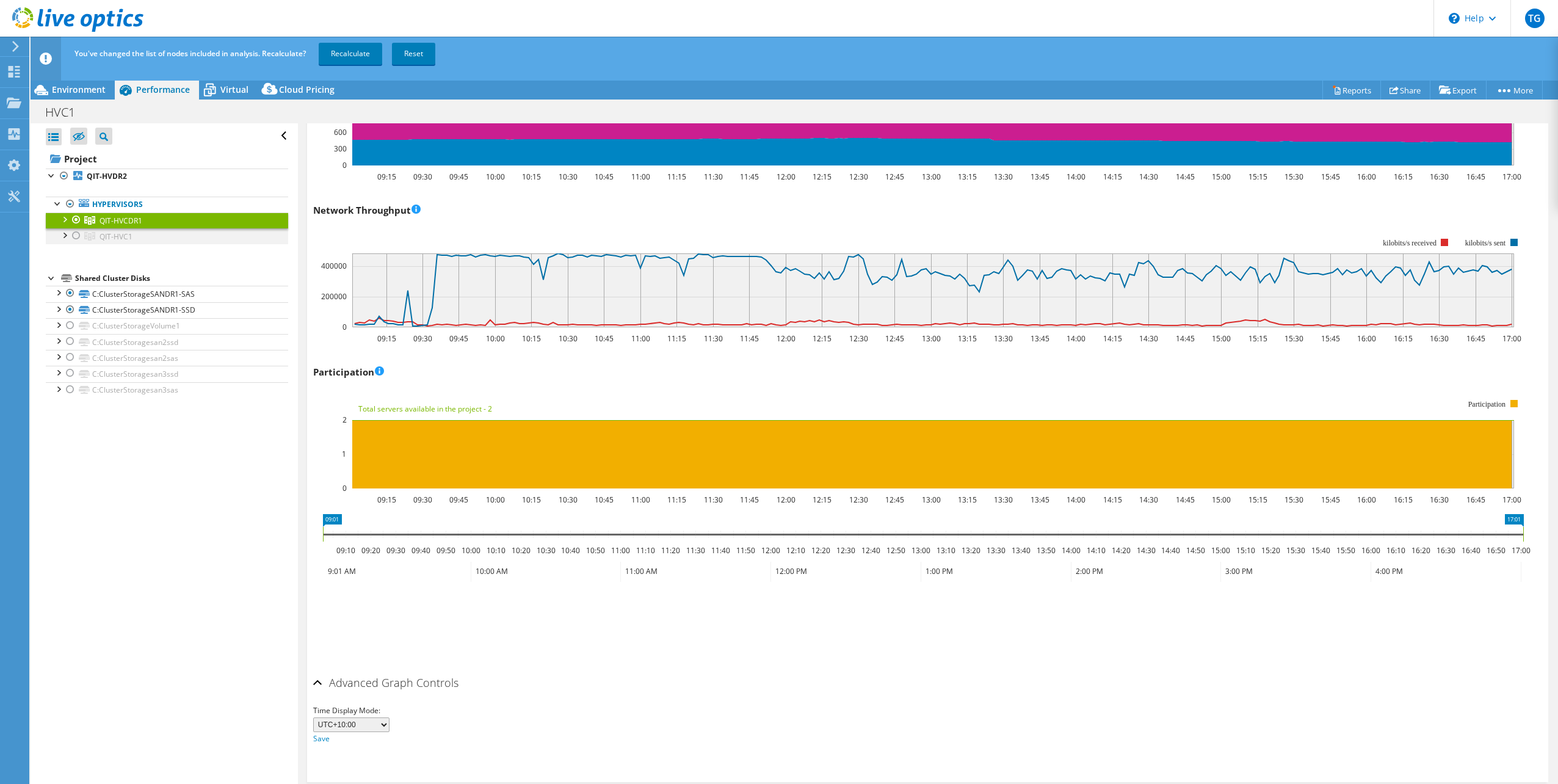
click at [70, 237] on div at bounding box center [76, 236] width 12 height 15
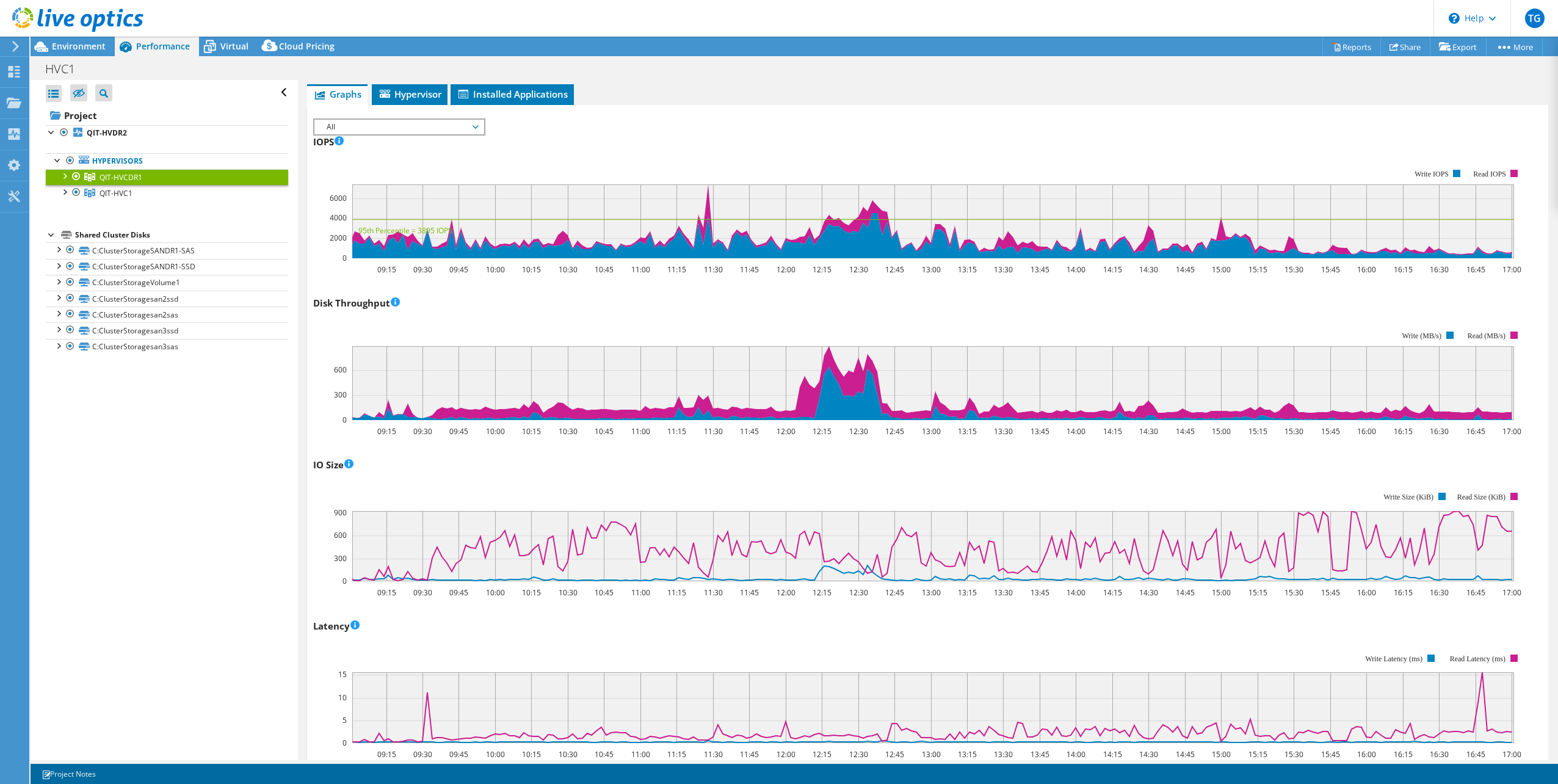
scroll to position [0, 0]
